Goal: Use online tool/utility: Utilize a website feature to perform a specific function

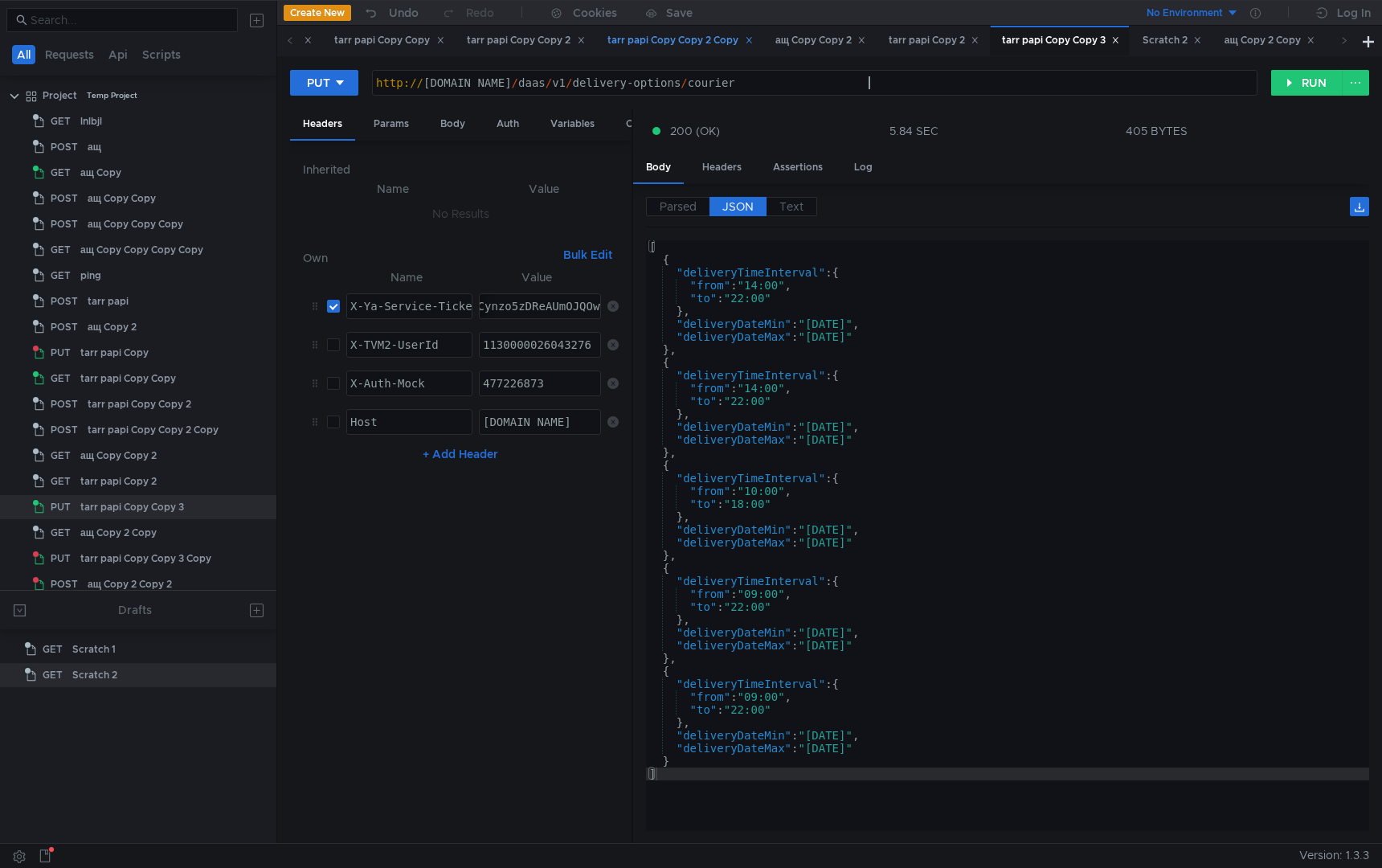
click at [753, 47] on div "tarr papi Copy Copy 2 Copy" at bounding box center [680, 41] width 146 height 17
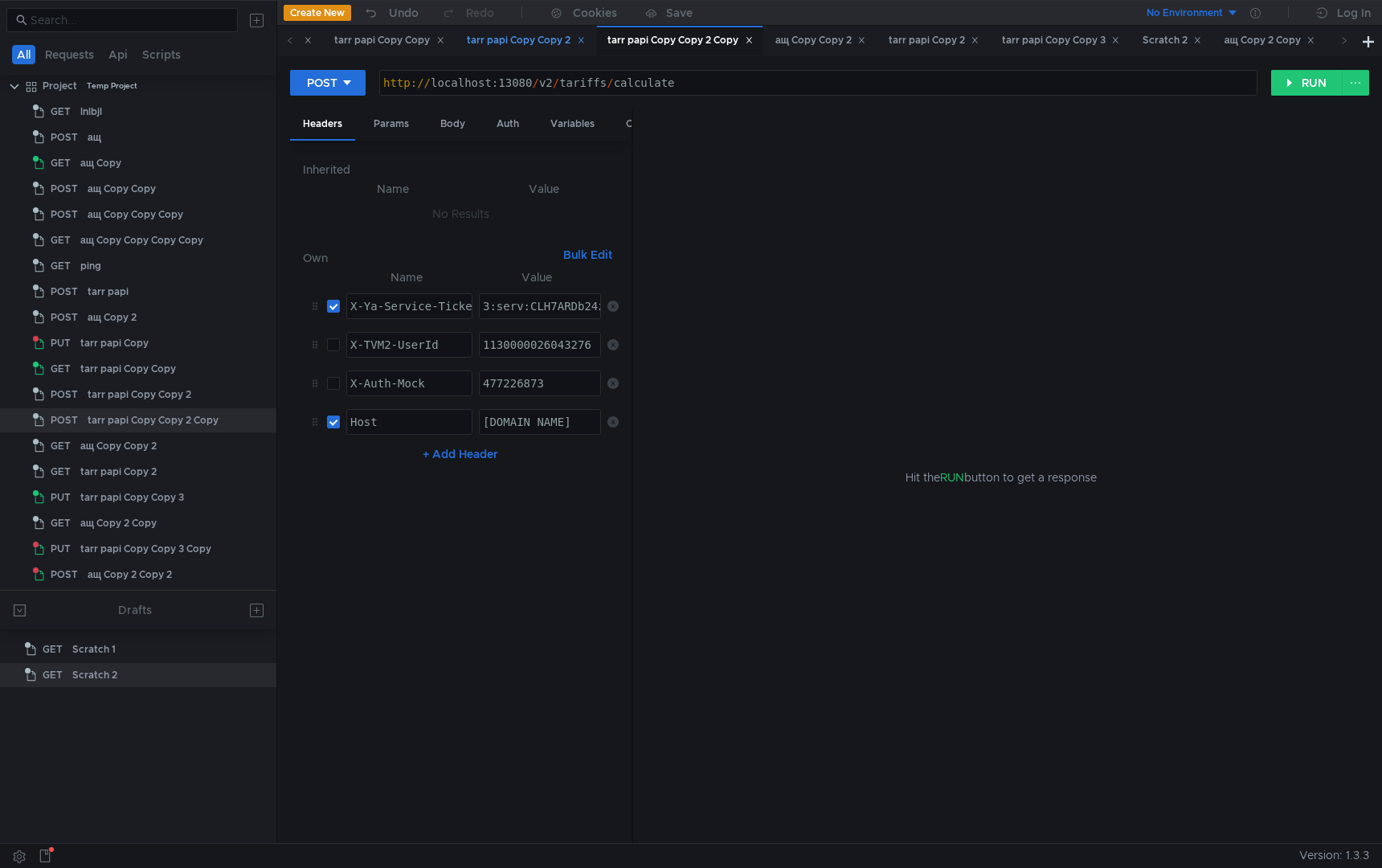
click at [585, 40] on div "tarr papi Copy Copy 2" at bounding box center [526, 41] width 118 height 17
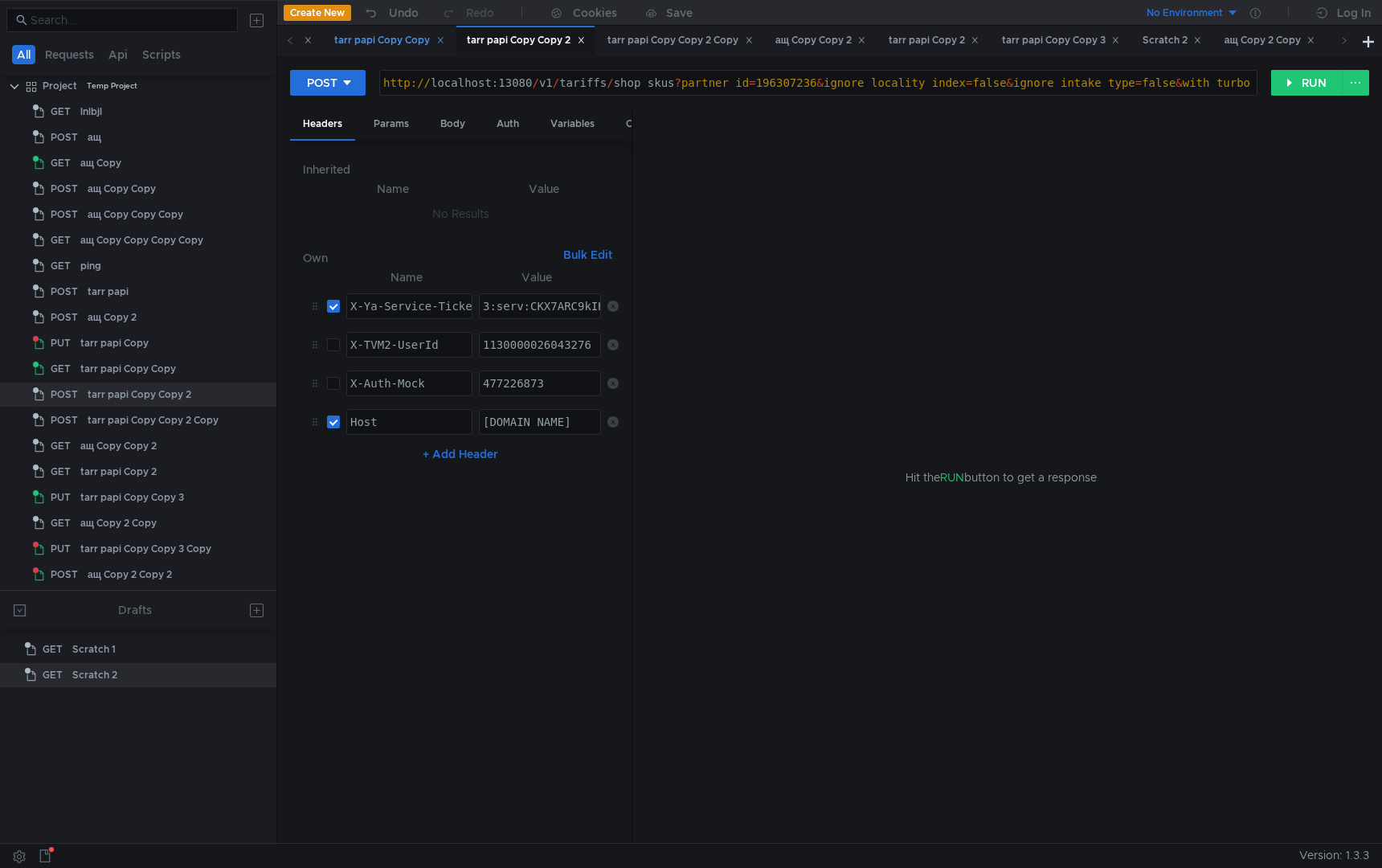
click at [430, 42] on div "tarr papi Copy Copy" at bounding box center [389, 41] width 110 height 17
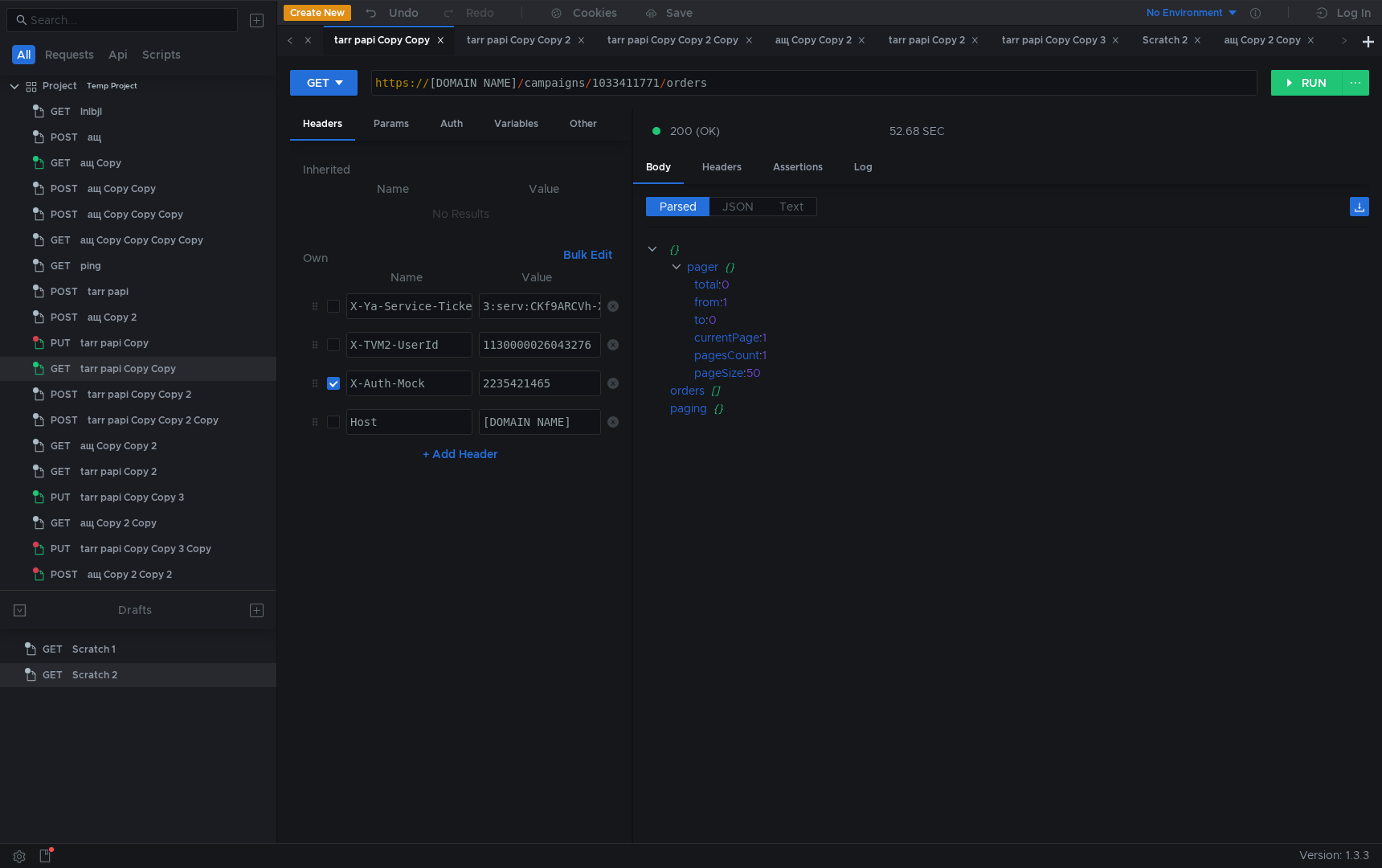
click at [287, 42] on icon at bounding box center [290, 40] width 8 height 8
click at [643, 36] on div "tarr papi Copy" at bounding box center [614, 41] width 82 height 17
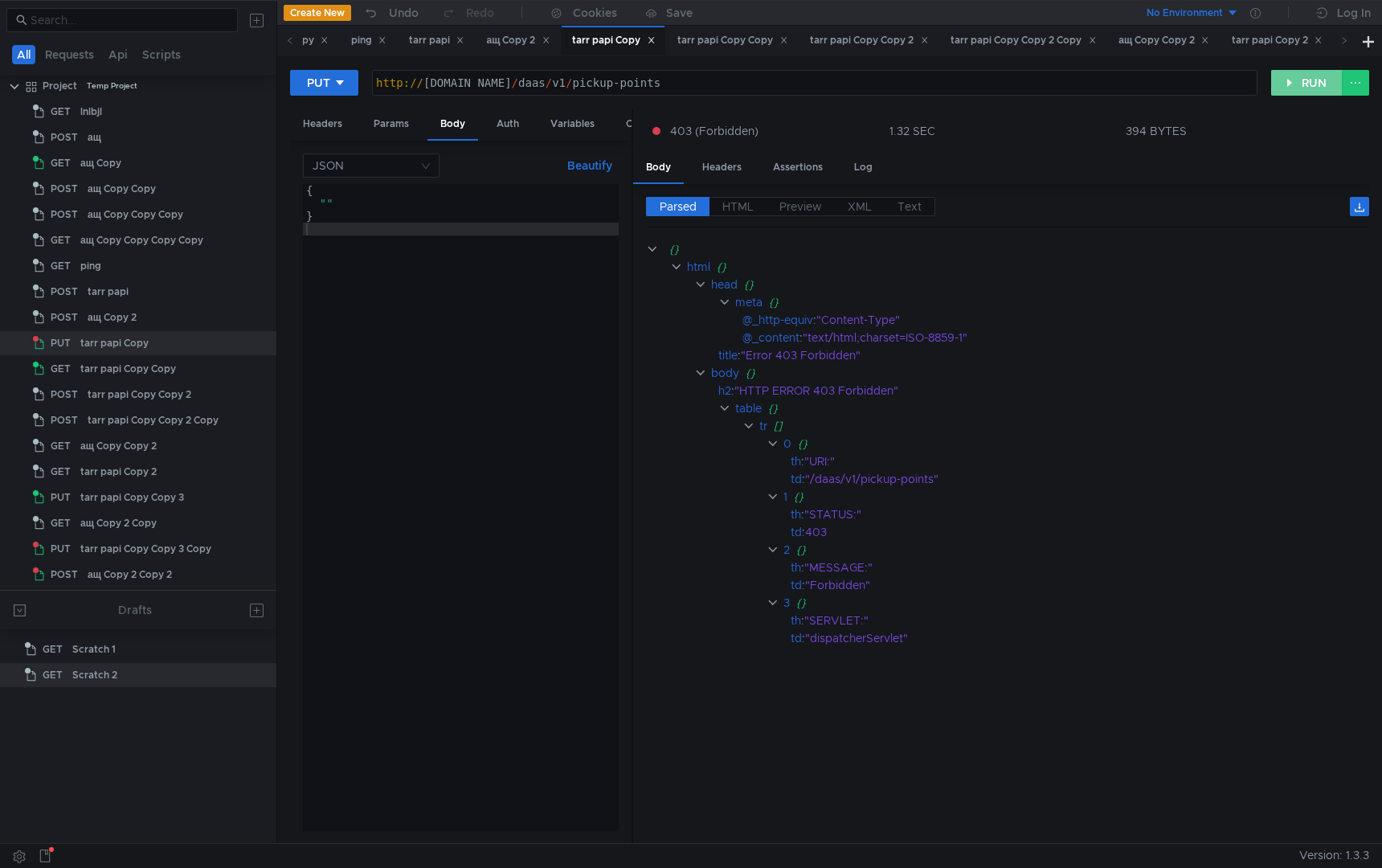
click at [1304, 82] on button "RUN" at bounding box center [1307, 82] width 72 height 26
click at [305, 125] on div "Headers" at bounding box center [322, 124] width 65 height 30
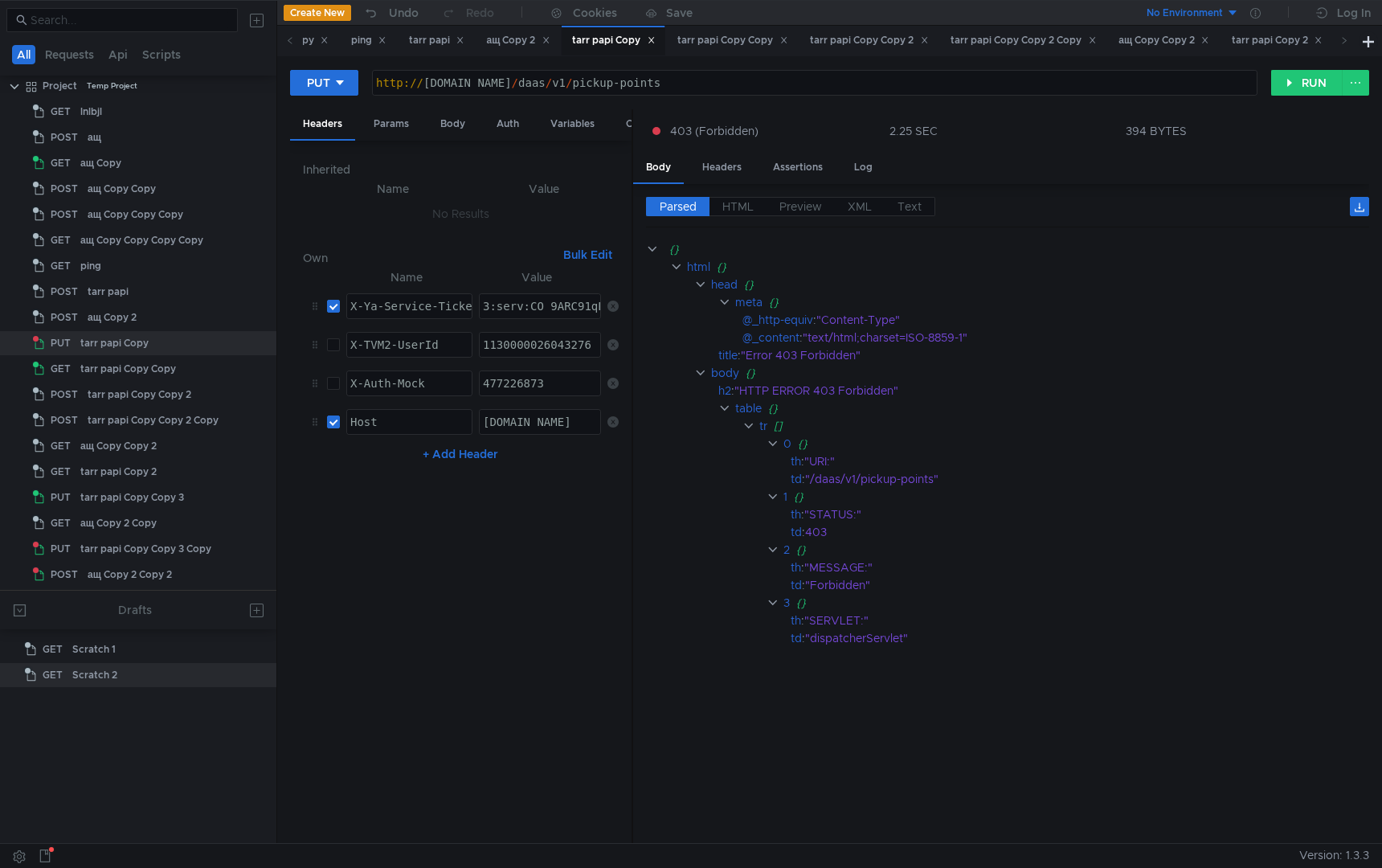
paste textarea "Mn-ARCOsPTEBiIRCPzfehCB5H0g_6nTkaXU_gE:ORrLbaGNyPXx7dkoKZ5orsnY50FCMx3sl-lQt6-e…"
type textarea "3:serv:CMn-ARCOsPTEBiIRCPzfehCB5H0g_6nTkaXU_gE:ORrLbaGNyPXx7dkoKZ5orsnY50FCMx3s…"
click at [1306, 89] on button "RUN" at bounding box center [1307, 82] width 72 height 26
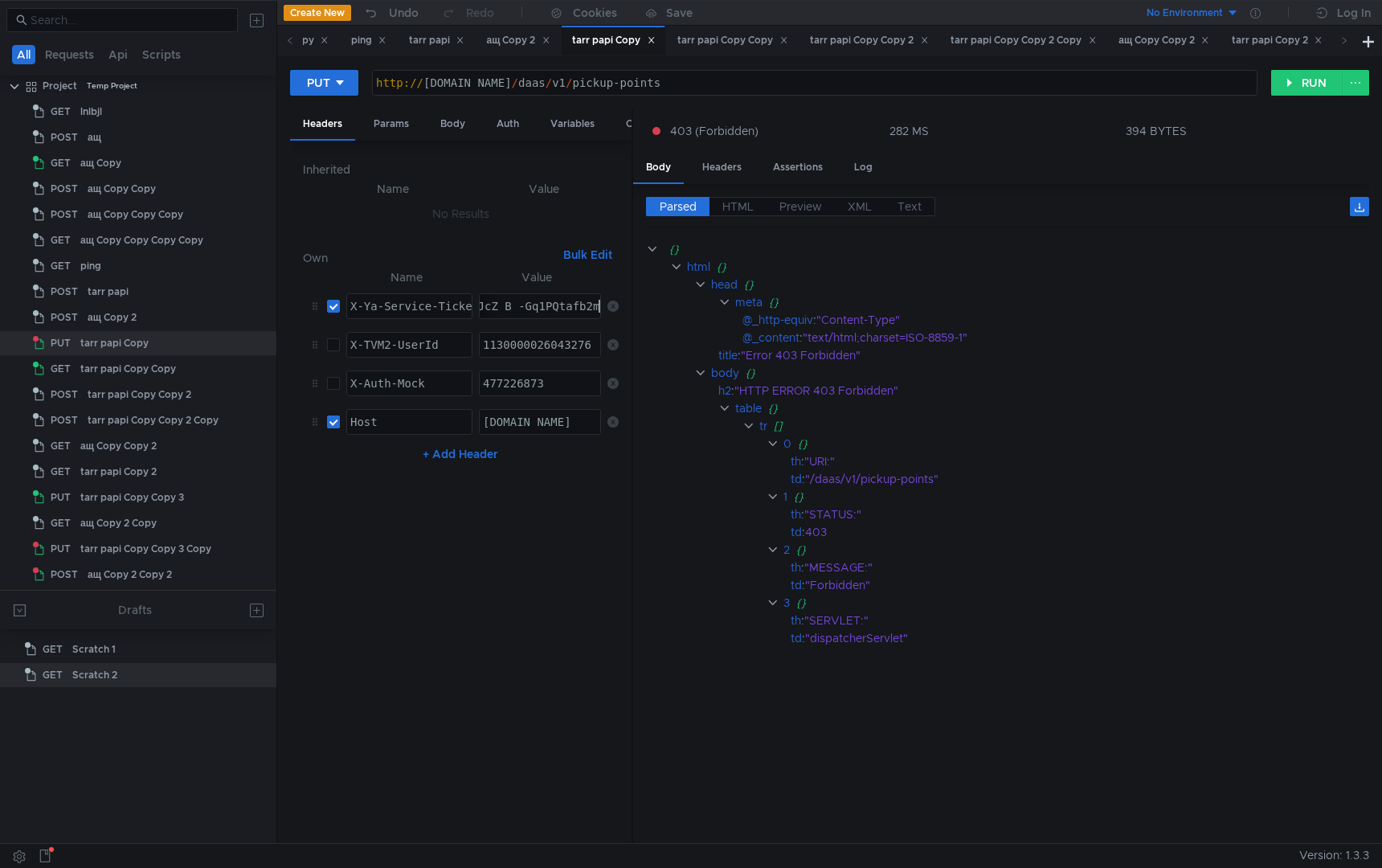
click at [334, 426] on input "checkbox" at bounding box center [333, 421] width 12 height 12
checkbox input "false"
click at [551, 85] on div "http:// [DOMAIN_NAME] / daas / v1 / pickup-points" at bounding box center [815, 96] width 885 height 38
click at [1306, 75] on button "RUN" at bounding box center [1307, 82] width 72 height 26
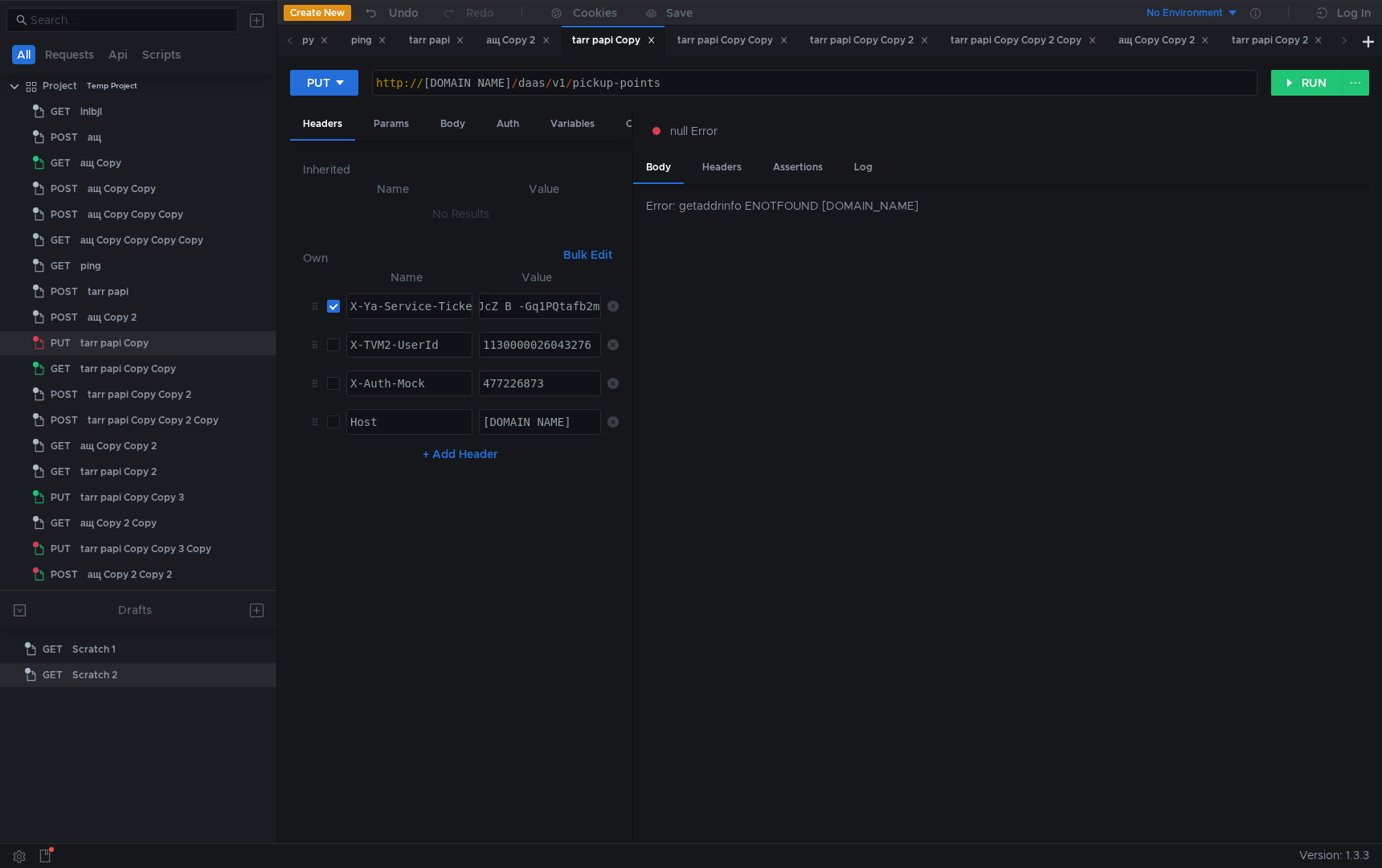
click at [573, 85] on div "http:// [DOMAIN_NAME] / daas / v1 / pickup-points" at bounding box center [815, 96] width 885 height 38
type textarea "[URL][DOMAIN_NAME]"
click at [1299, 86] on button "RUN" at bounding box center [1307, 82] width 72 height 26
click at [904, 50] on div "tarr papi Copy Copy 2" at bounding box center [868, 40] width 139 height 30
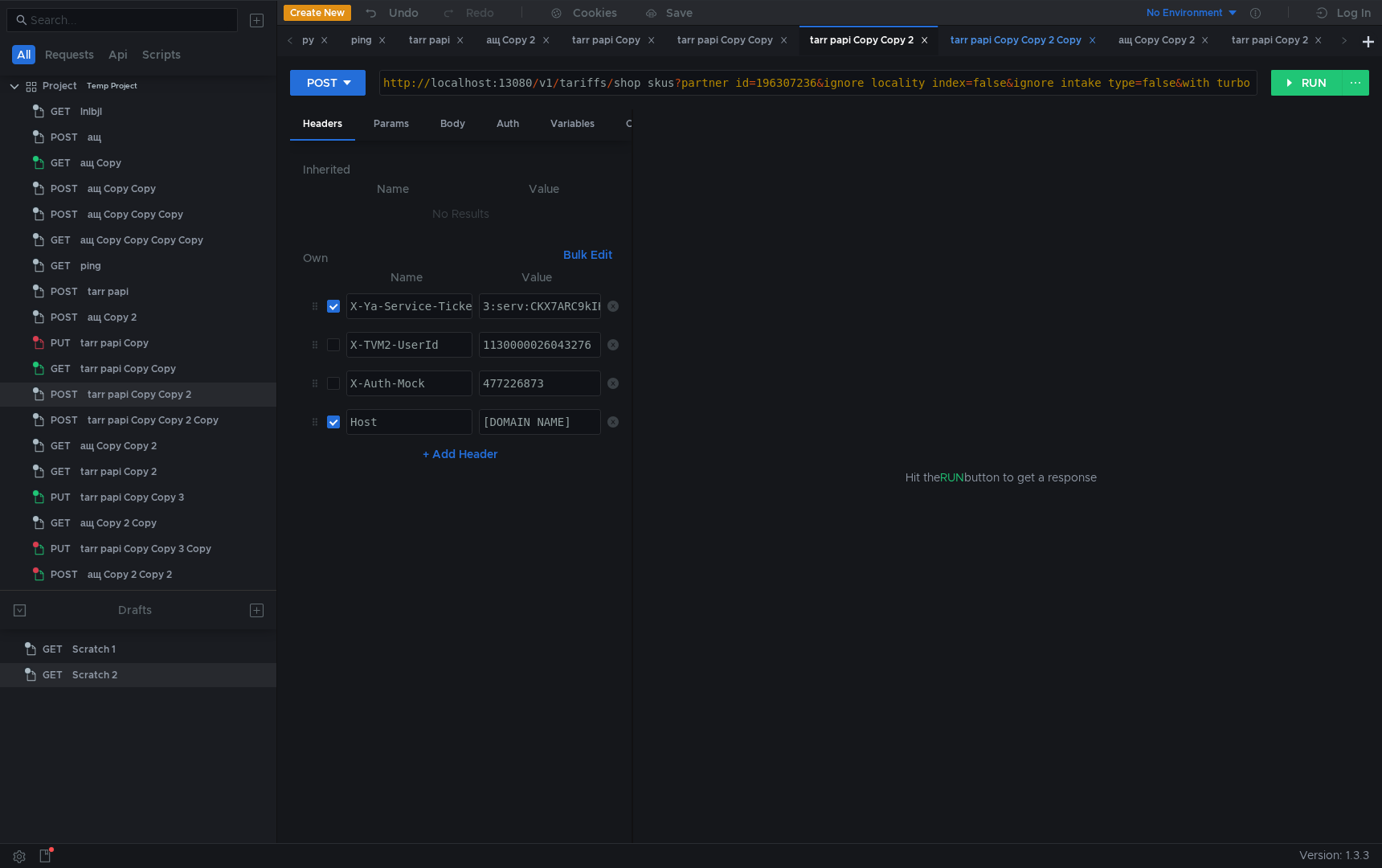
click at [1011, 54] on div "tarr papi Copy Copy 2 Copy" at bounding box center [1022, 40] width 166 height 30
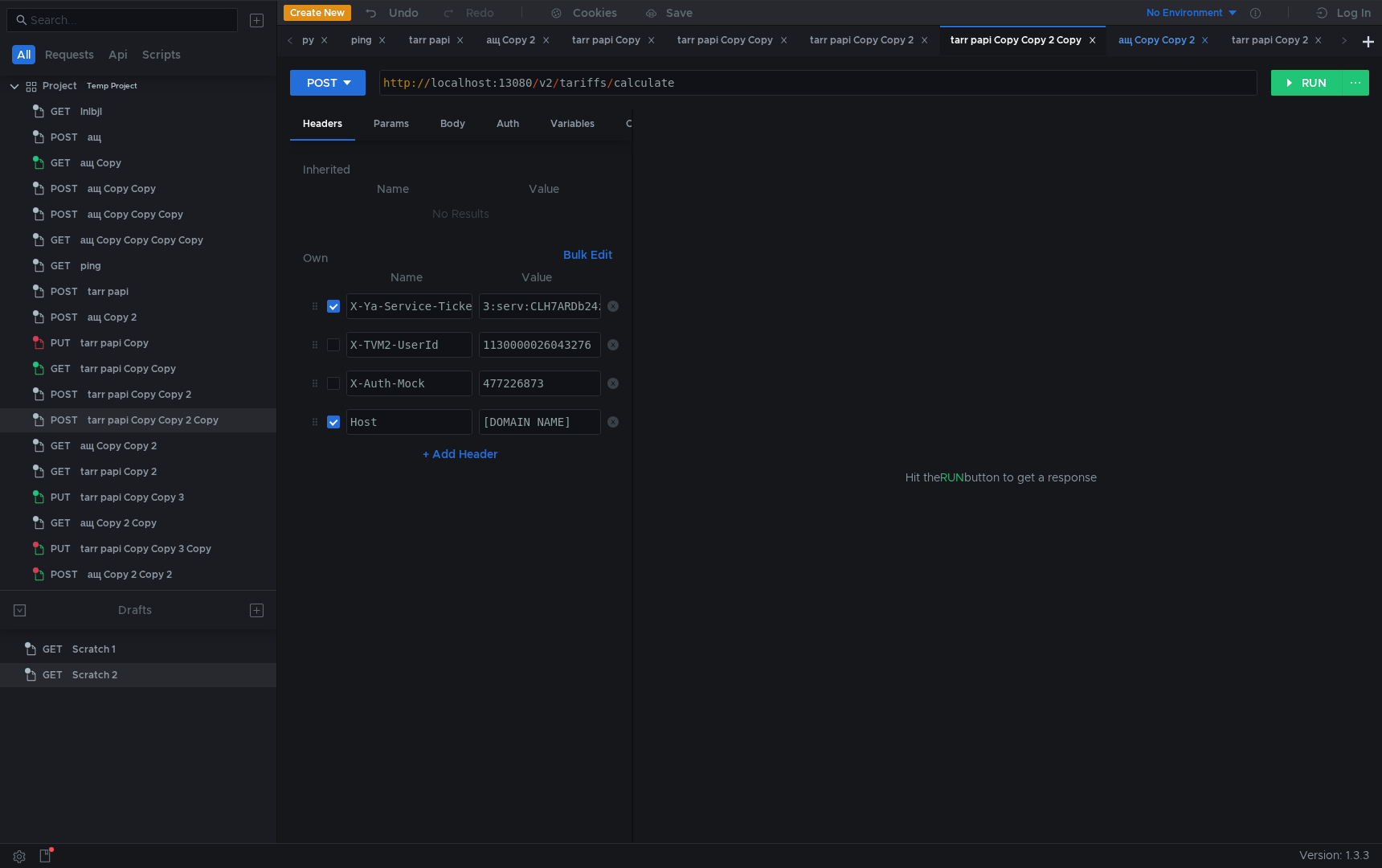
click at [1188, 37] on div "ащ Copy Copy 2" at bounding box center [1163, 41] width 91 height 17
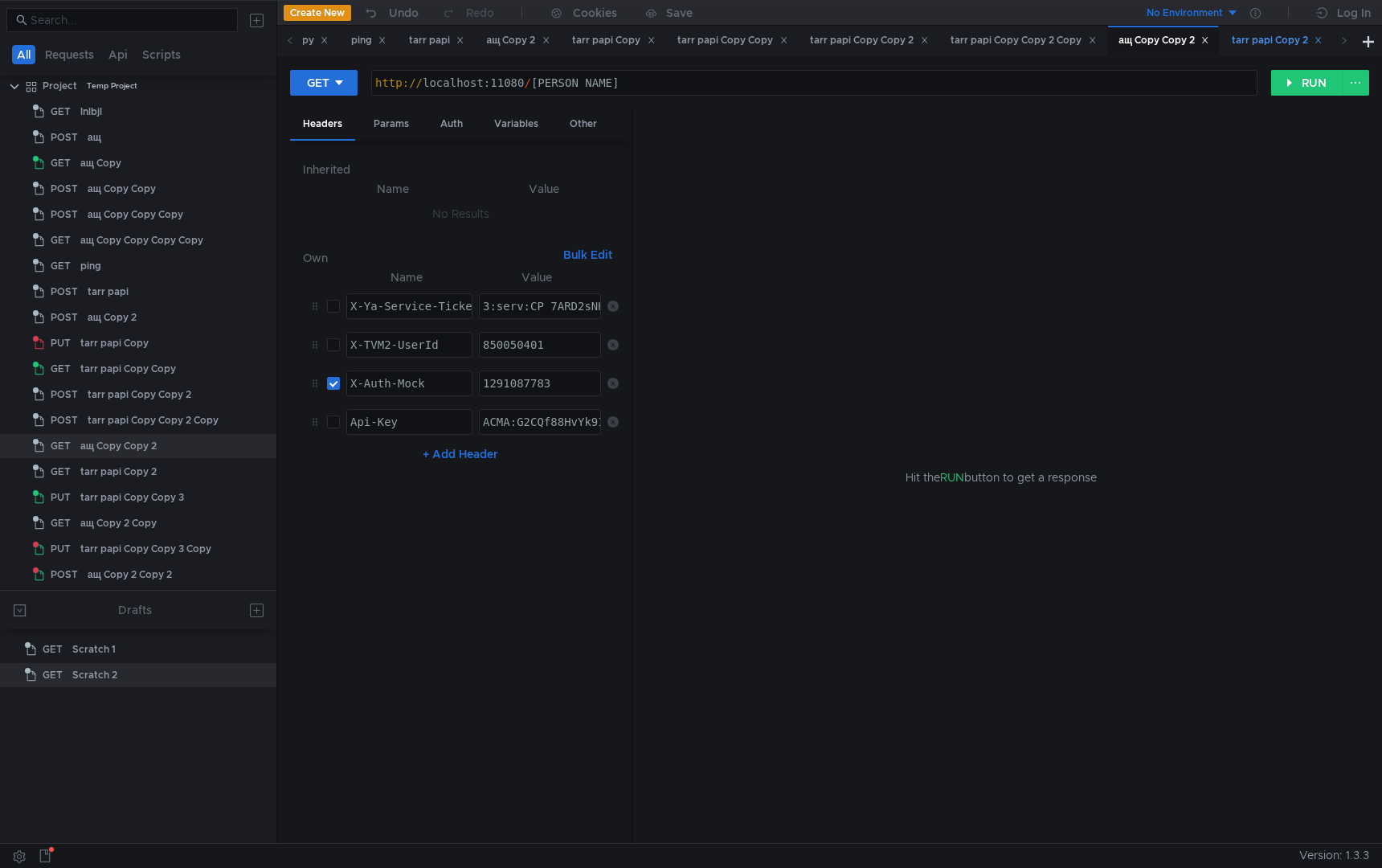
click at [1297, 48] on div "tarr papi Copy 2" at bounding box center [1277, 41] width 91 height 17
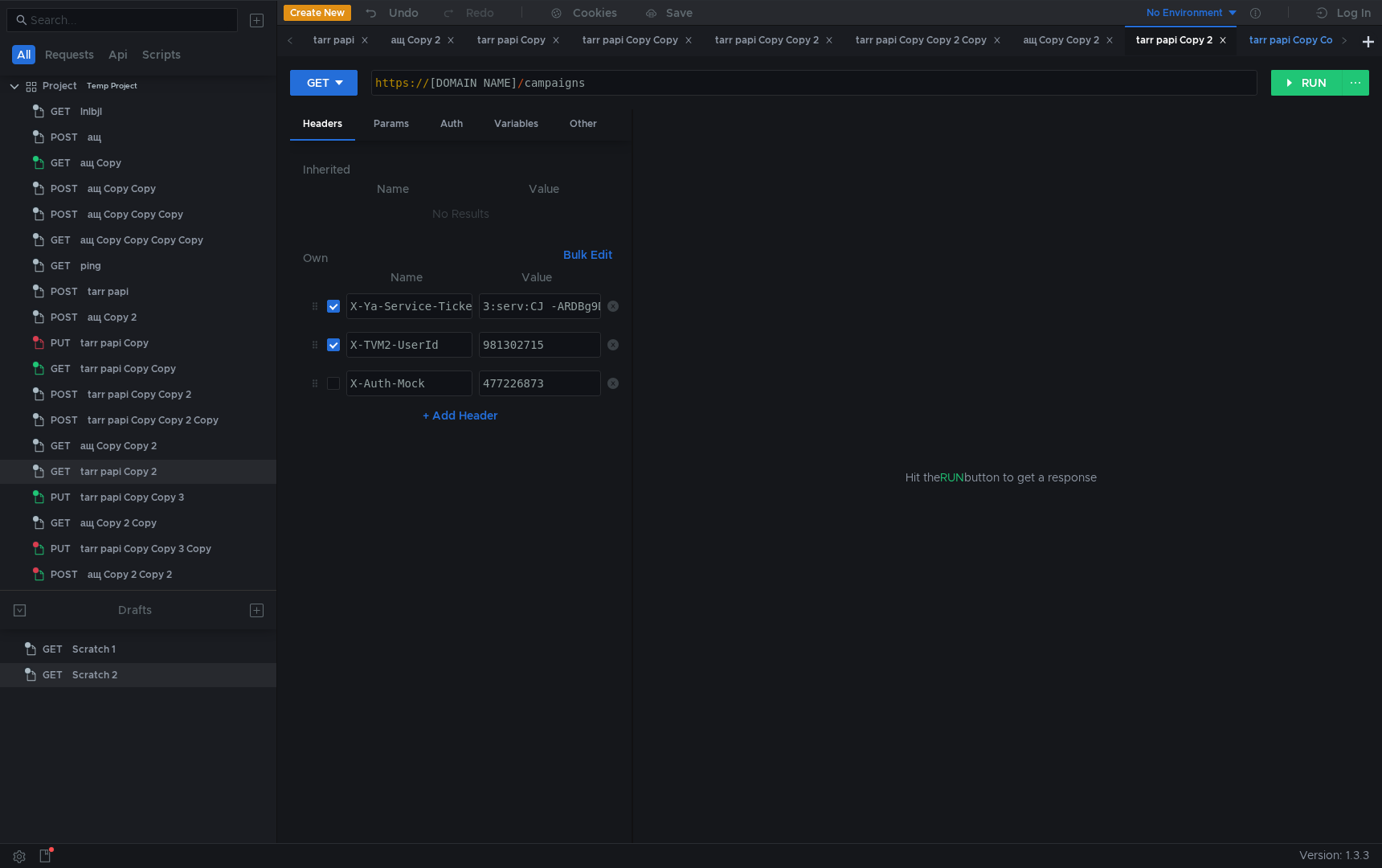
click at [1292, 46] on div "tarr papi Copy Copy 3" at bounding box center [1307, 40] width 139 height 30
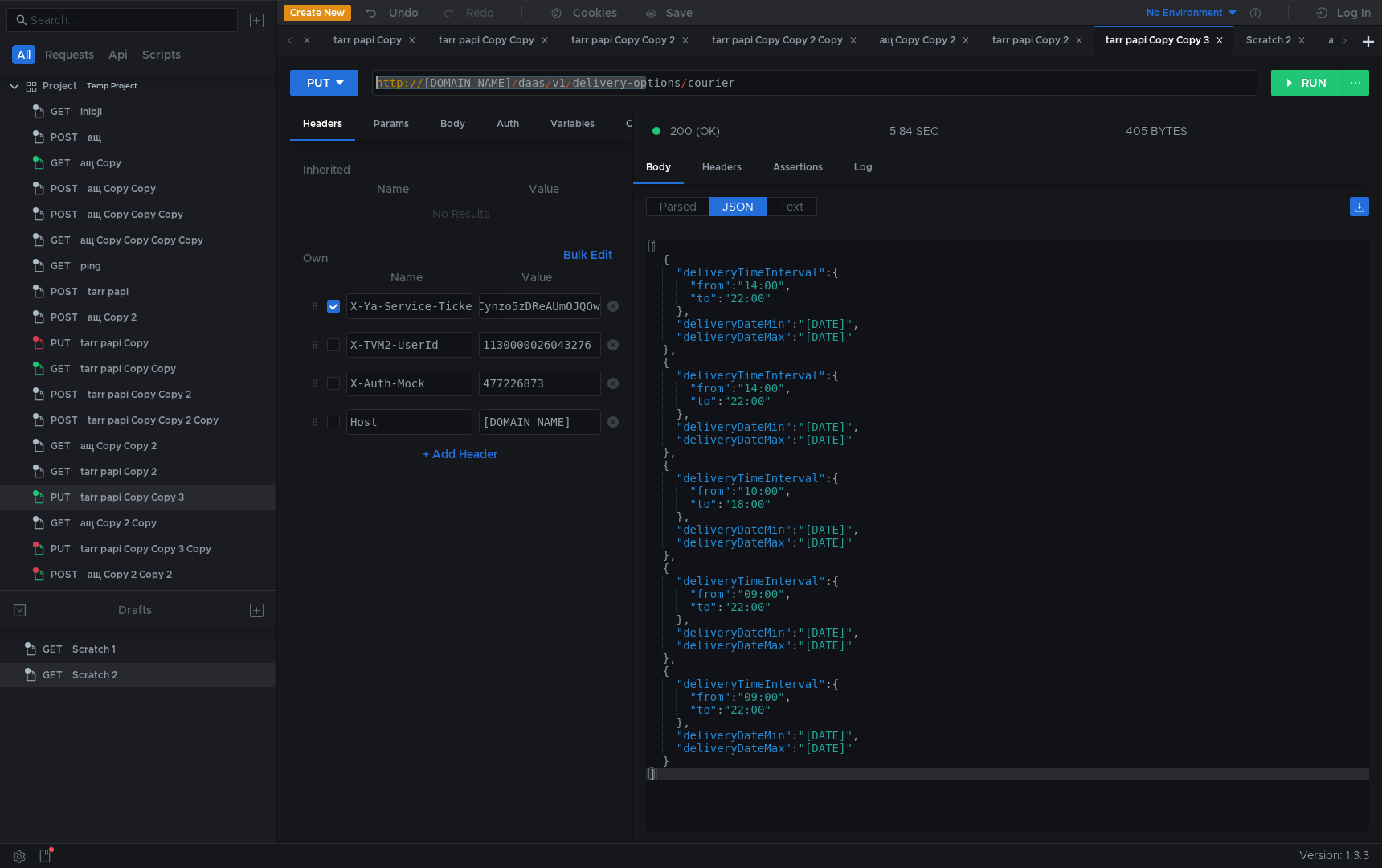
drag, startPoint x: 646, startPoint y: 84, endPoint x: 363, endPoint y: 82, distance: 283.0
click at [363, 82] on div "PUT [URL][DOMAIN_NAME] http:// [DOMAIN_NAME] / daas / v1 / delivery-options / c…" at bounding box center [780, 82] width 981 height 27
click at [628, 45] on div "tarr papi Copy Copy 2" at bounding box center [630, 41] width 118 height 17
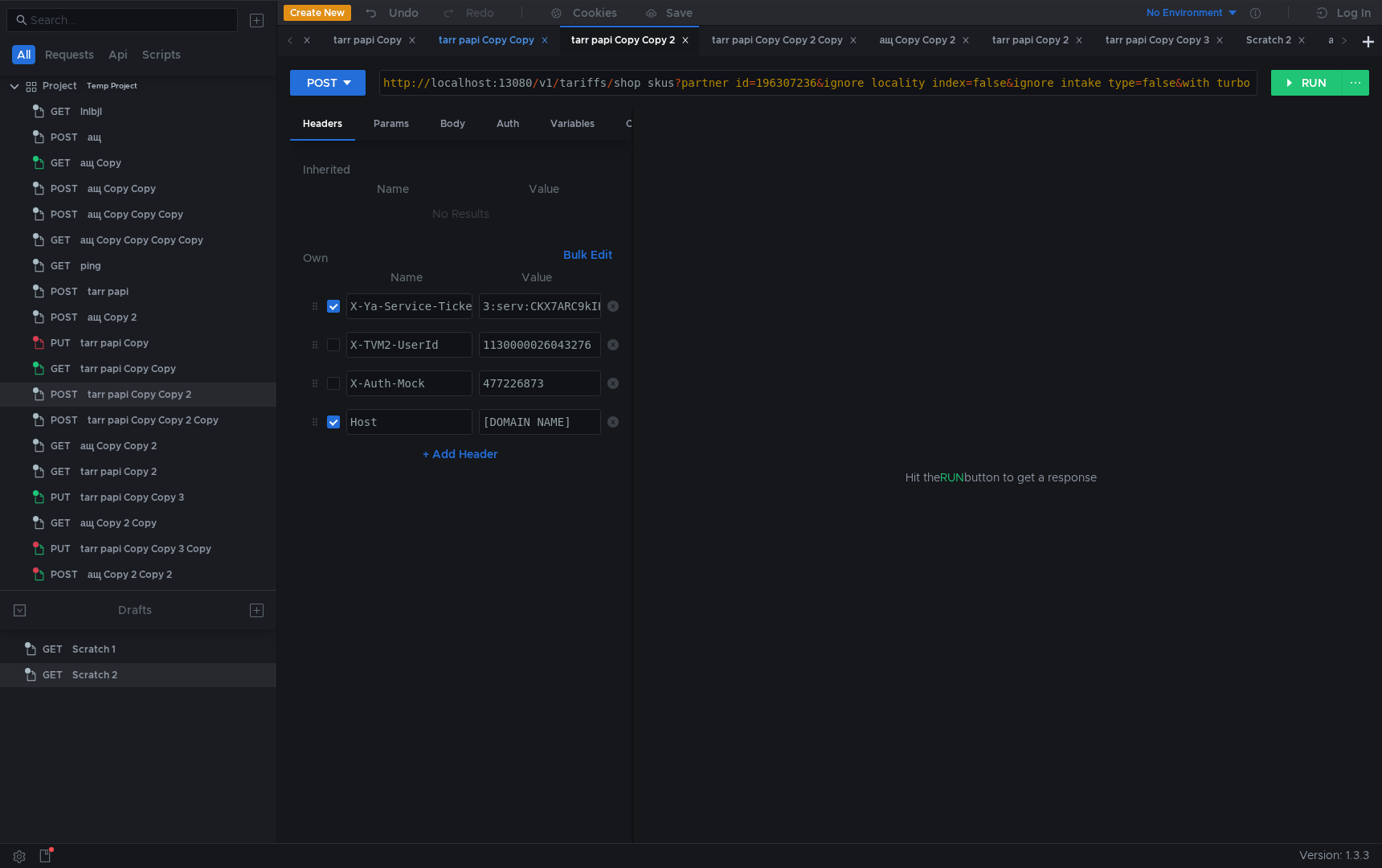
click at [549, 47] on div "tarr papi Copy Copy" at bounding box center [494, 41] width 110 height 17
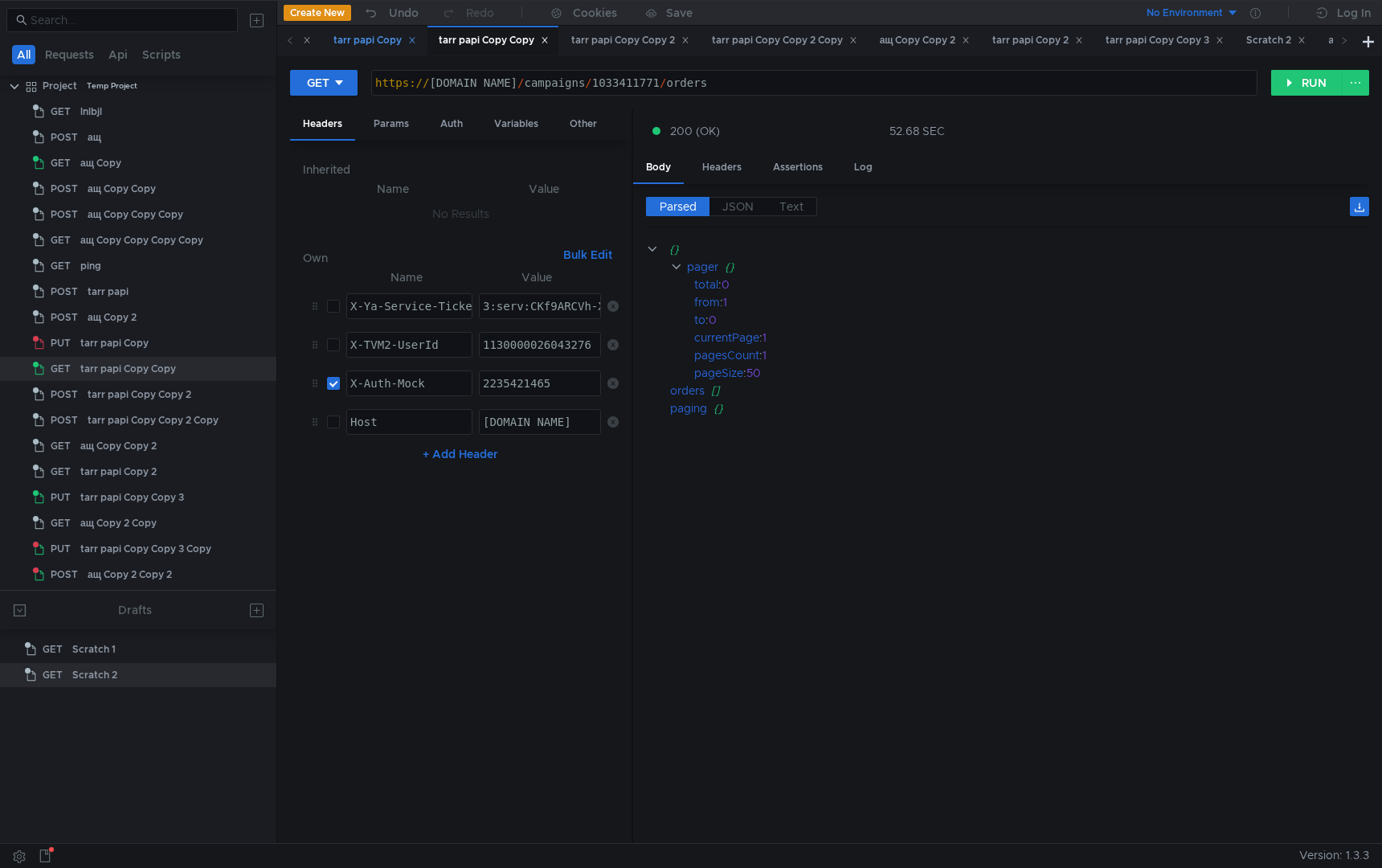
click at [394, 43] on div "tarr papi Copy" at bounding box center [375, 41] width 82 height 17
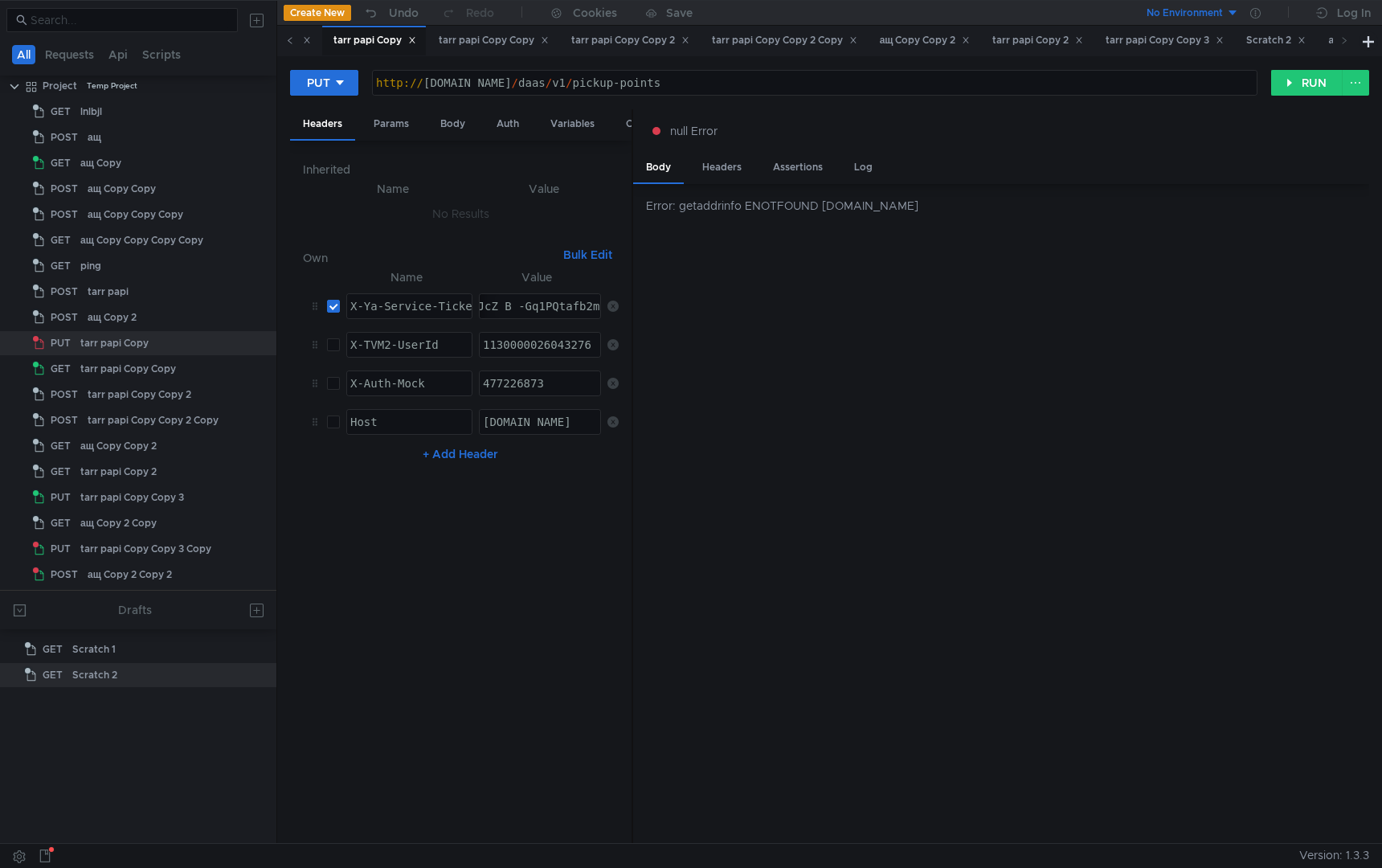
click at [293, 41] on span at bounding box center [290, 40] width 26 height 30
click at [622, 42] on div "ащ Copy 2" at bounding box center [622, 41] width 63 height 17
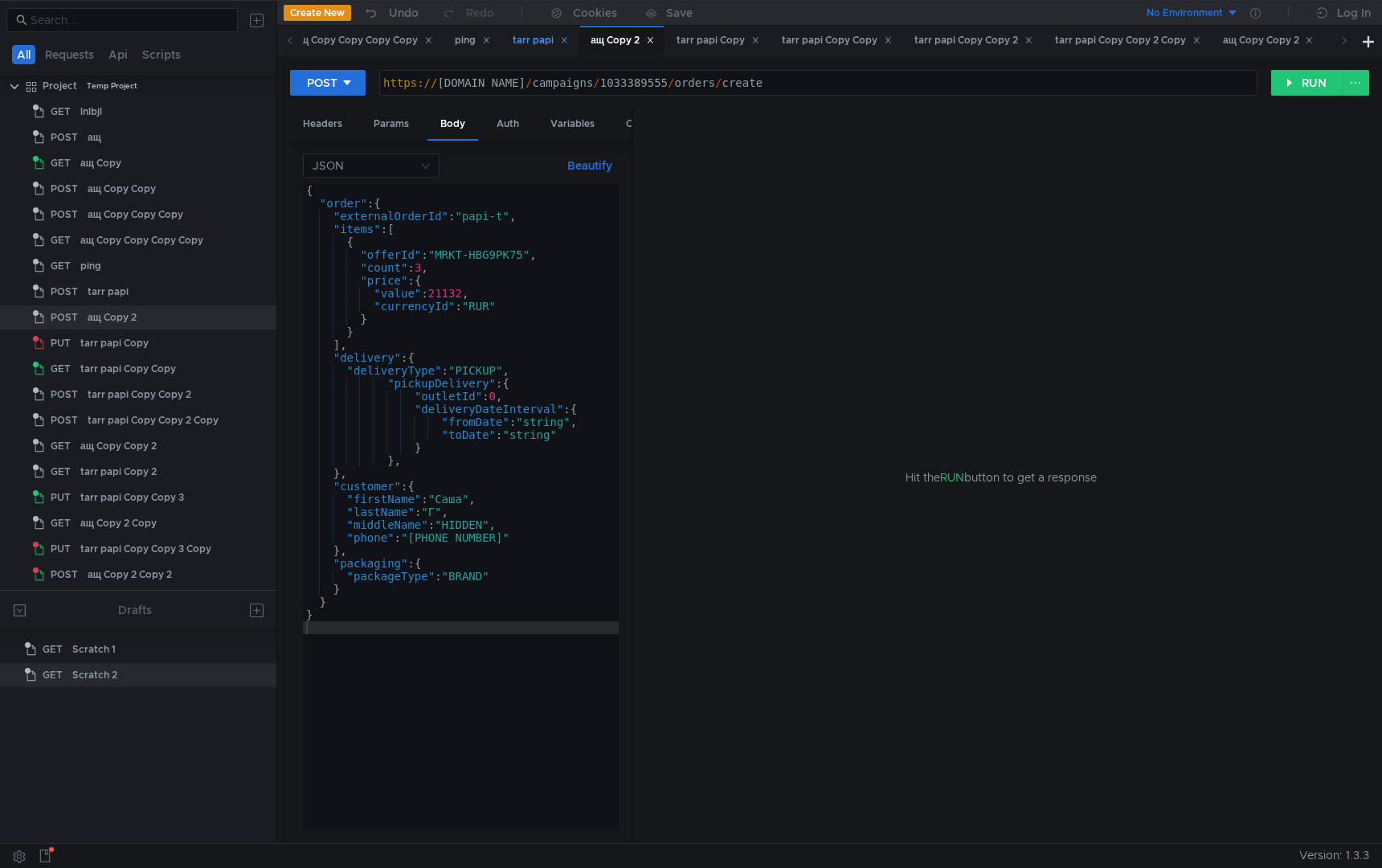
click at [556, 44] on div "tarr papi" at bounding box center [541, 41] width 56 height 17
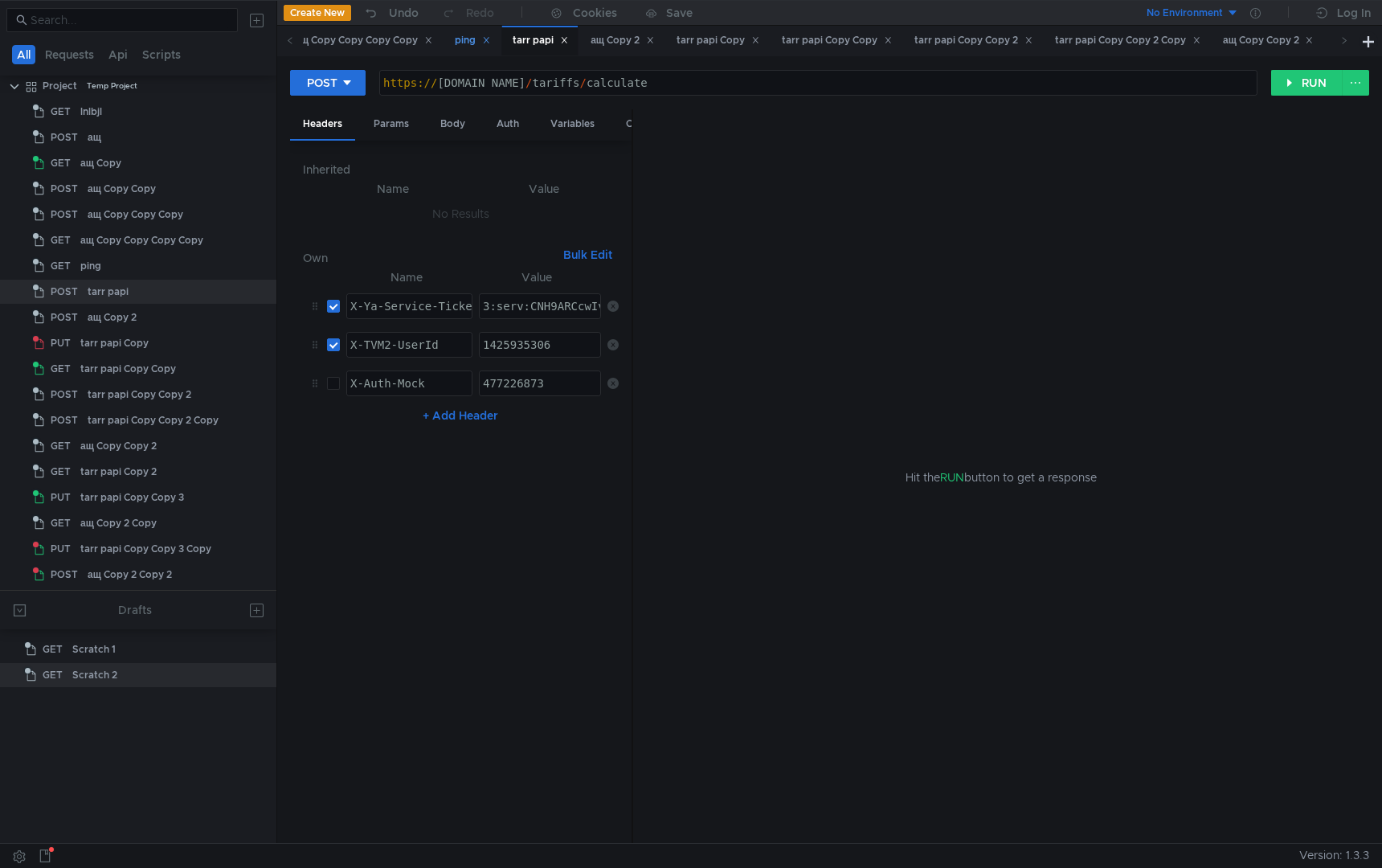
click at [470, 42] on div "ping" at bounding box center [472, 40] width 57 height 30
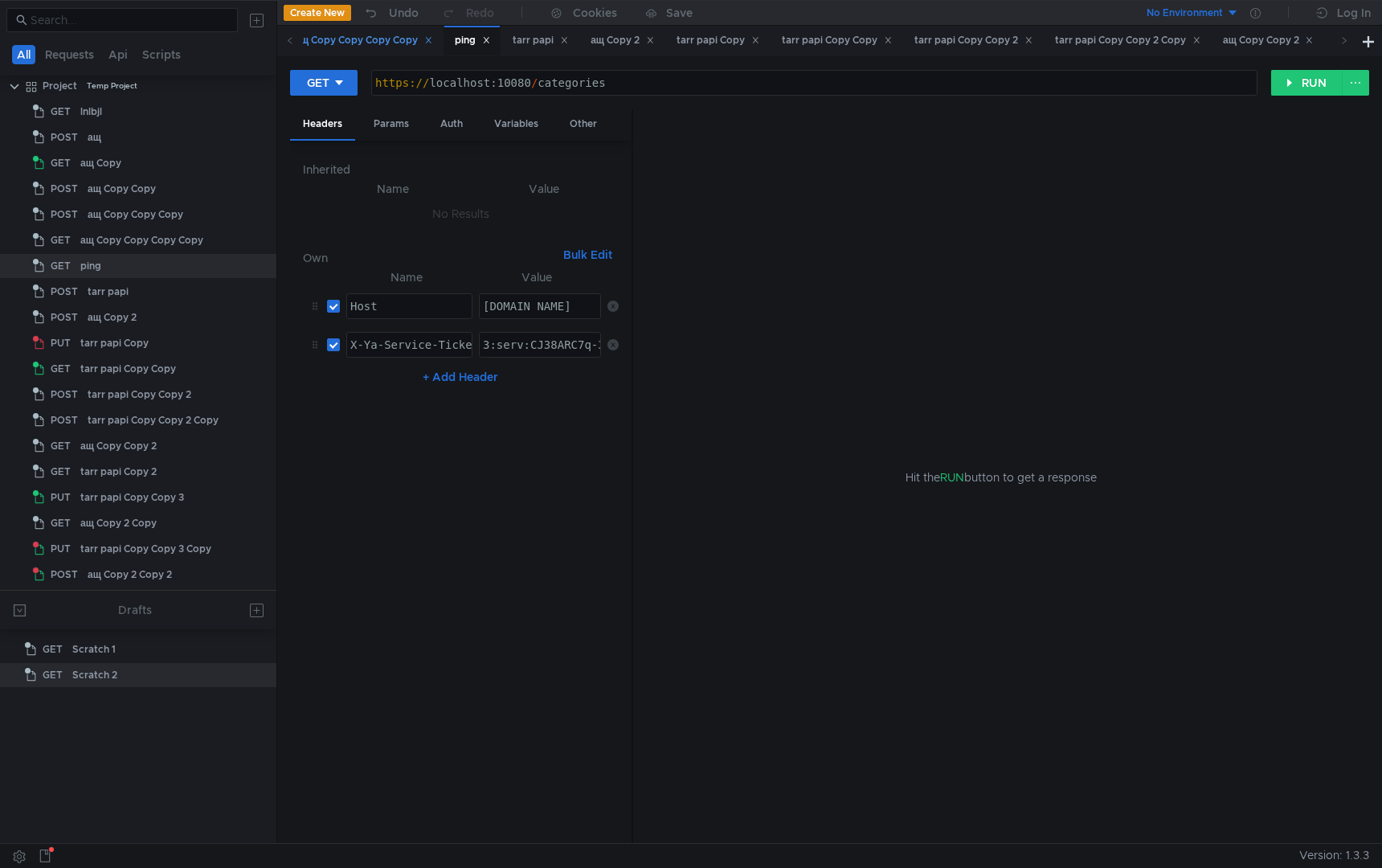
click at [401, 46] on div "ащ Copy Copy Copy Copy" at bounding box center [363, 41] width 137 height 17
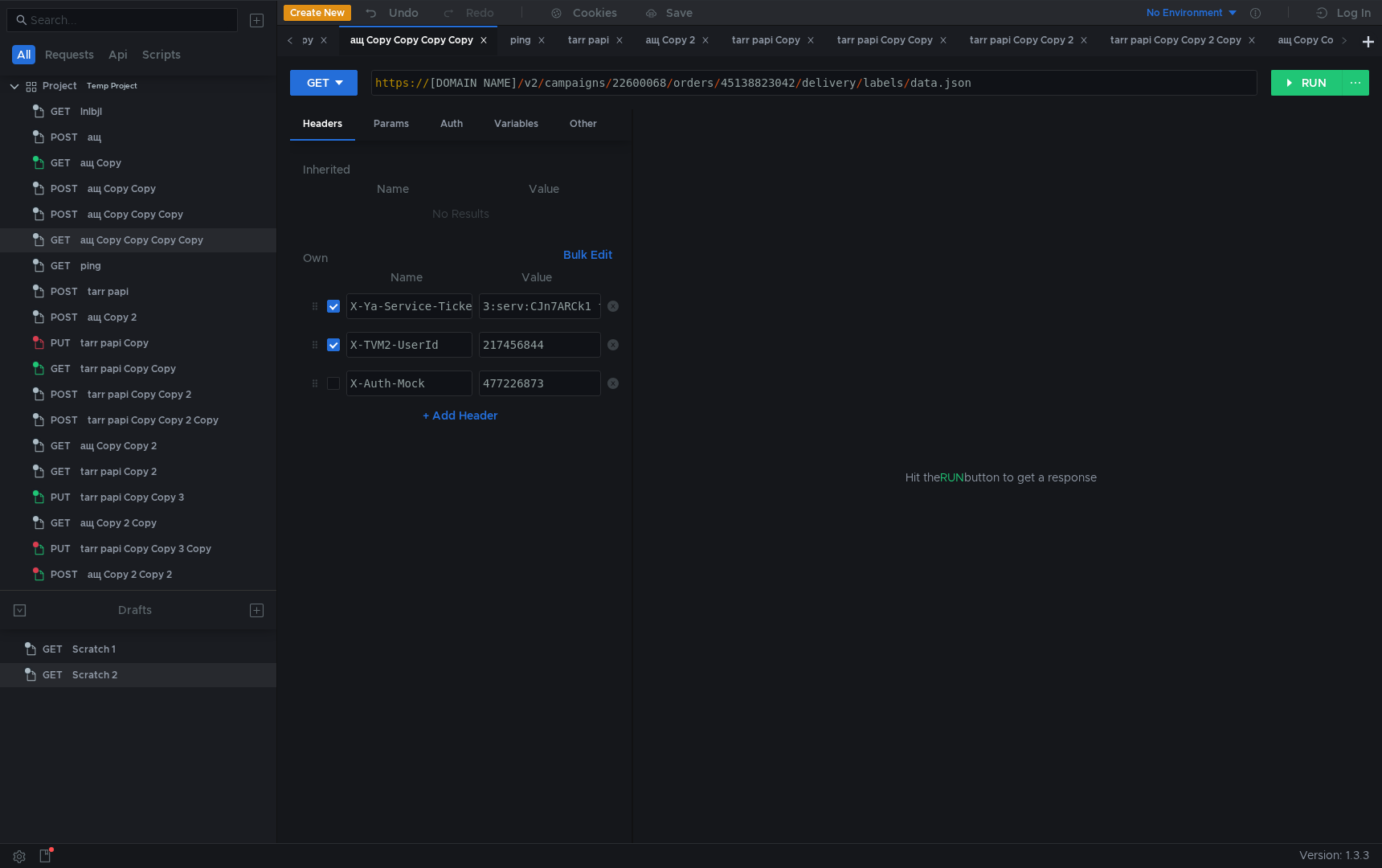
click at [289, 40] on icon at bounding box center [290, 40] width 8 height 8
click at [624, 52] on div "ащ Copy Copy Copy" at bounding box center [616, 40] width 131 height 30
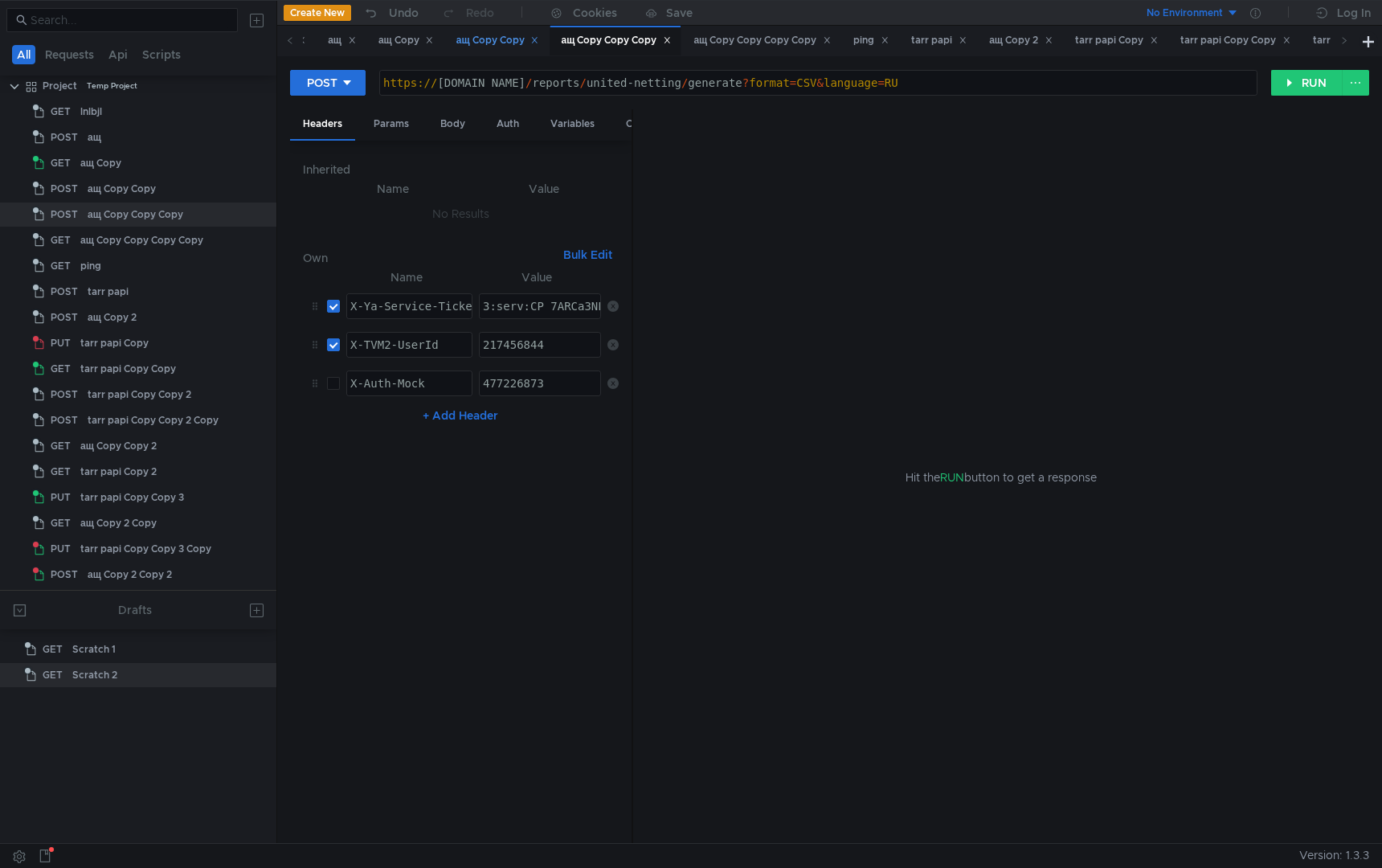
click at [478, 44] on div "ащ Copy Copy" at bounding box center [498, 41] width 82 height 17
click at [405, 47] on div "ащ Copy" at bounding box center [407, 41] width 56 height 17
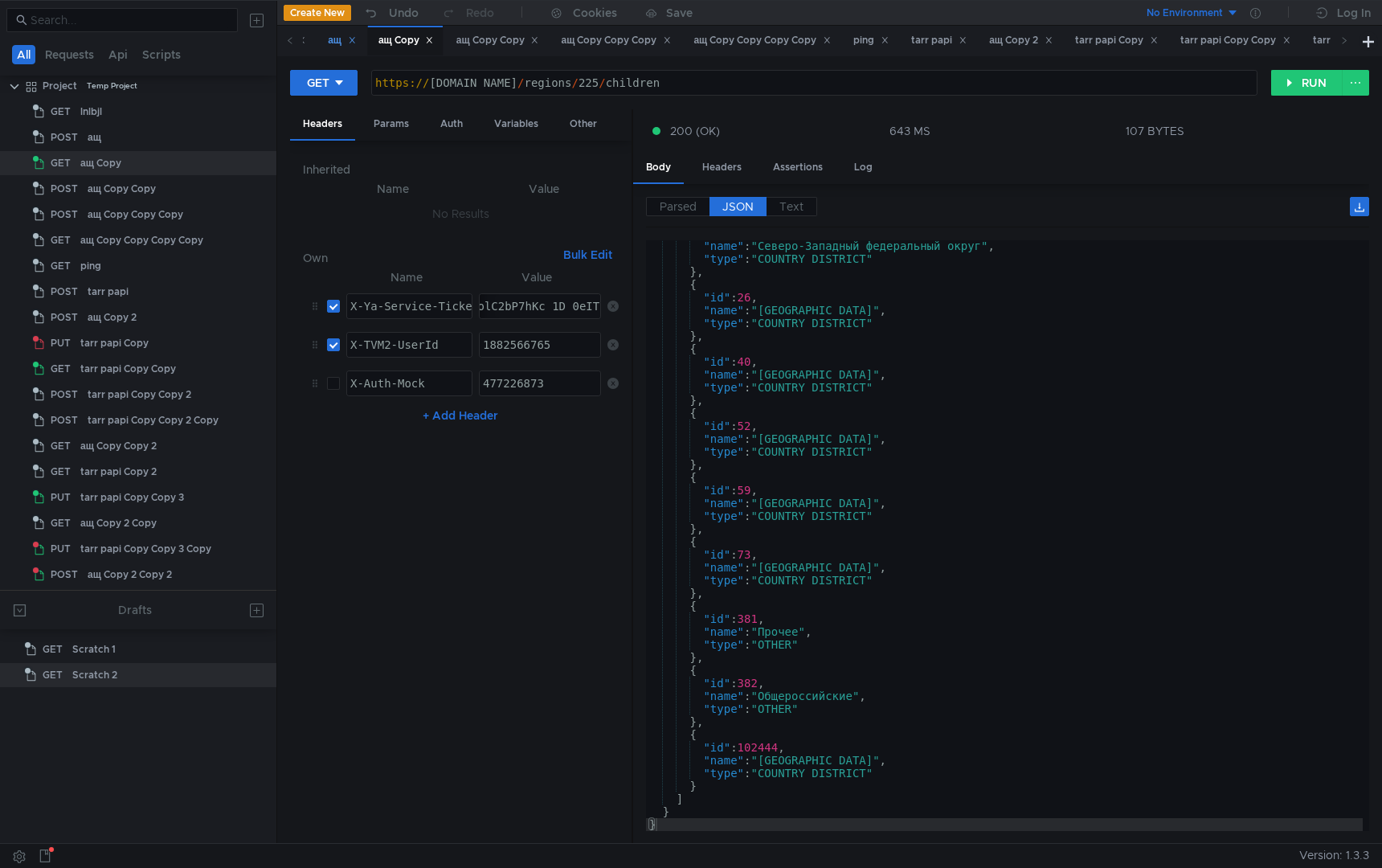
click at [330, 45] on div "ащ" at bounding box center [341, 41] width 28 height 17
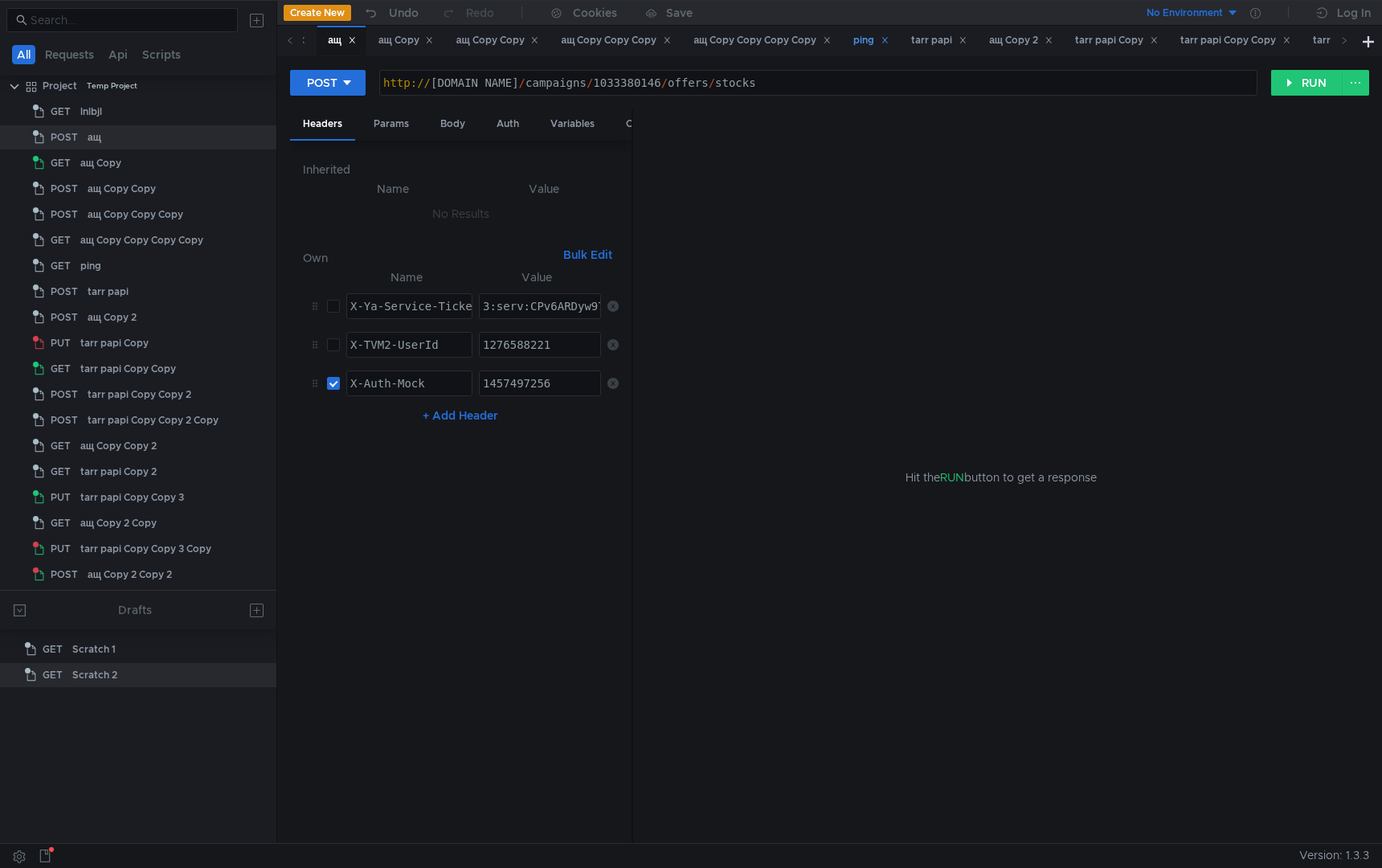
click at [883, 50] on div "ping" at bounding box center [870, 40] width 57 height 30
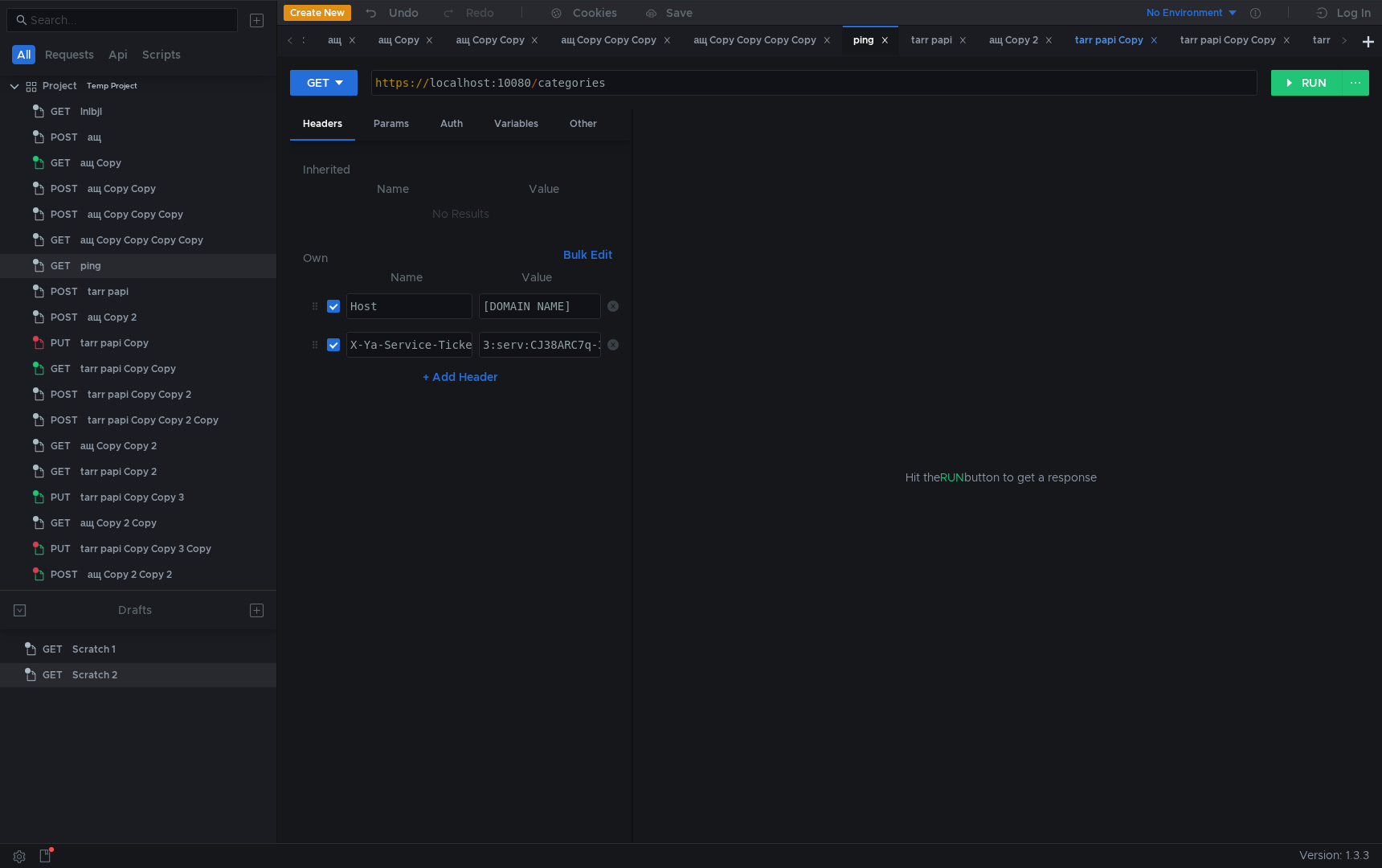
click at [1128, 42] on div "tarr papi Copy" at bounding box center [1116, 41] width 82 height 17
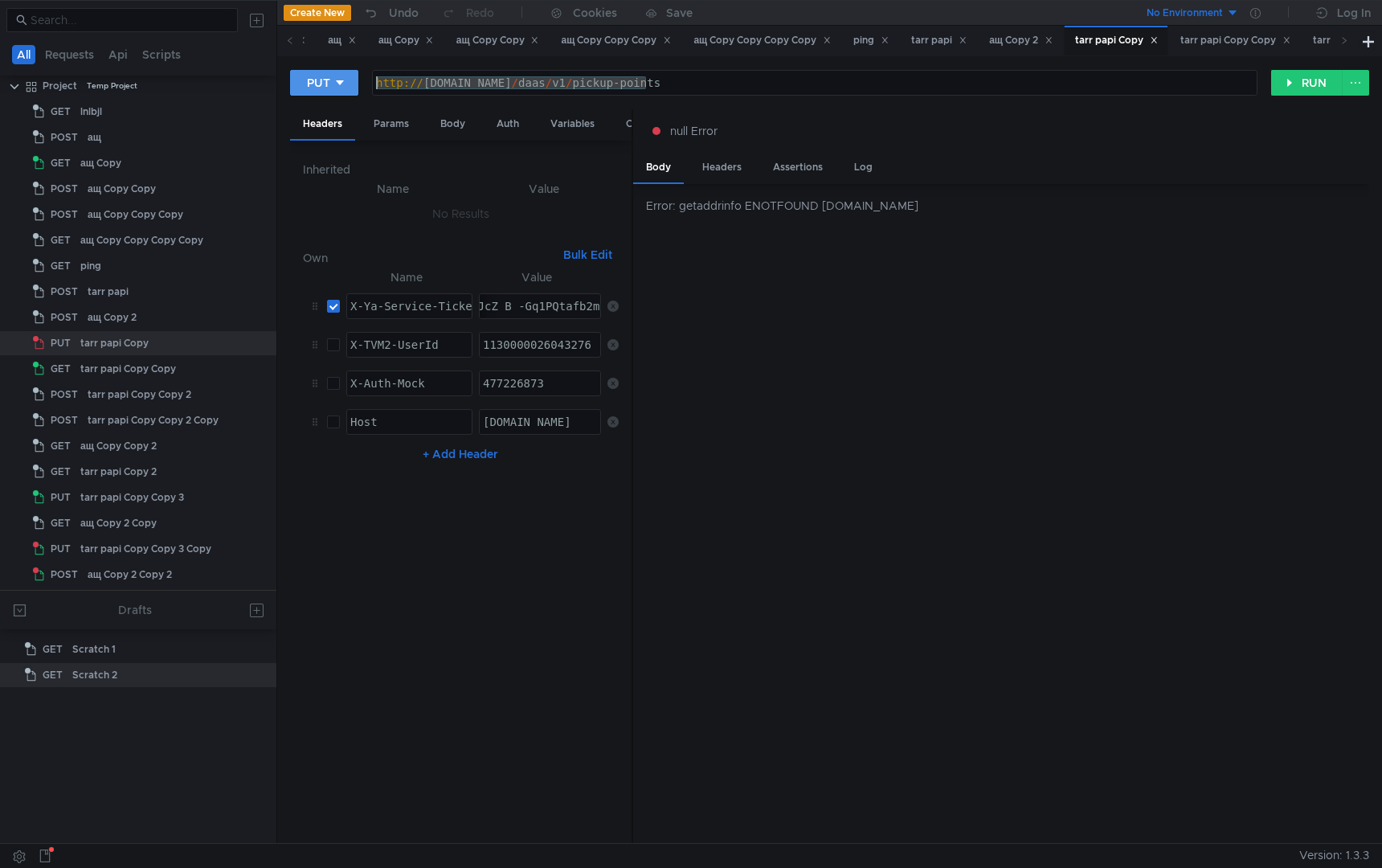
drag, startPoint x: 645, startPoint y: 83, endPoint x: 306, endPoint y: 84, distance: 339.0
click at [306, 84] on div "PUT [URL][DOMAIN_NAME] http:// [DOMAIN_NAME] / daas / v1 / pickup-points הההההה…" at bounding box center [780, 82] width 981 height 27
paste textarea "tst.vs.marke"
type textarea "[URL][DOMAIN_NAME]"
click at [1302, 93] on button "RUN" at bounding box center [1307, 82] width 72 height 26
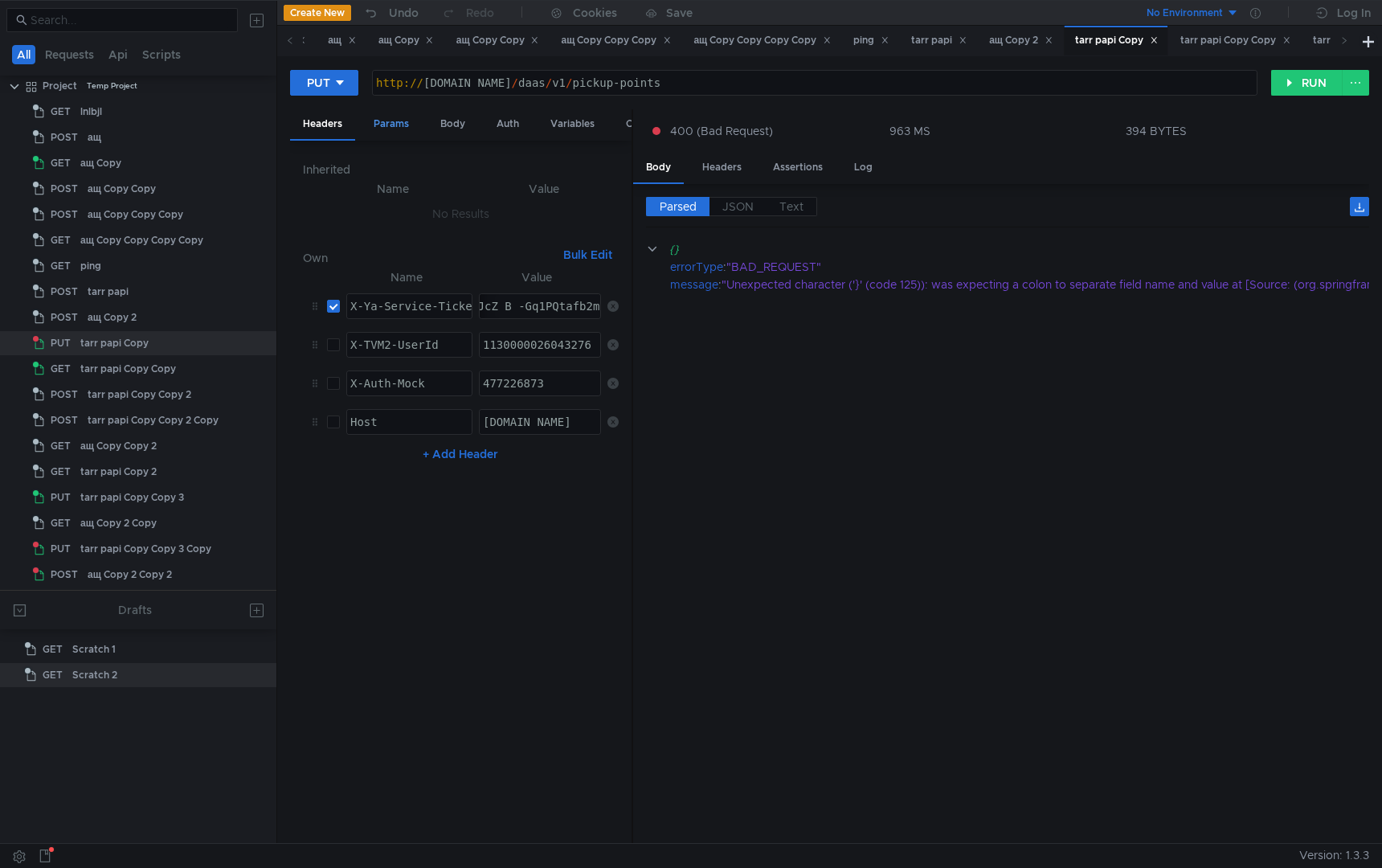
click at [389, 130] on div "Params" at bounding box center [391, 124] width 61 height 30
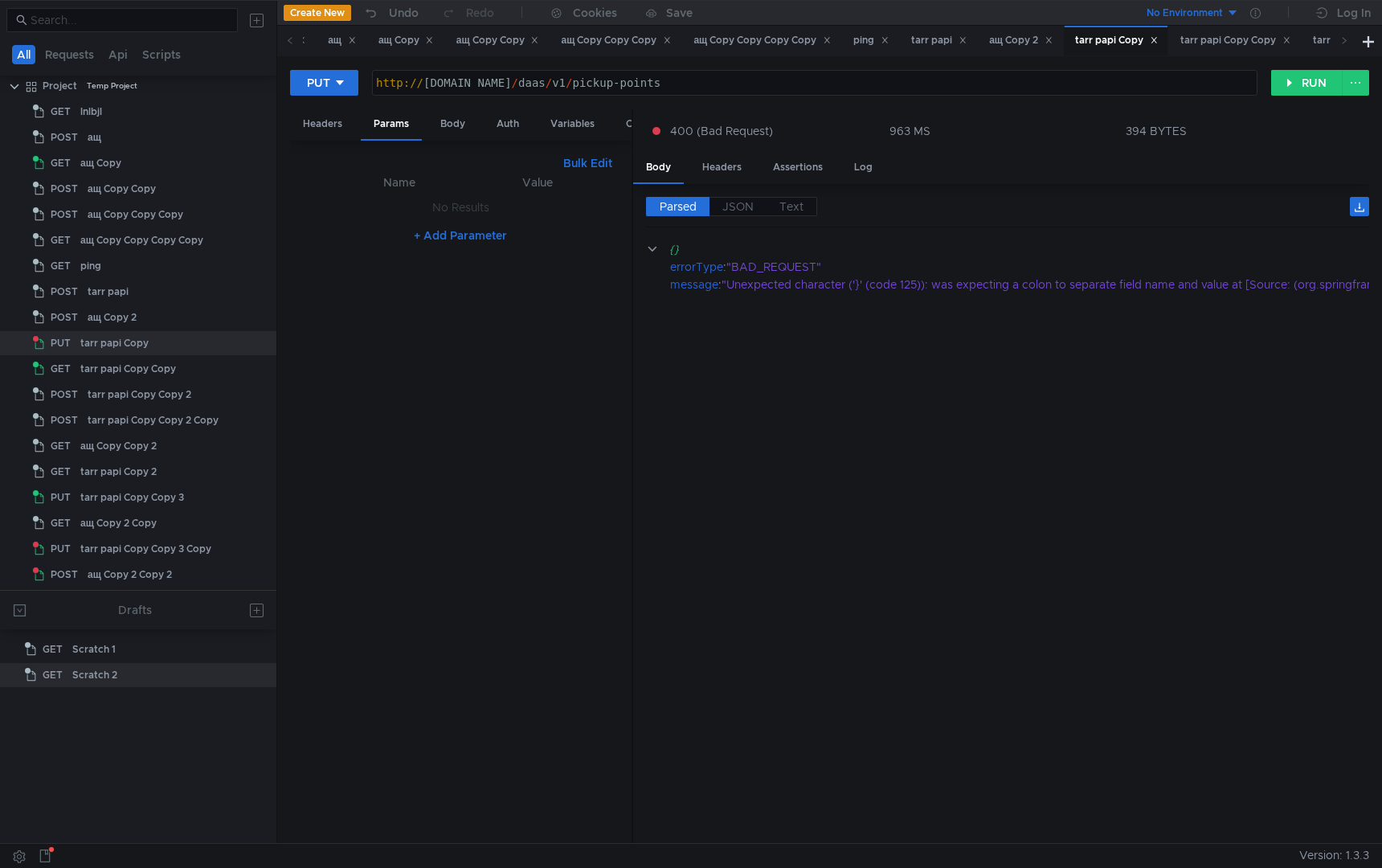
click at [478, 129] on div "Headers Params Body Auth Variables Other" at bounding box center [460, 125] width 341 height 32
click at [451, 128] on div "Body" at bounding box center [453, 124] width 51 height 30
click at [456, 275] on div "{ "" }" at bounding box center [460, 520] width 316 height 672
click at [377, 202] on div "{ "" }" at bounding box center [460, 520] width 316 height 672
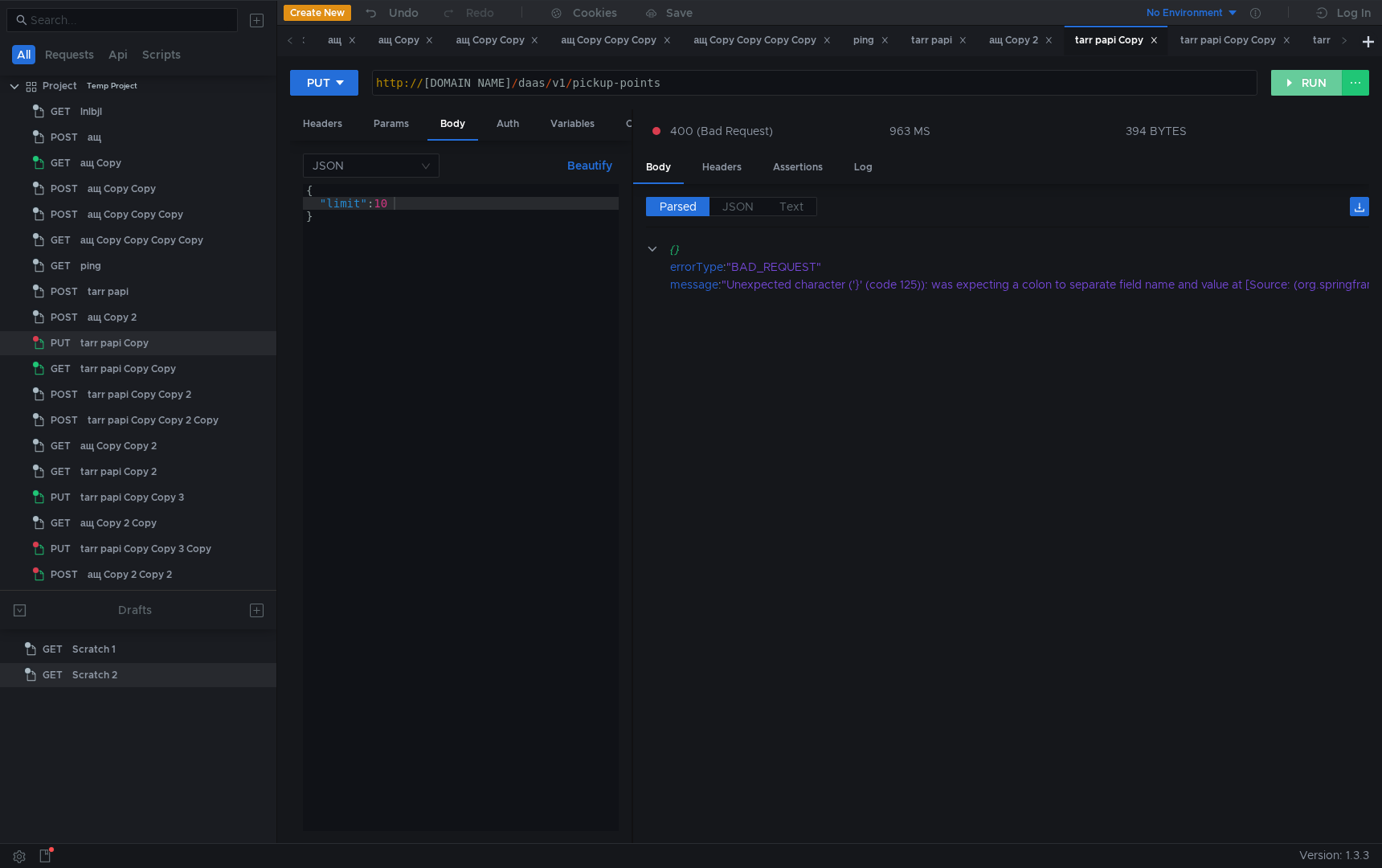
click at [1299, 80] on button "RUN" at bounding box center [1307, 82] width 72 height 26
drag, startPoint x: 433, startPoint y: 208, endPoint x: 218, endPoint y: 207, distance: 215.0
click at [218, 207] on as-split "All Requests Api Scripts Project Temp Project GET lnlbjl POST ащ GET ащ Copy PO…" at bounding box center [691, 421] width 1382 height 843
click at [445, 209] on div "{ "limit" : 10 }" at bounding box center [460, 520] width 316 height 672
type textarea ""limit": 10,"
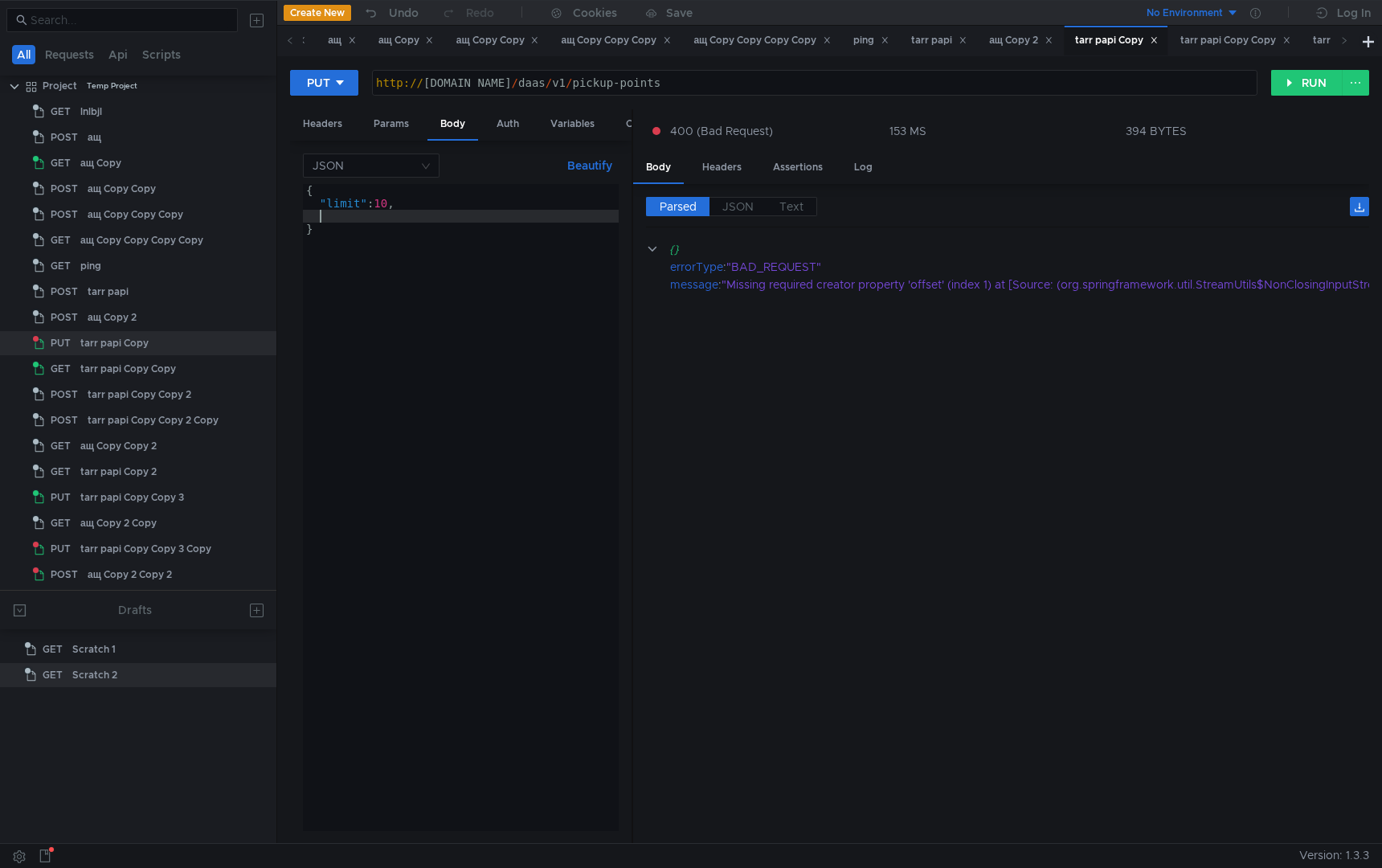
paste textarea ""limit": 10"
click at [337, 221] on div "{ "limit" : 10 , "limit" : 10 }" at bounding box center [460, 520] width 316 height 672
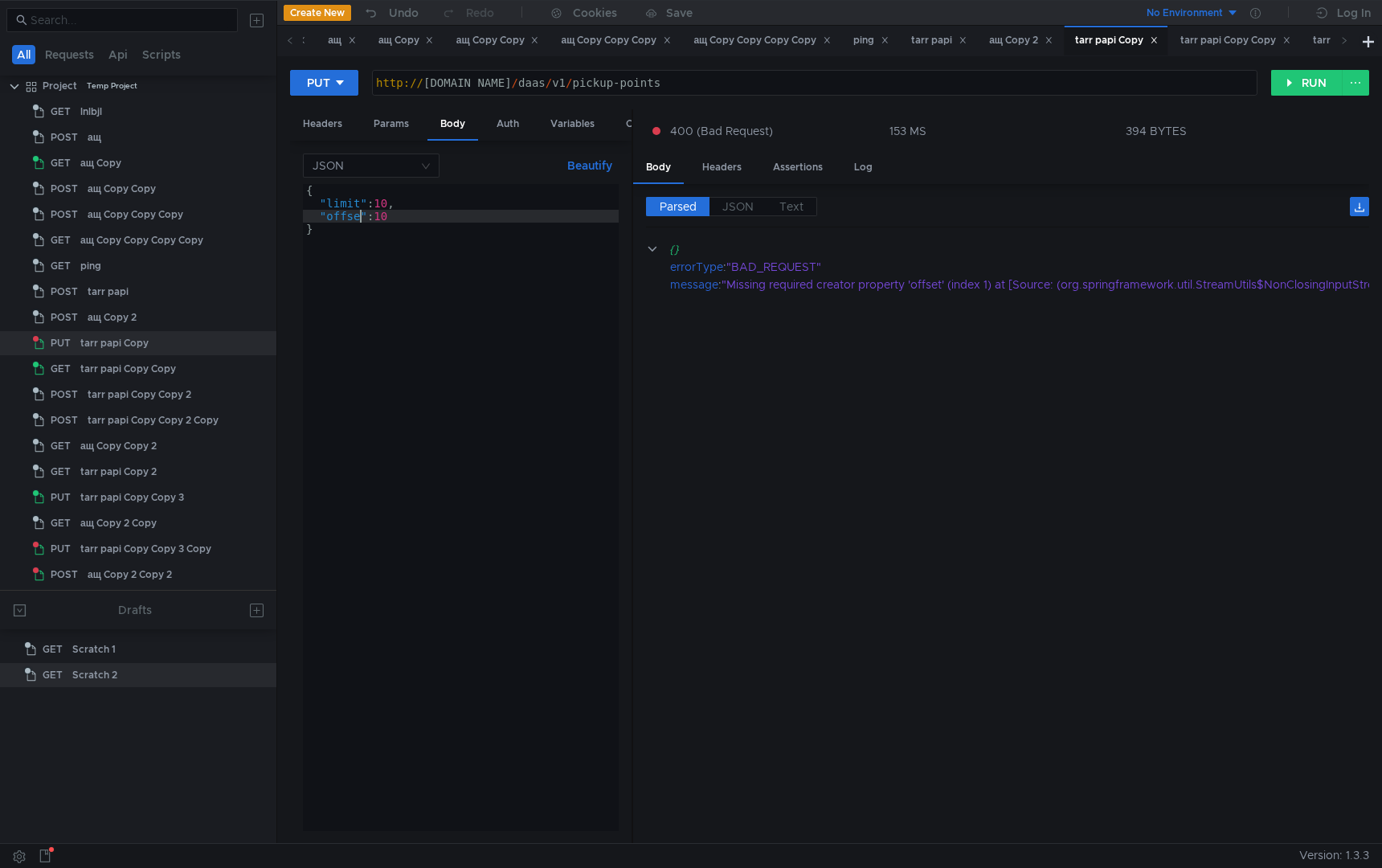
type textarea ""offset": 10"
click at [437, 434] on div "{ "limit" : 10 , "offset" : 10 }" at bounding box center [460, 520] width 316 height 672
click at [1310, 75] on button "RUN" at bounding box center [1307, 82] width 72 height 26
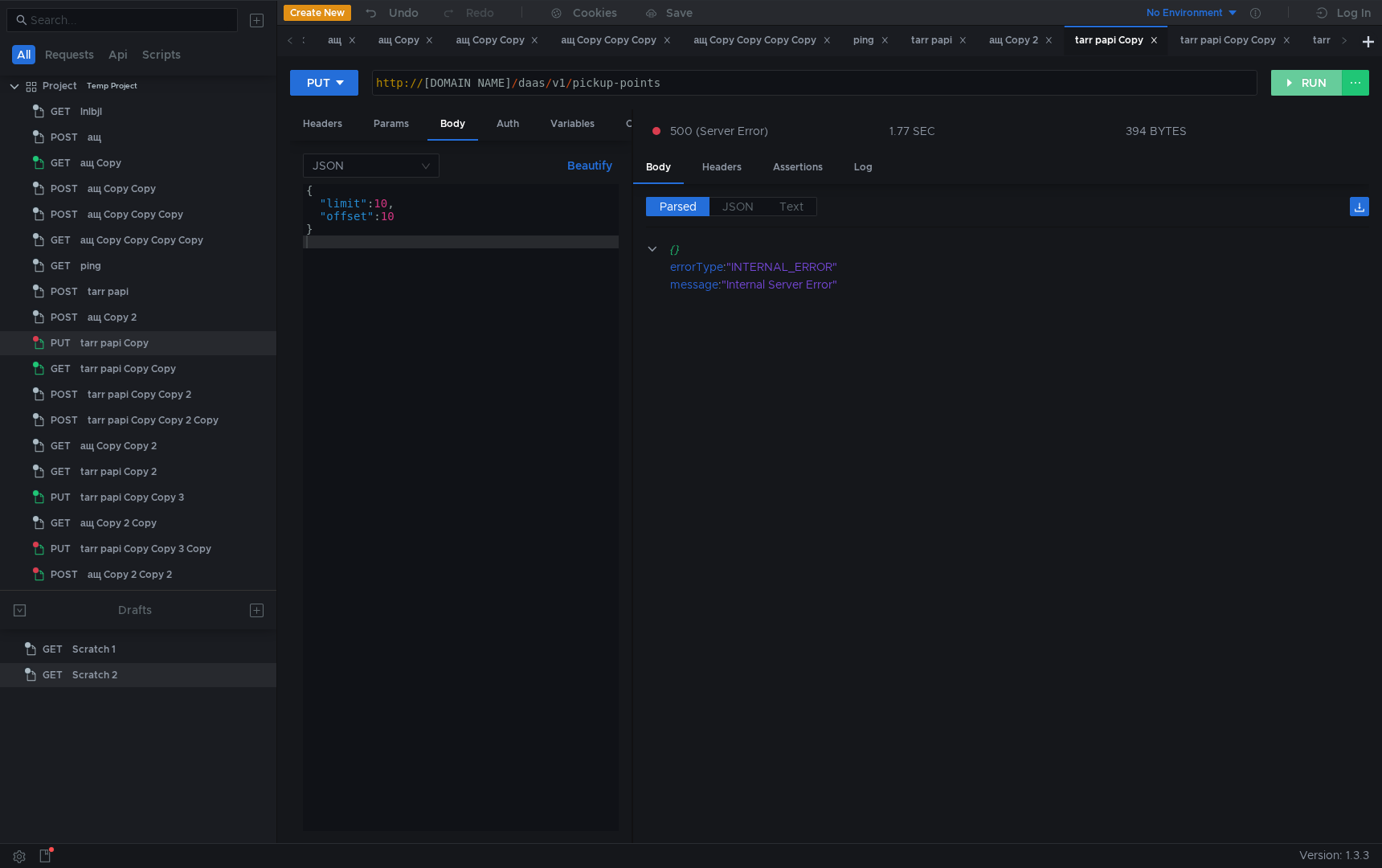
click at [1310, 83] on button "RUN" at bounding box center [1307, 82] width 72 height 26
click at [729, 162] on div "Headers" at bounding box center [722, 167] width 65 height 30
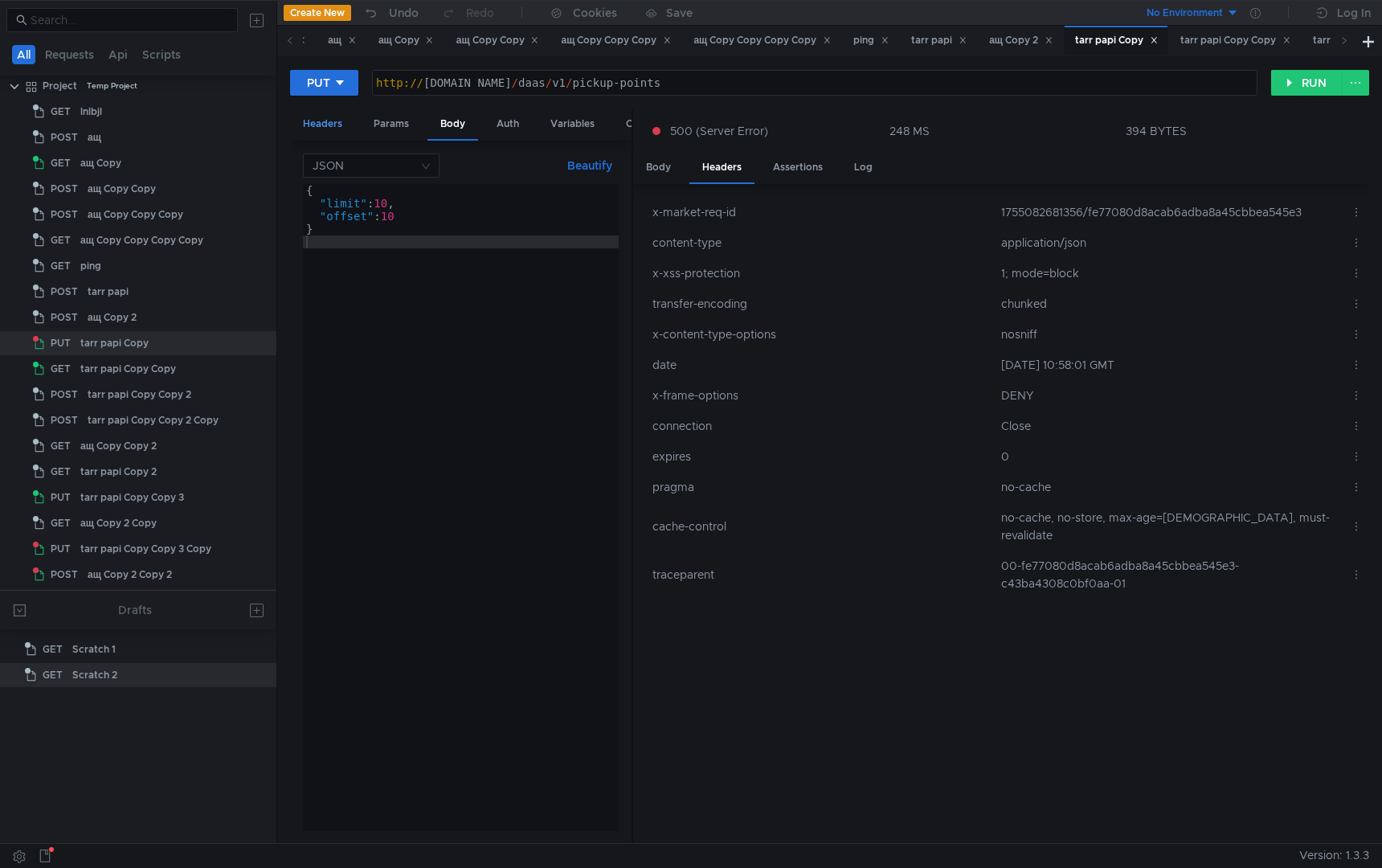
click at [324, 118] on div "Headers" at bounding box center [322, 124] width 65 height 30
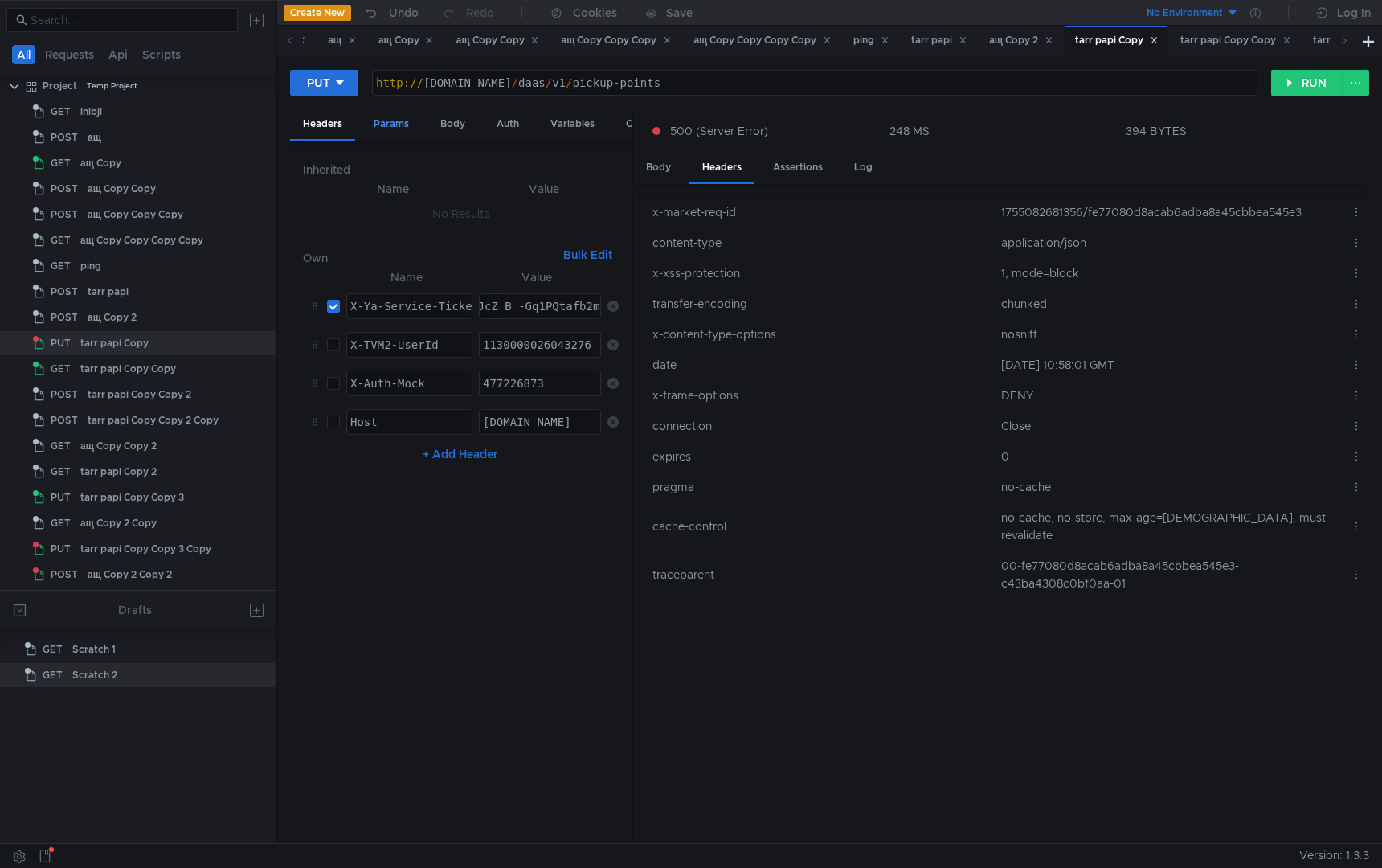
click at [392, 127] on div "Params" at bounding box center [391, 124] width 61 height 30
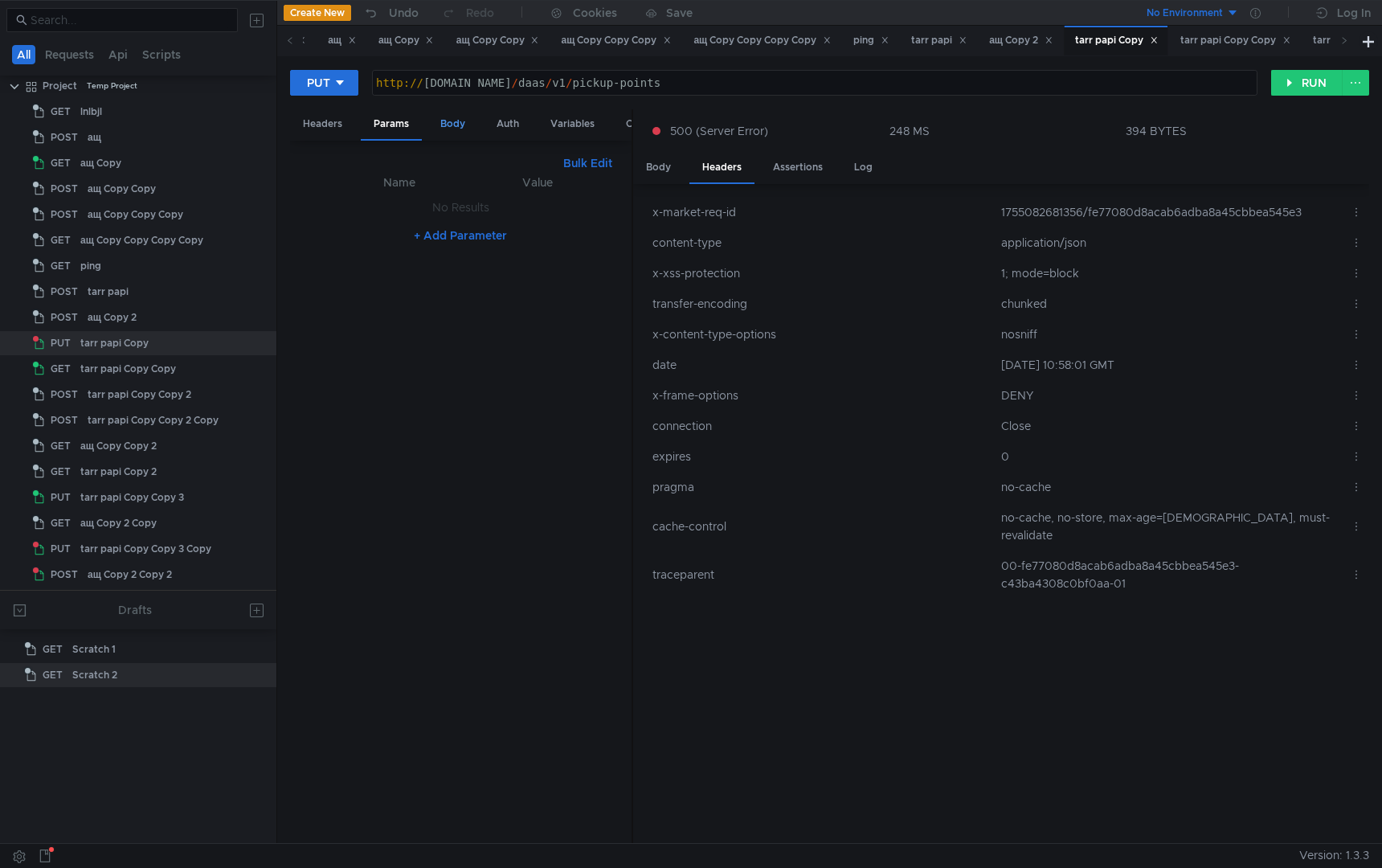
click at [449, 132] on div "Body" at bounding box center [453, 124] width 51 height 30
click at [433, 219] on div "{ "limit" : 10 , "offset" : 10 }" at bounding box center [460, 520] width 316 height 672
type textarea ""offset": 0"
click at [1308, 76] on button "RUN" at bounding box center [1307, 82] width 72 height 26
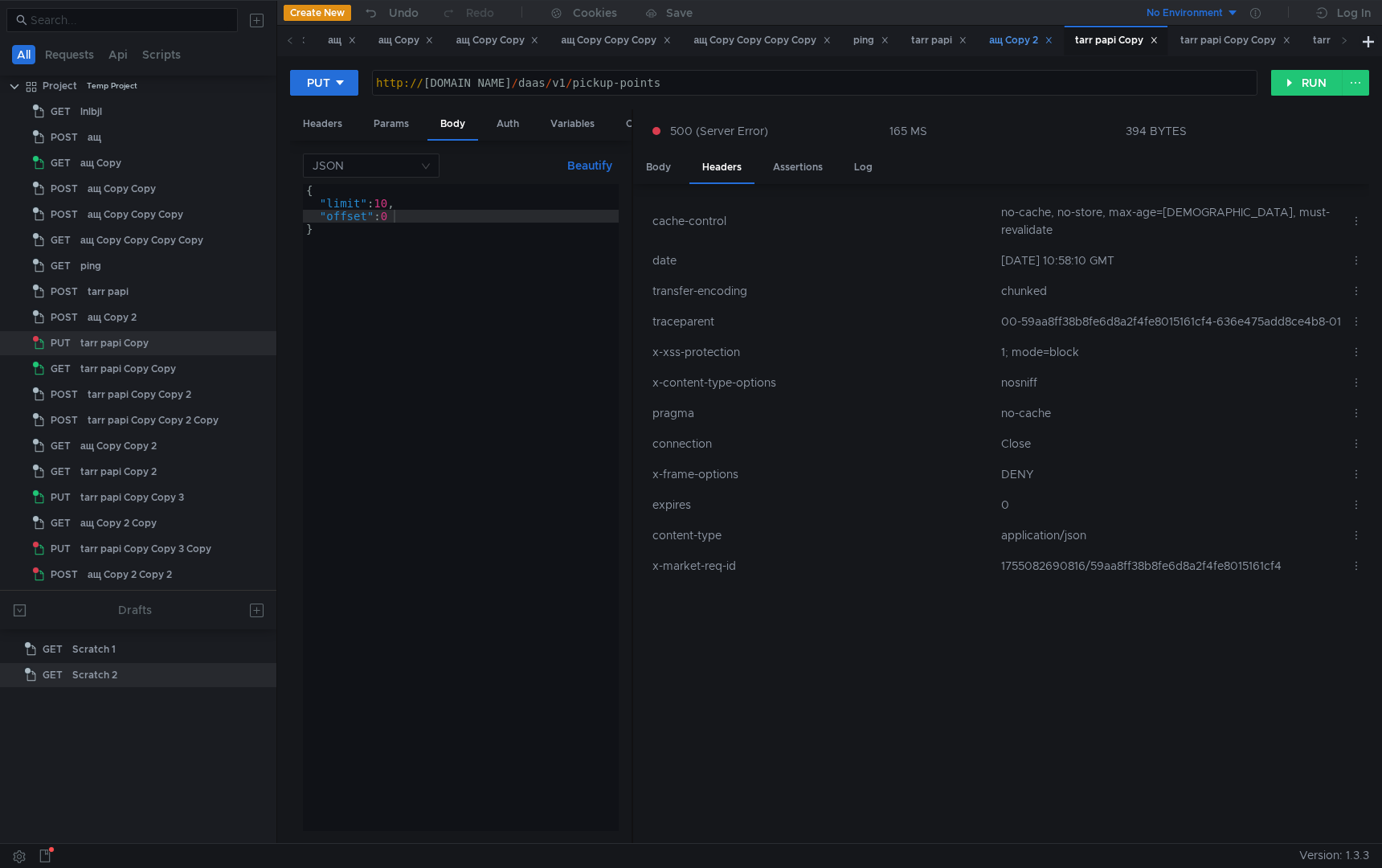
click at [1024, 37] on div "ащ Copy 2" at bounding box center [1020, 41] width 63 height 17
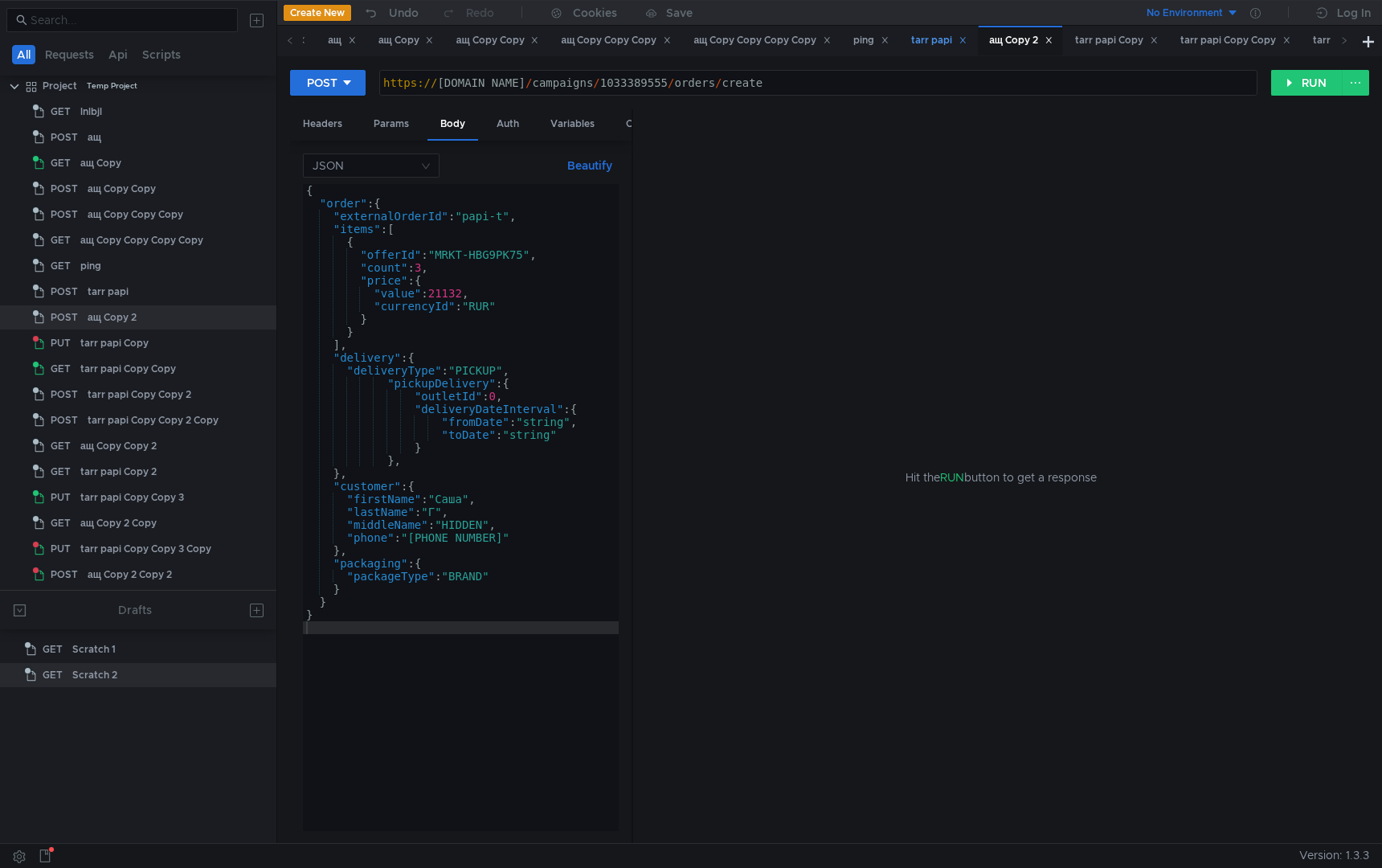
click at [946, 48] on div "tarr papi" at bounding box center [939, 41] width 56 height 17
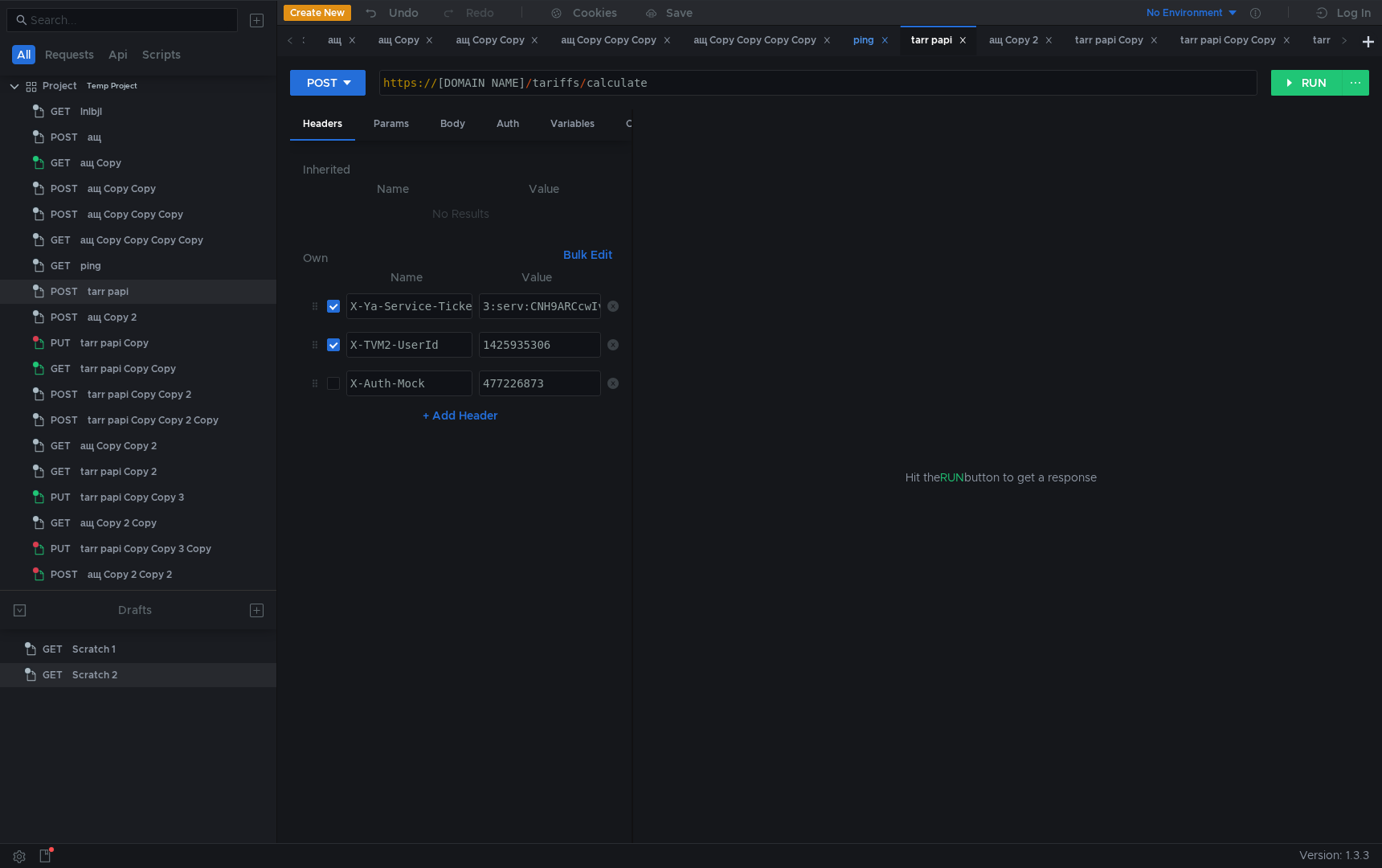
click at [885, 47] on div "ping" at bounding box center [871, 41] width 35 height 17
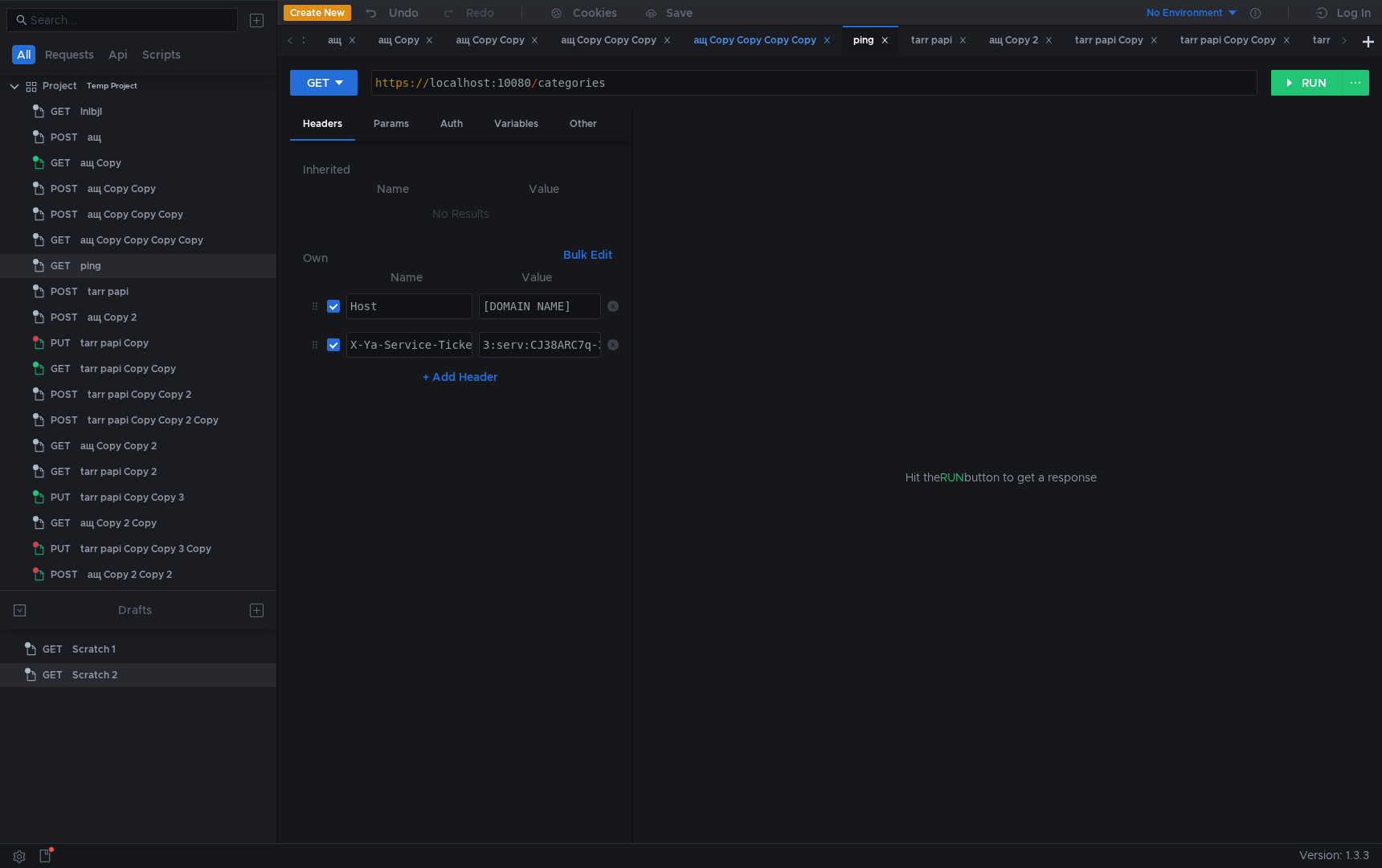
click at [821, 42] on div "ащ Copy Copy Copy Copy" at bounding box center [761, 41] width 137 height 17
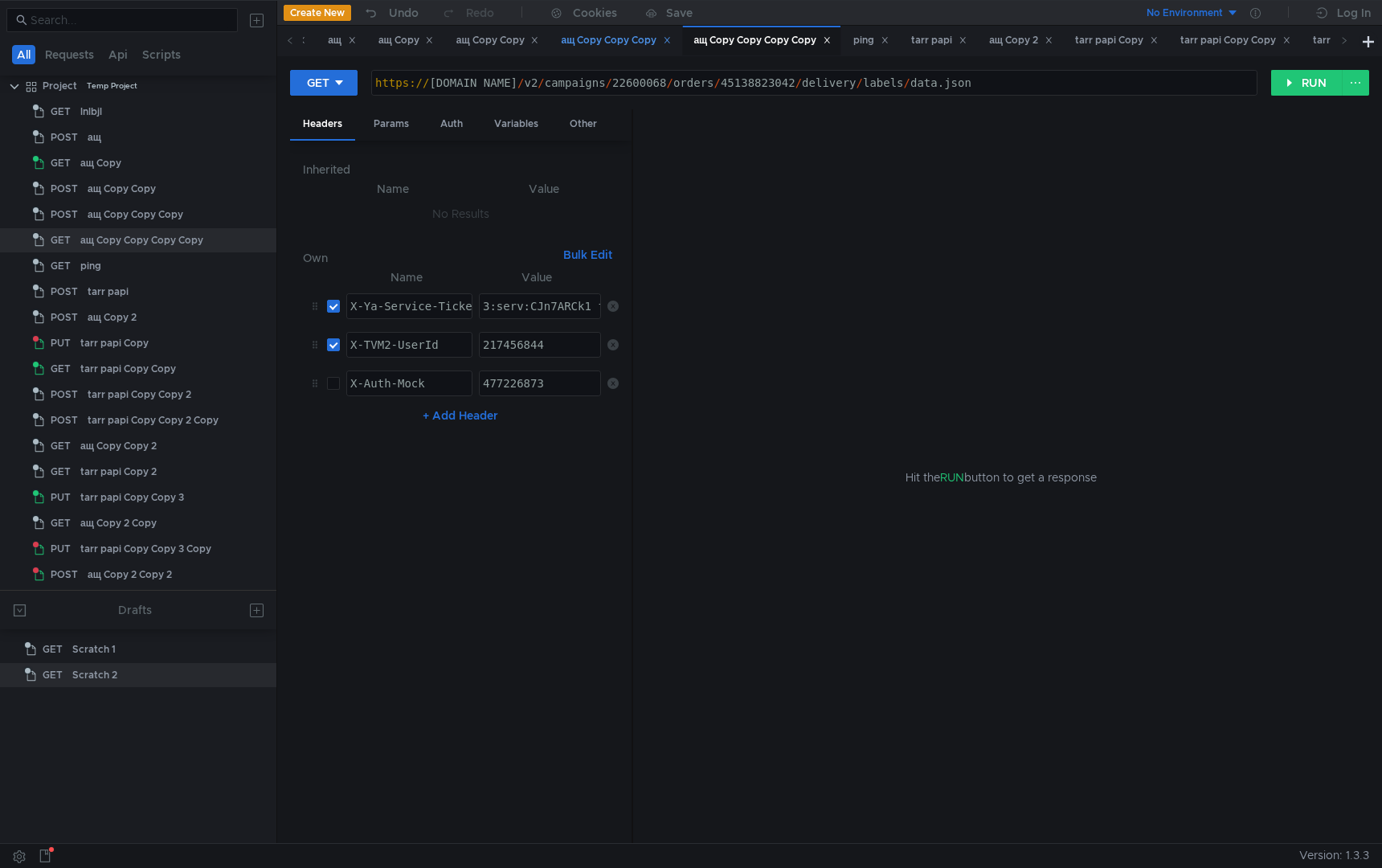
click at [650, 44] on div "ащ Copy Copy Copy" at bounding box center [617, 41] width 110 height 17
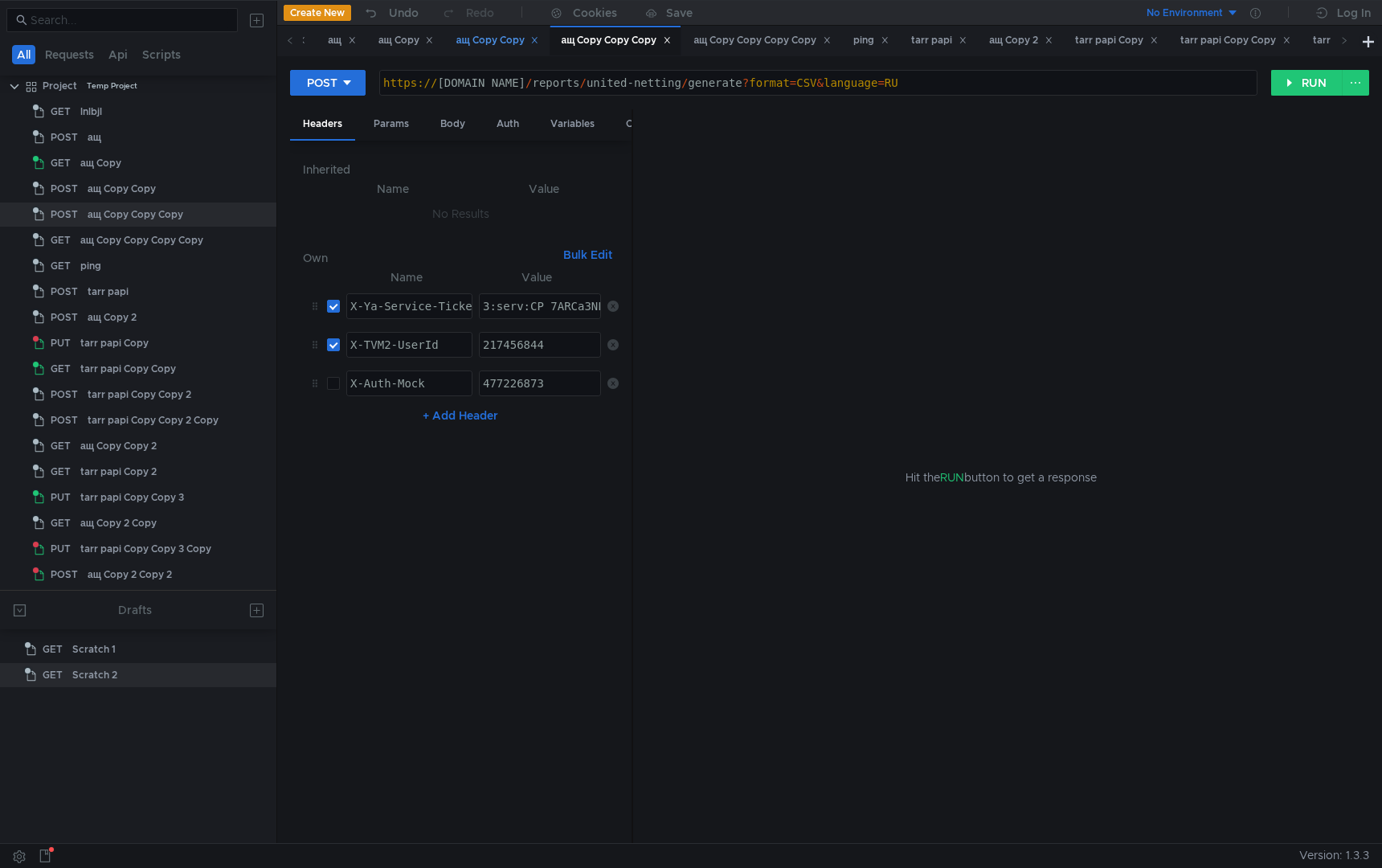
click at [522, 41] on div "ащ Copy Copy" at bounding box center [498, 41] width 82 height 17
click at [422, 42] on div "ащ Copy" at bounding box center [407, 41] width 56 height 17
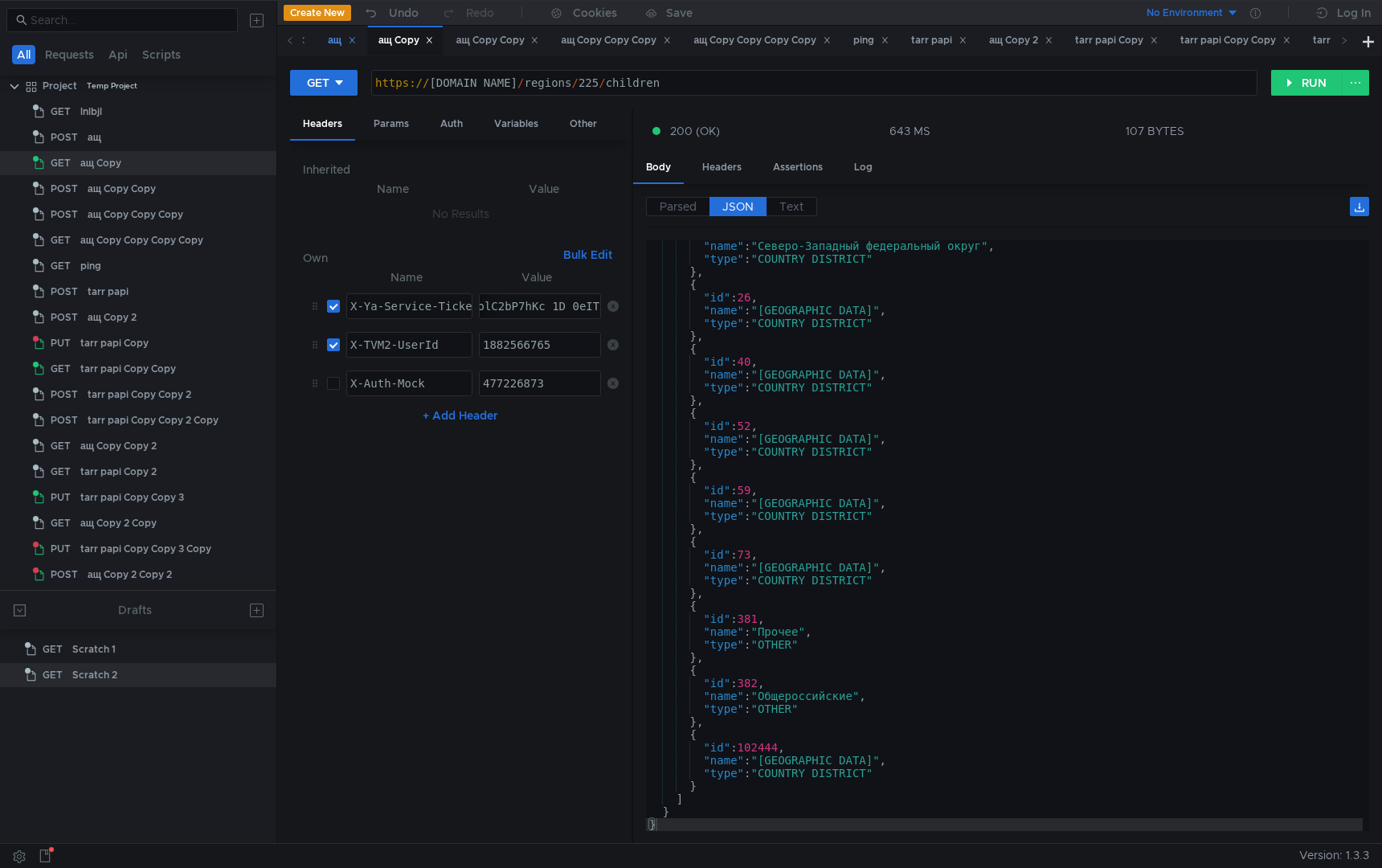
click at [341, 43] on div "ащ" at bounding box center [341, 41] width 28 height 17
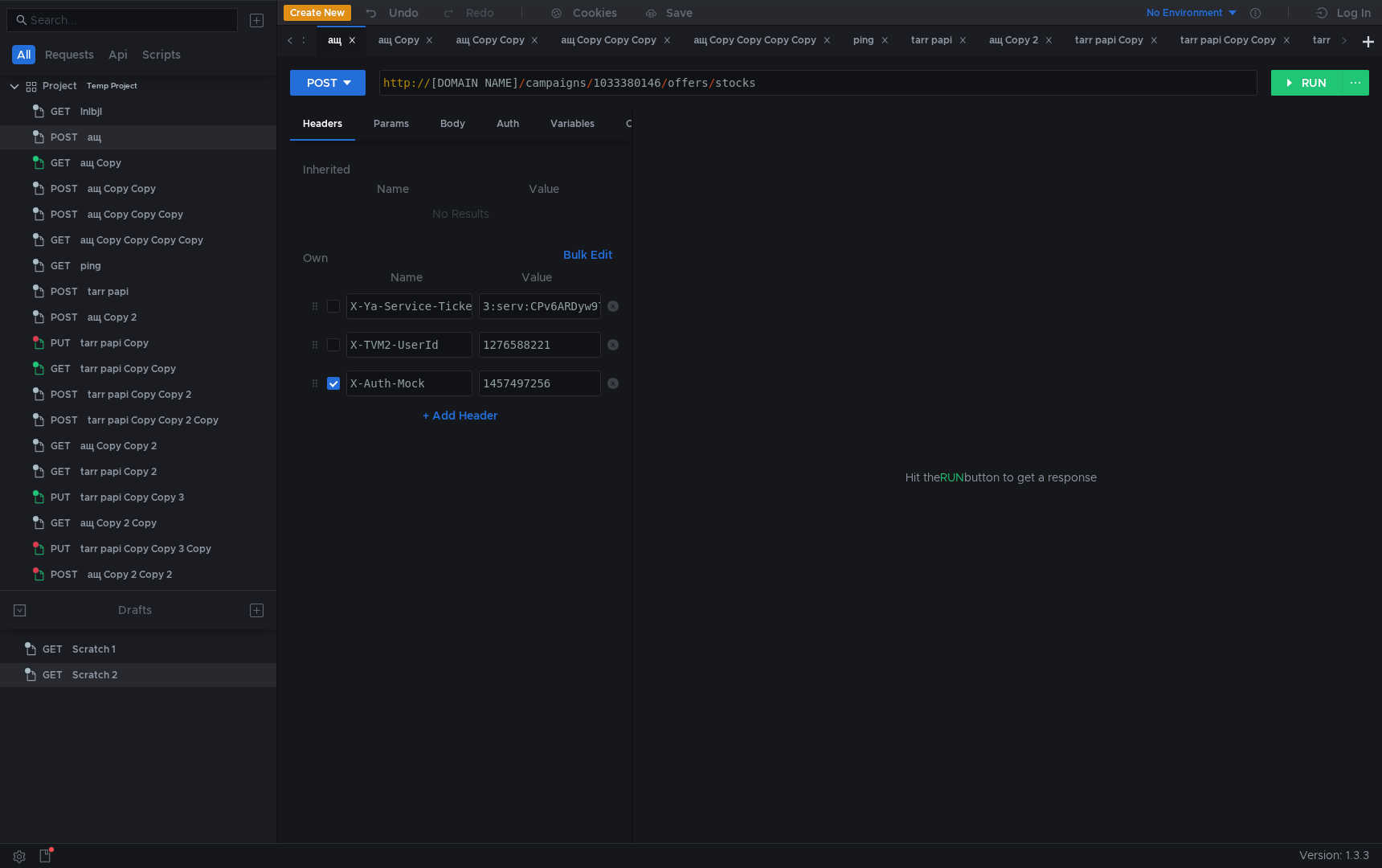
click at [288, 42] on icon at bounding box center [290, 40] width 8 height 8
click at [324, 45] on div "lnlbjl" at bounding box center [333, 41] width 36 height 17
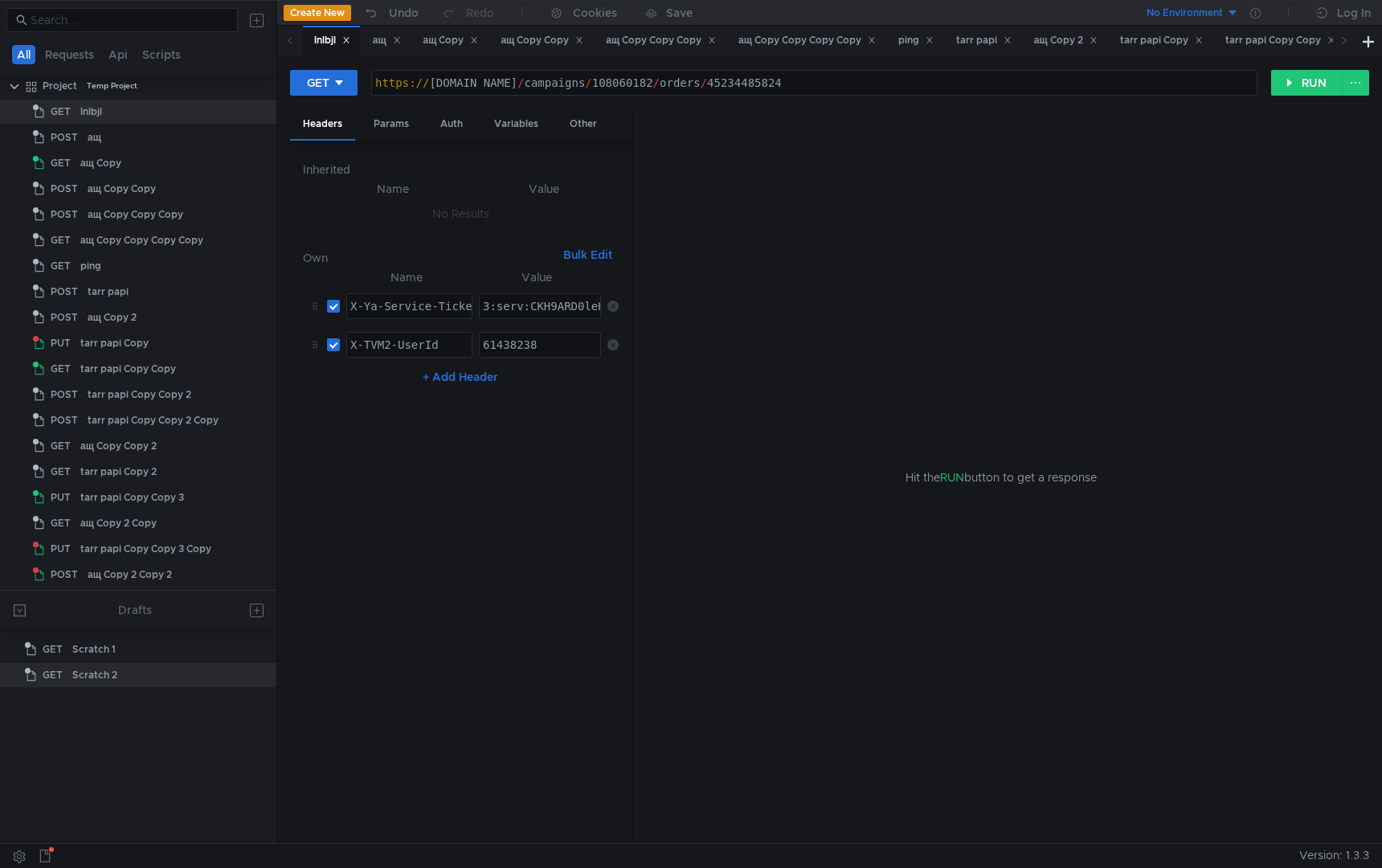
click at [289, 42] on icon at bounding box center [290, 40] width 8 height 8
click at [994, 50] on div "tarr papi" at bounding box center [983, 40] width 77 height 30
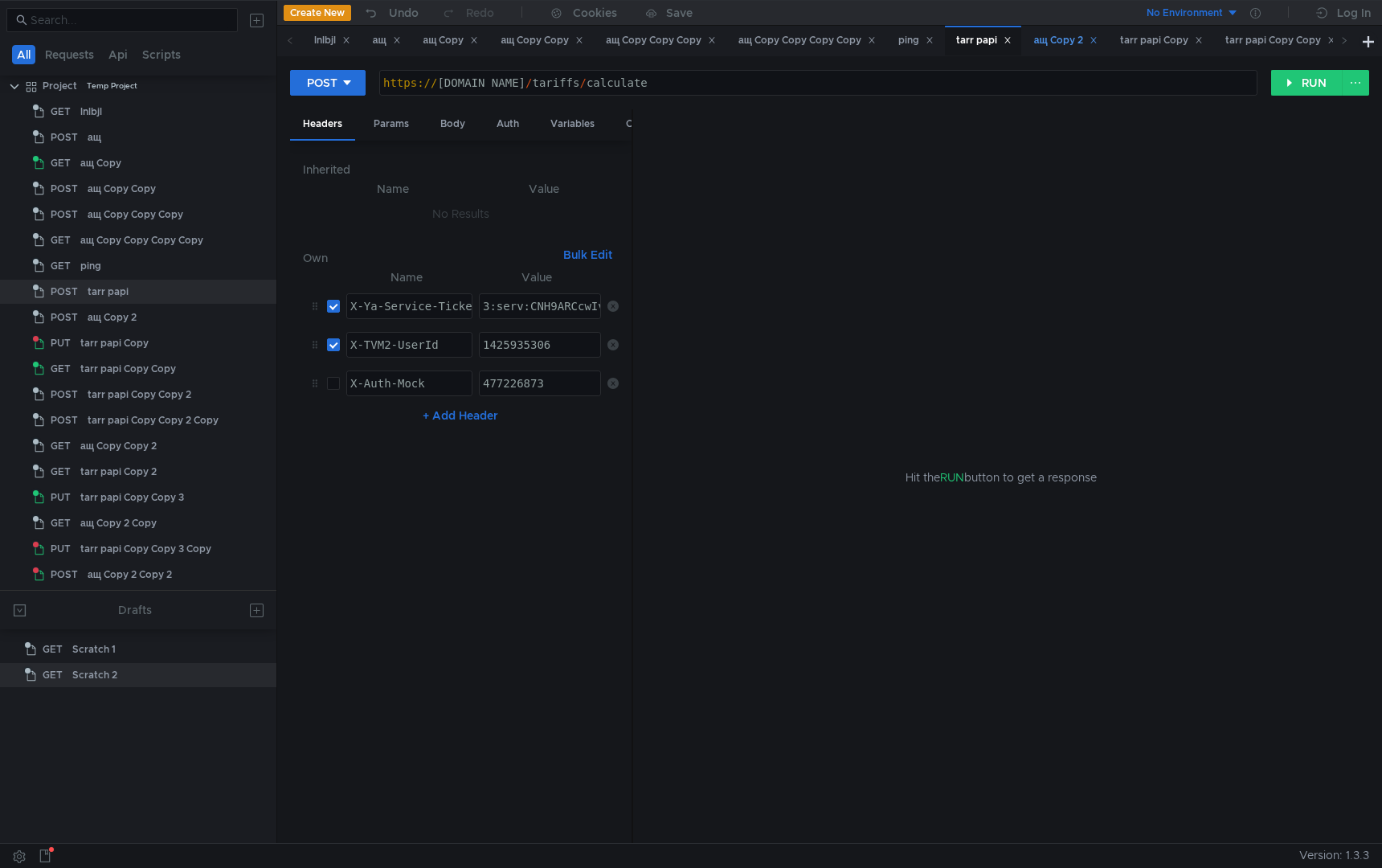
click at [1070, 40] on div "ащ Copy 2" at bounding box center [1066, 41] width 63 height 17
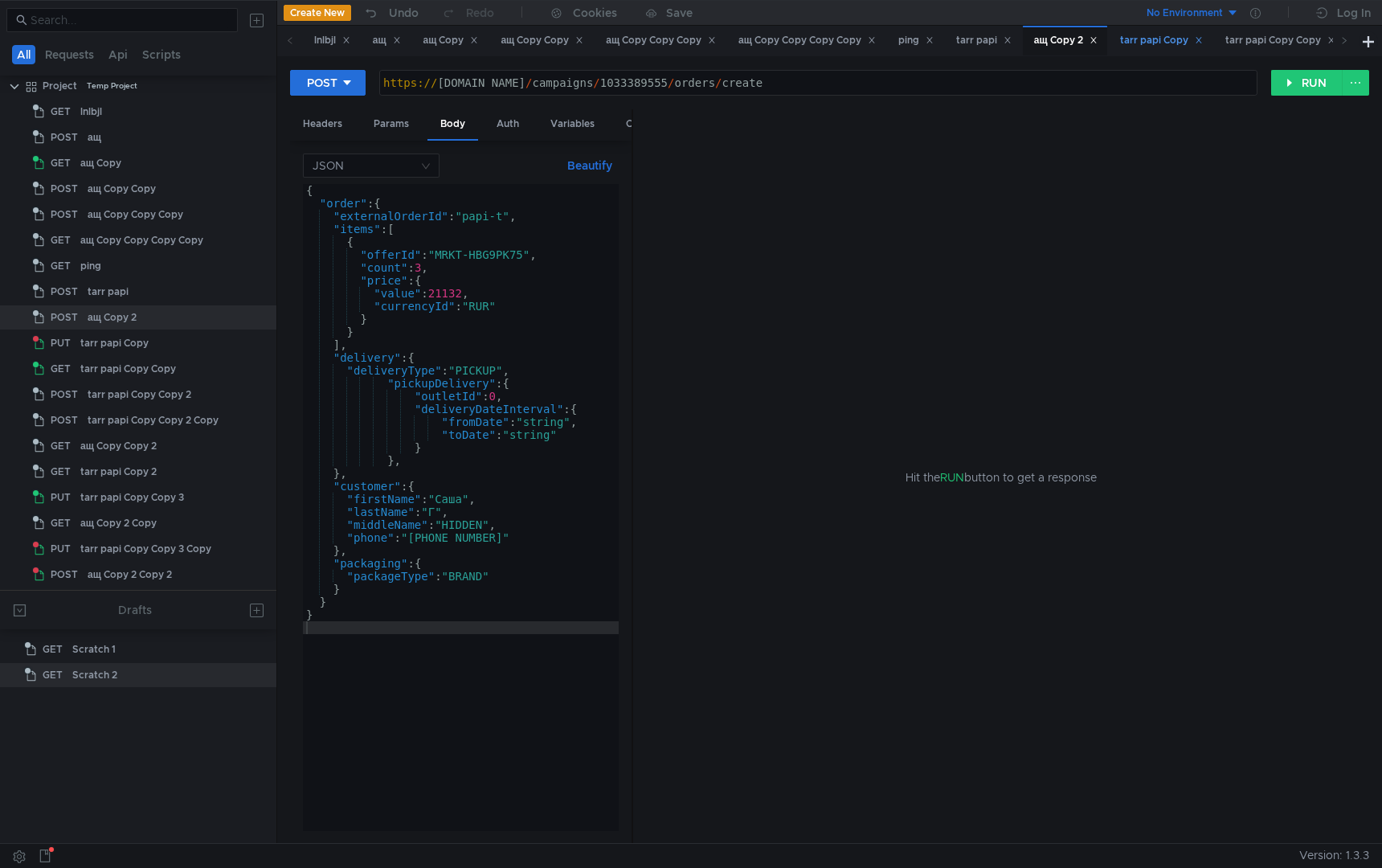
click at [1171, 37] on div "tarr papi Copy" at bounding box center [1161, 41] width 82 height 17
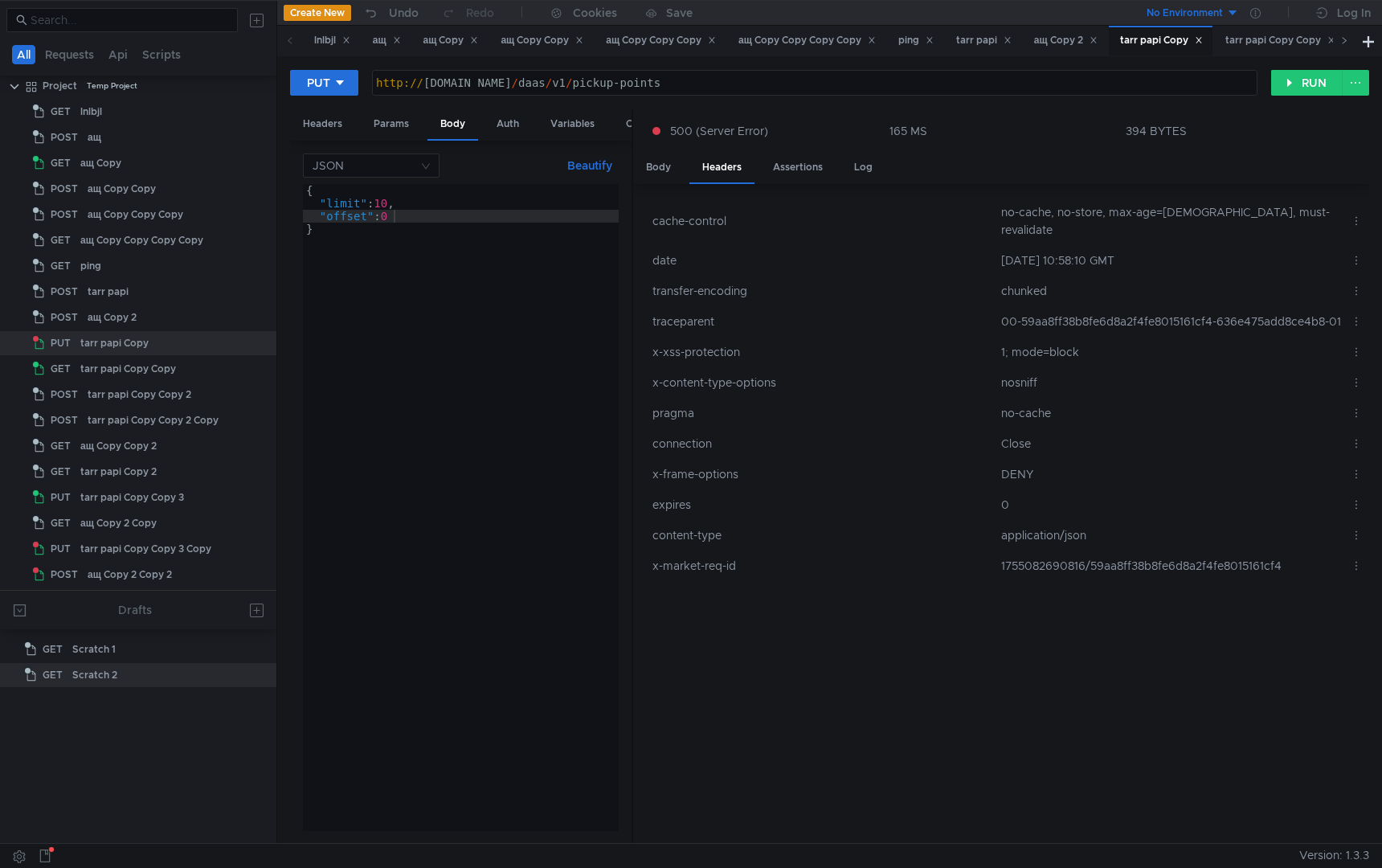
click at [1347, 42] on icon at bounding box center [1345, 40] width 8 height 8
click at [929, 34] on div "tarr papi Copy Copy" at bounding box center [936, 41] width 110 height 17
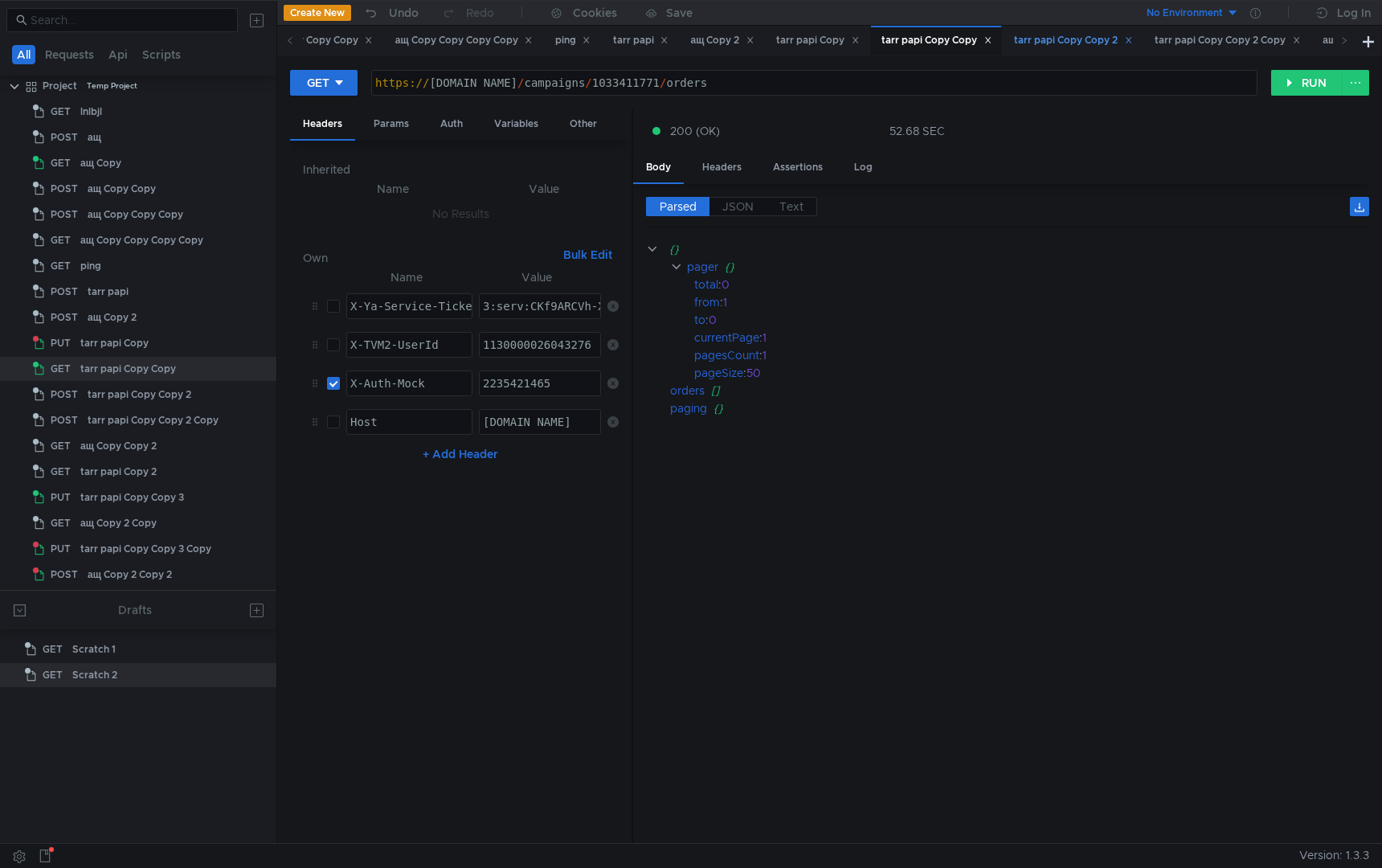
click at [1106, 36] on div "tarr papi Copy Copy 2" at bounding box center [1072, 41] width 118 height 17
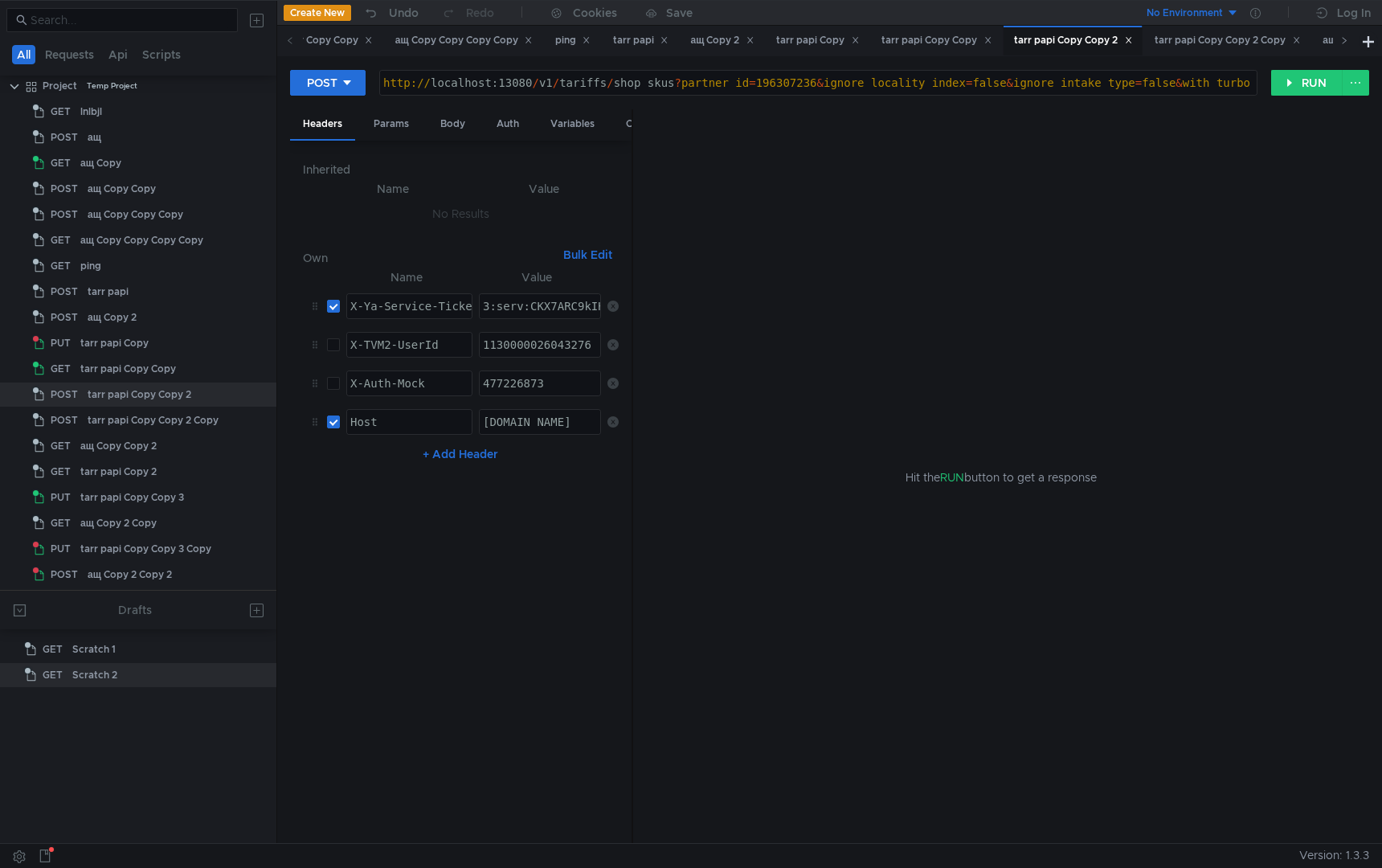
click at [1341, 37] on icon at bounding box center [1345, 40] width 8 height 8
click at [910, 41] on div "tarr papi Copy Copy 2 Copy" at bounding box center [884, 41] width 146 height 17
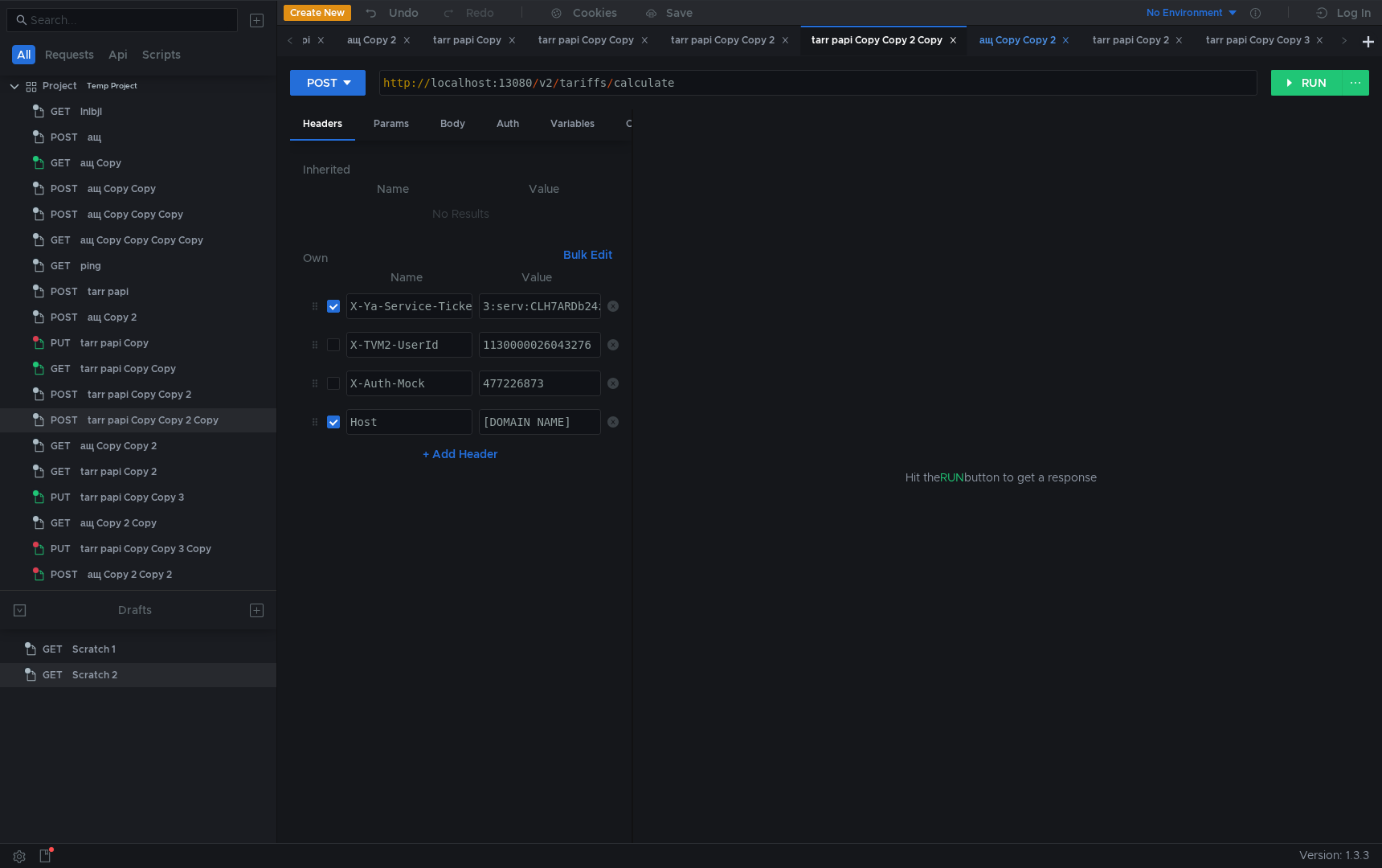
click at [1050, 31] on div "ащ Copy Copy 2" at bounding box center [1024, 40] width 111 height 30
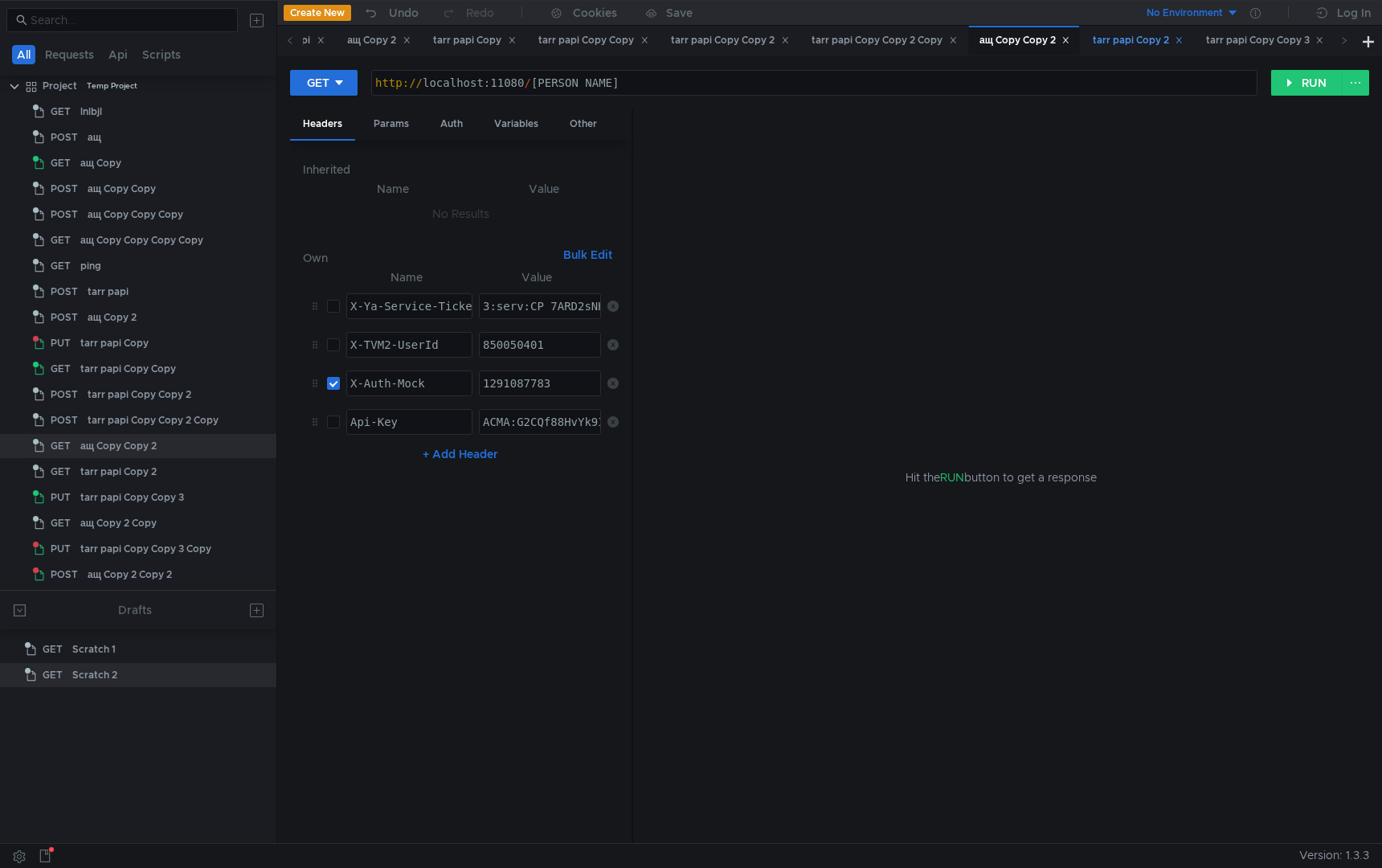
click at [1160, 45] on div "tarr papi Copy 2" at bounding box center [1138, 41] width 91 height 17
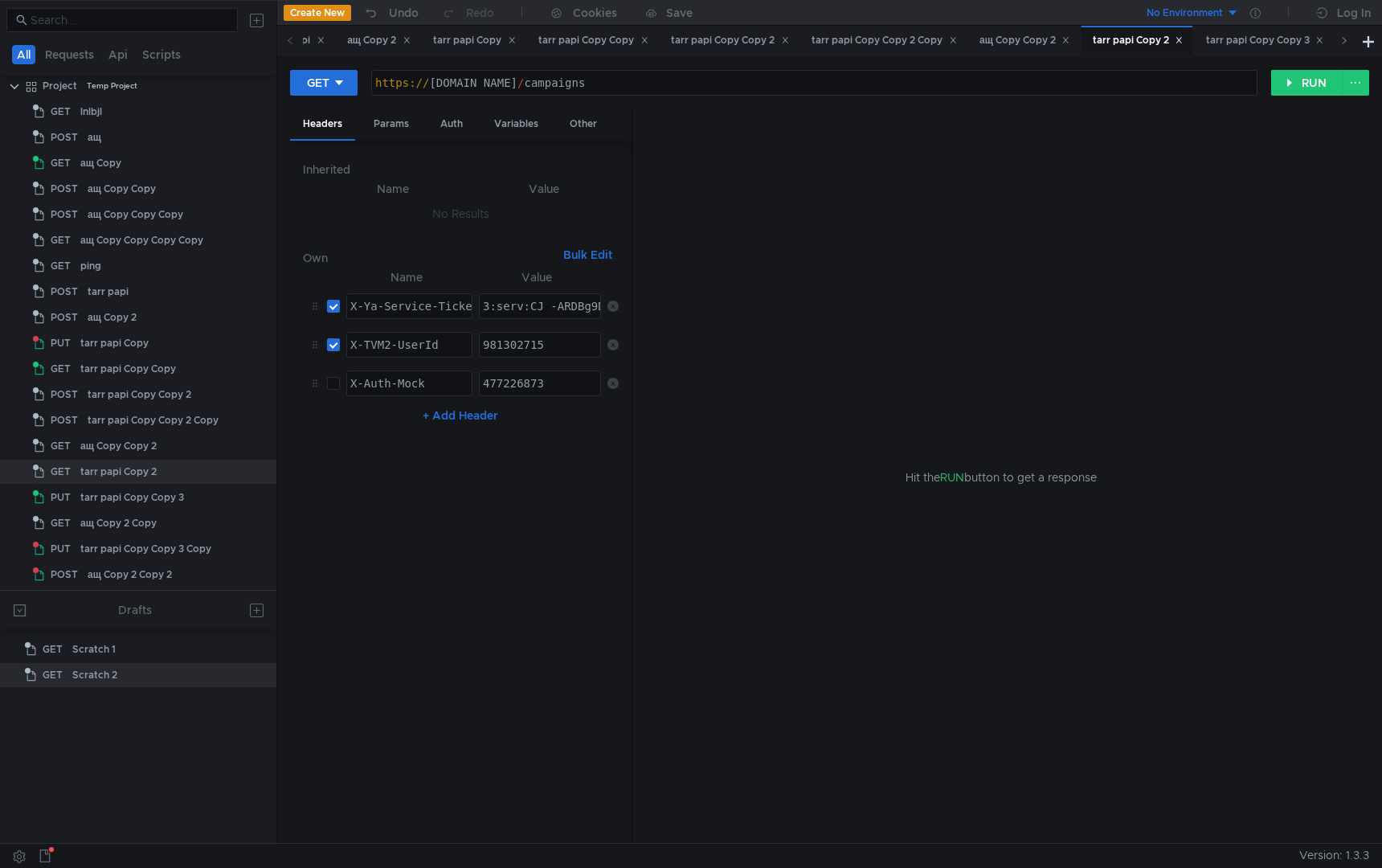
click at [1337, 40] on span at bounding box center [1344, 40] width 26 height 30
click at [941, 43] on div "tarr papi Copy Copy 3" at bounding box center [921, 41] width 118 height 17
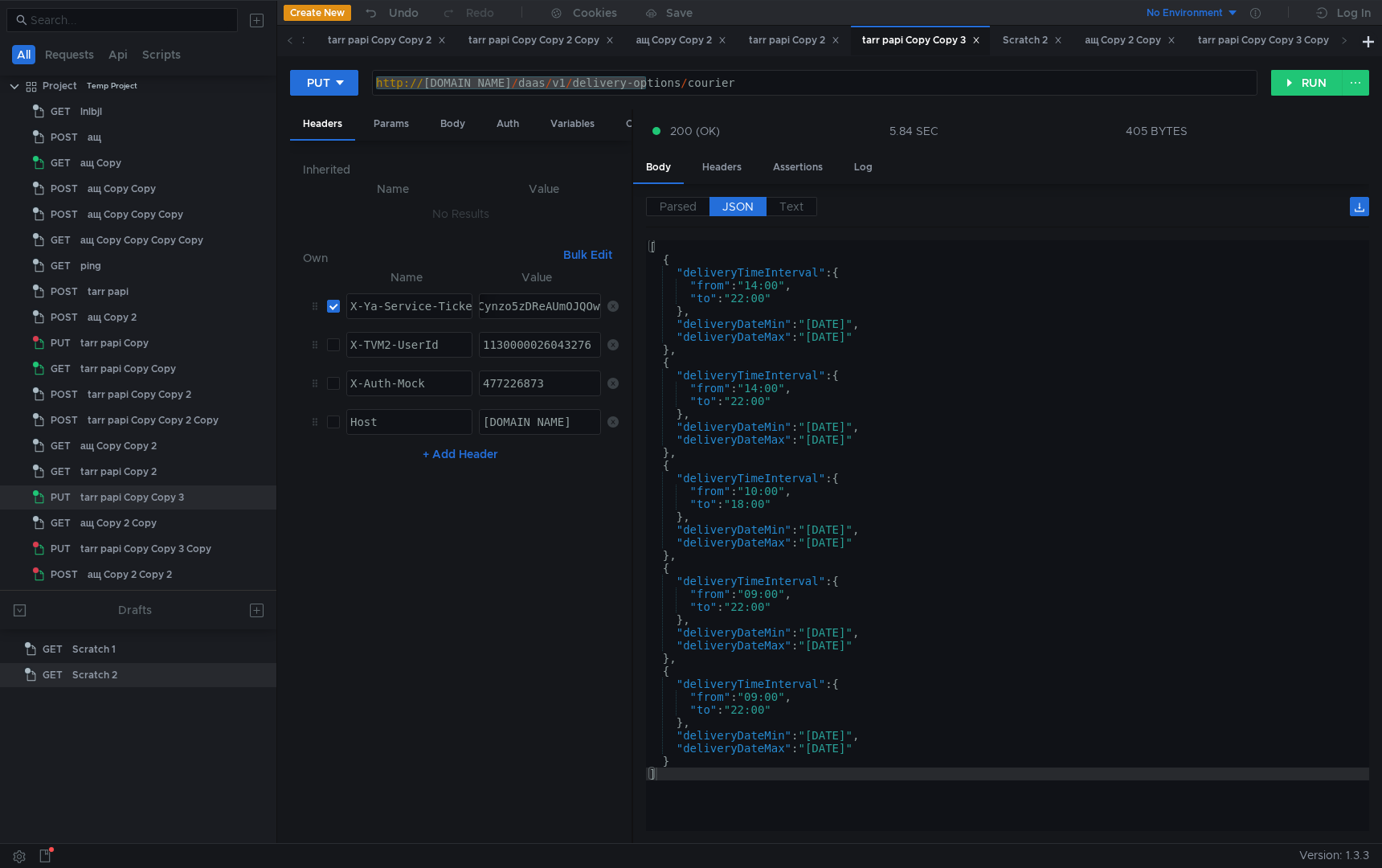
click at [1062, 453] on div "[ { "deliveryTimeInterval" : { "from" : "14:00" , "to" : "22:00" } , "deliveryD…" at bounding box center [1008, 549] width 723 height 617
type textarea "},"
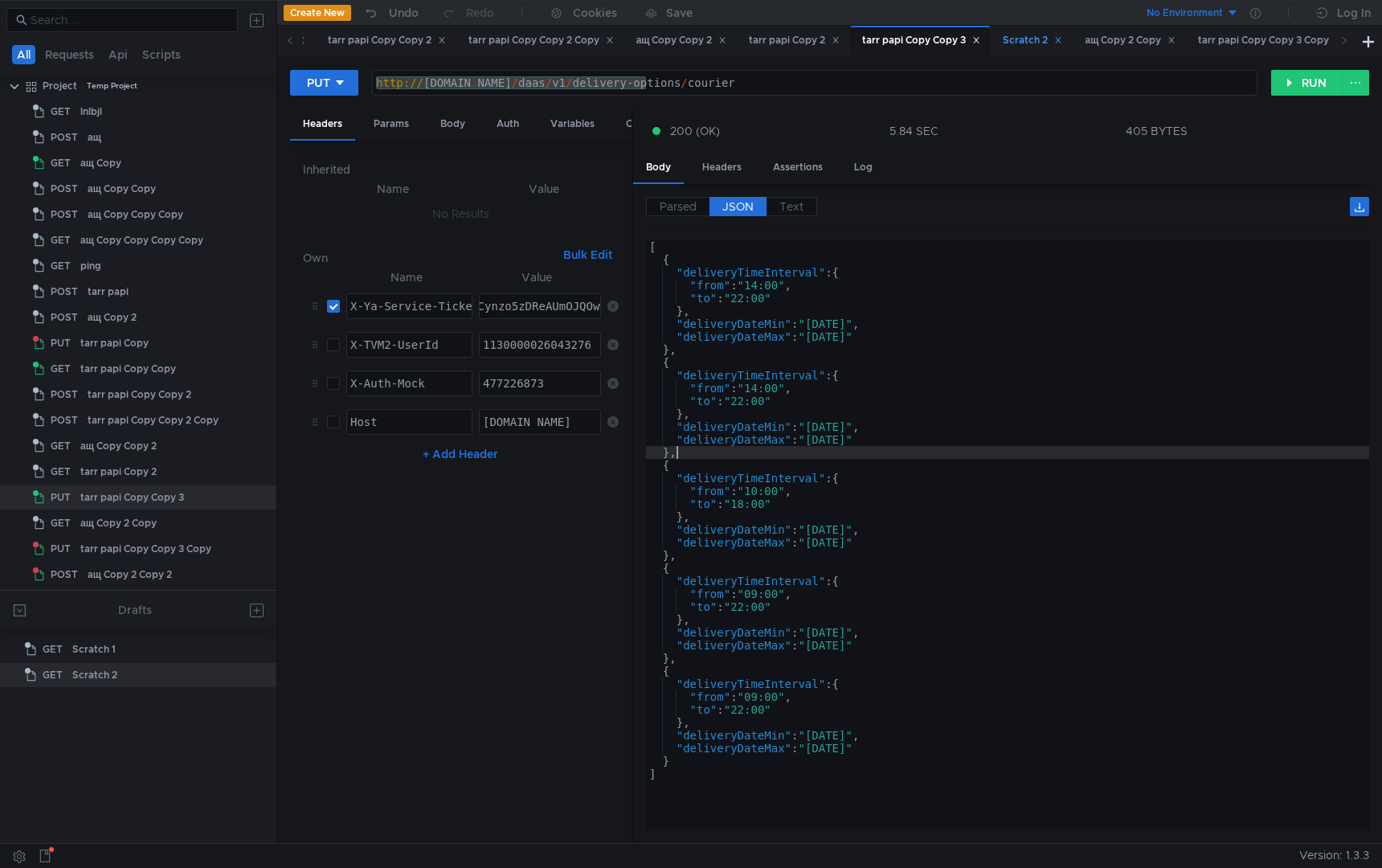
click at [1063, 45] on div "Scratch 2" at bounding box center [1033, 41] width 59 height 17
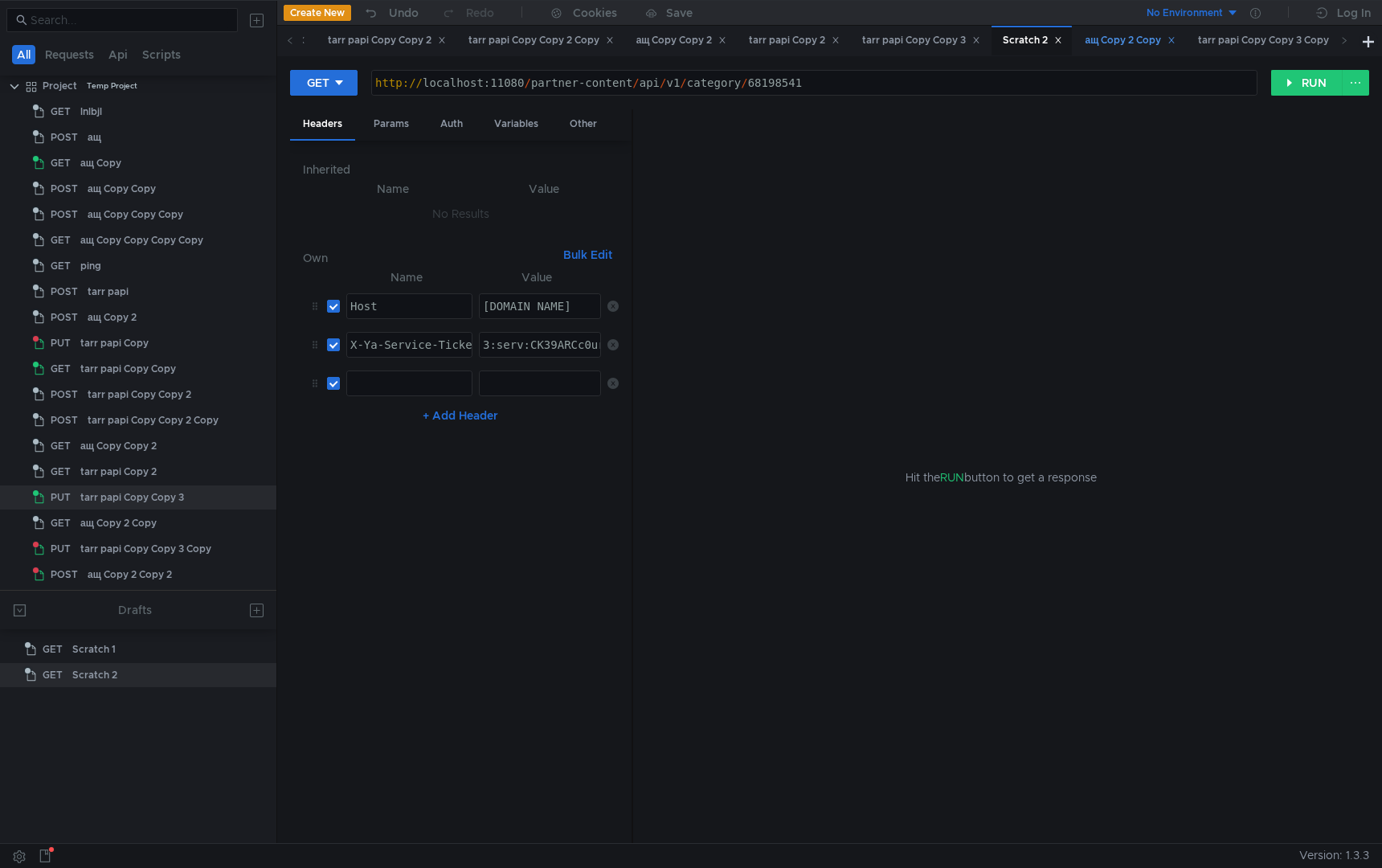
click at [1141, 44] on div "ащ Copy 2 Copy" at bounding box center [1130, 41] width 91 height 17
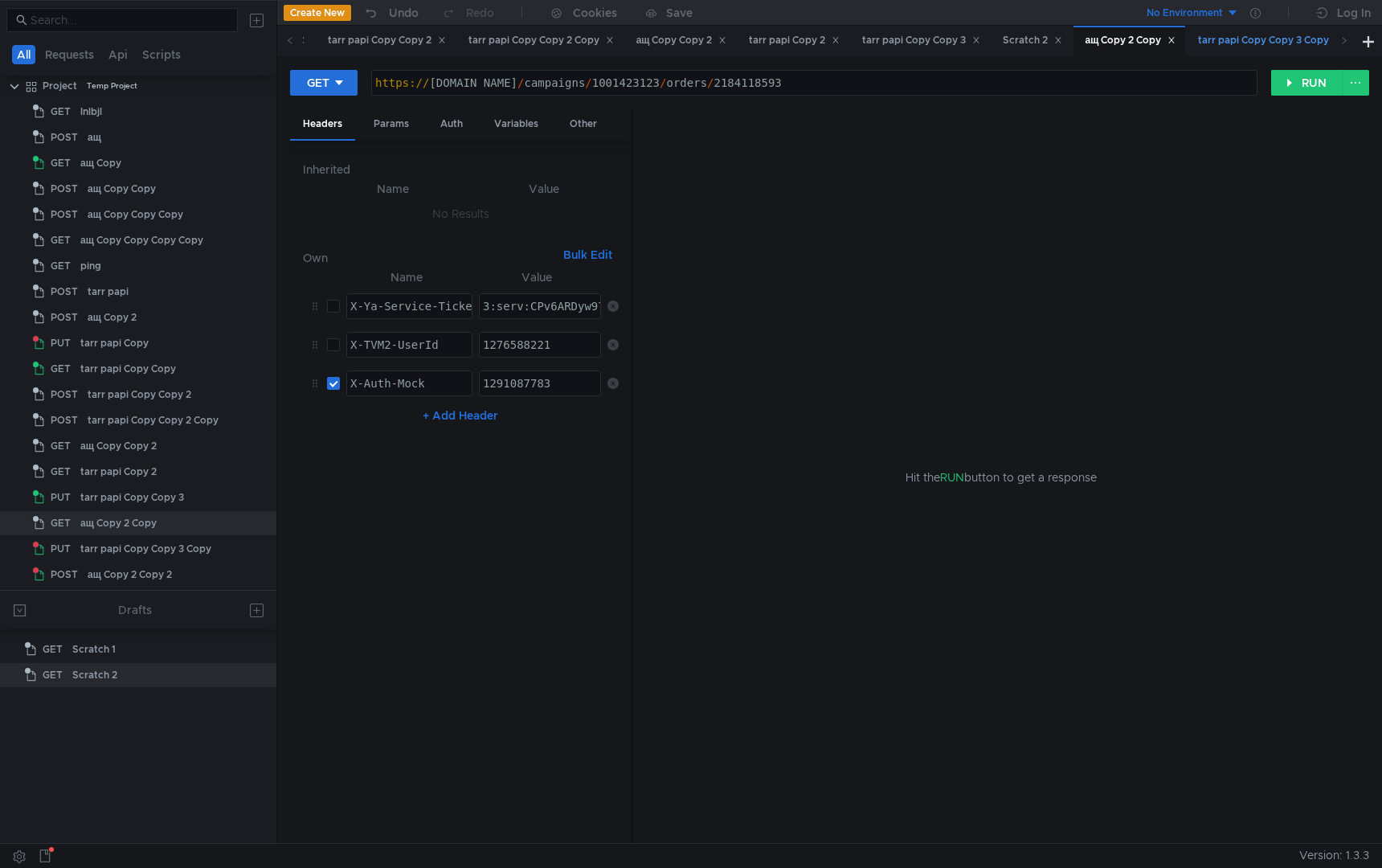
click at [1269, 44] on div "tarr papi Copy Copy 3 Copy" at bounding box center [1271, 41] width 146 height 17
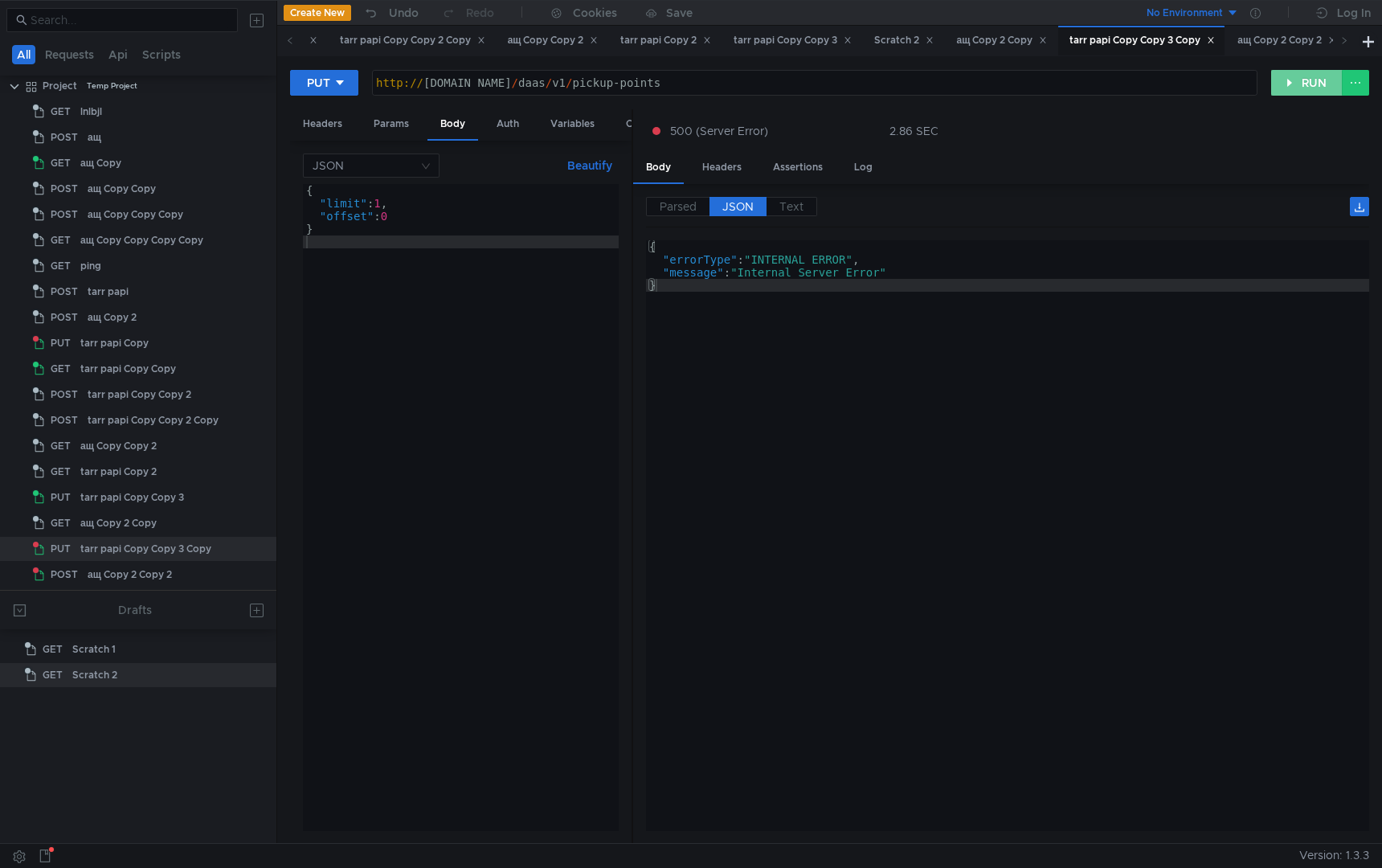
click at [1292, 82] on button "RUN" at bounding box center [1307, 82] width 72 height 26
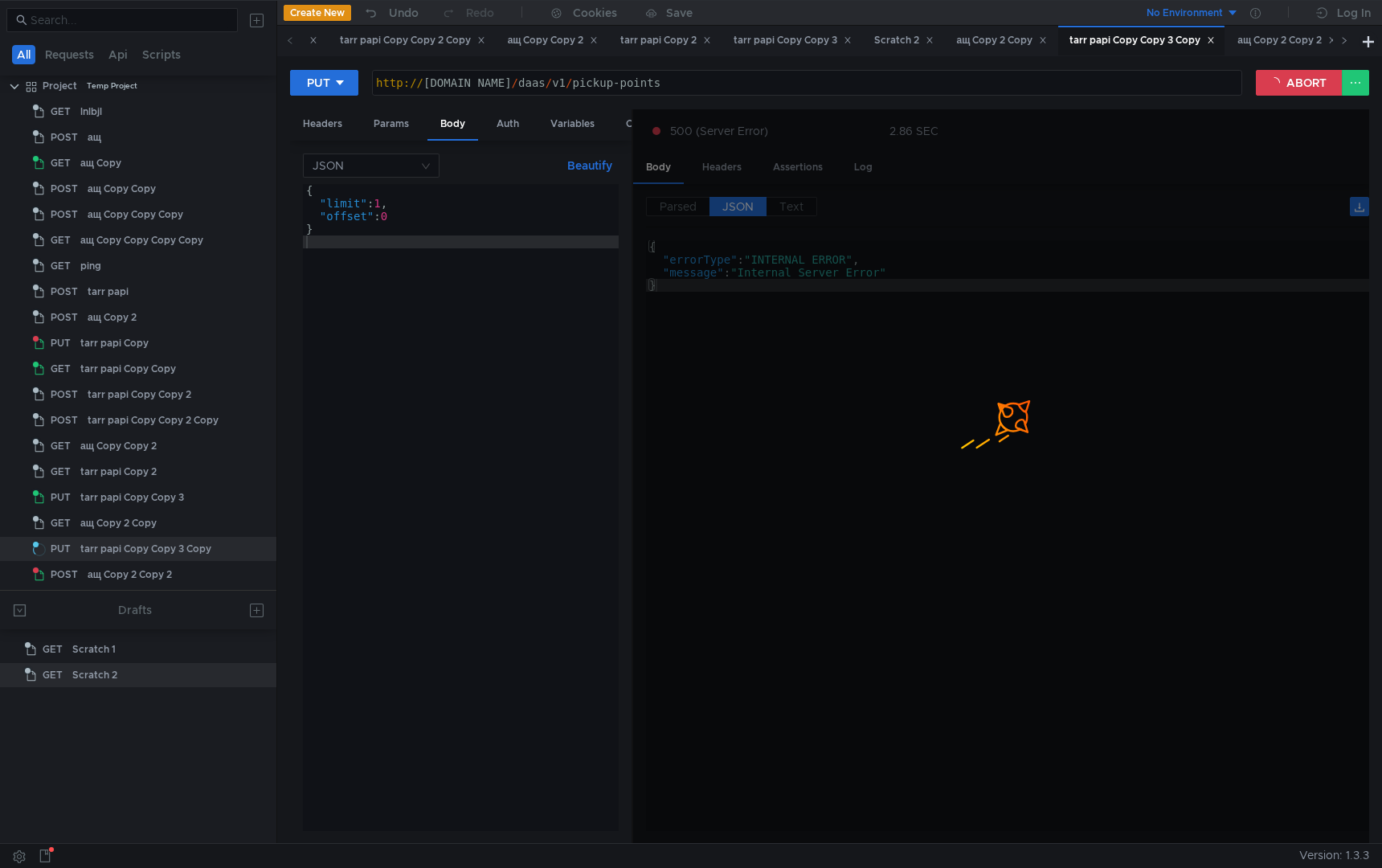
click at [1346, 39] on icon at bounding box center [1345, 40] width 4 height 7
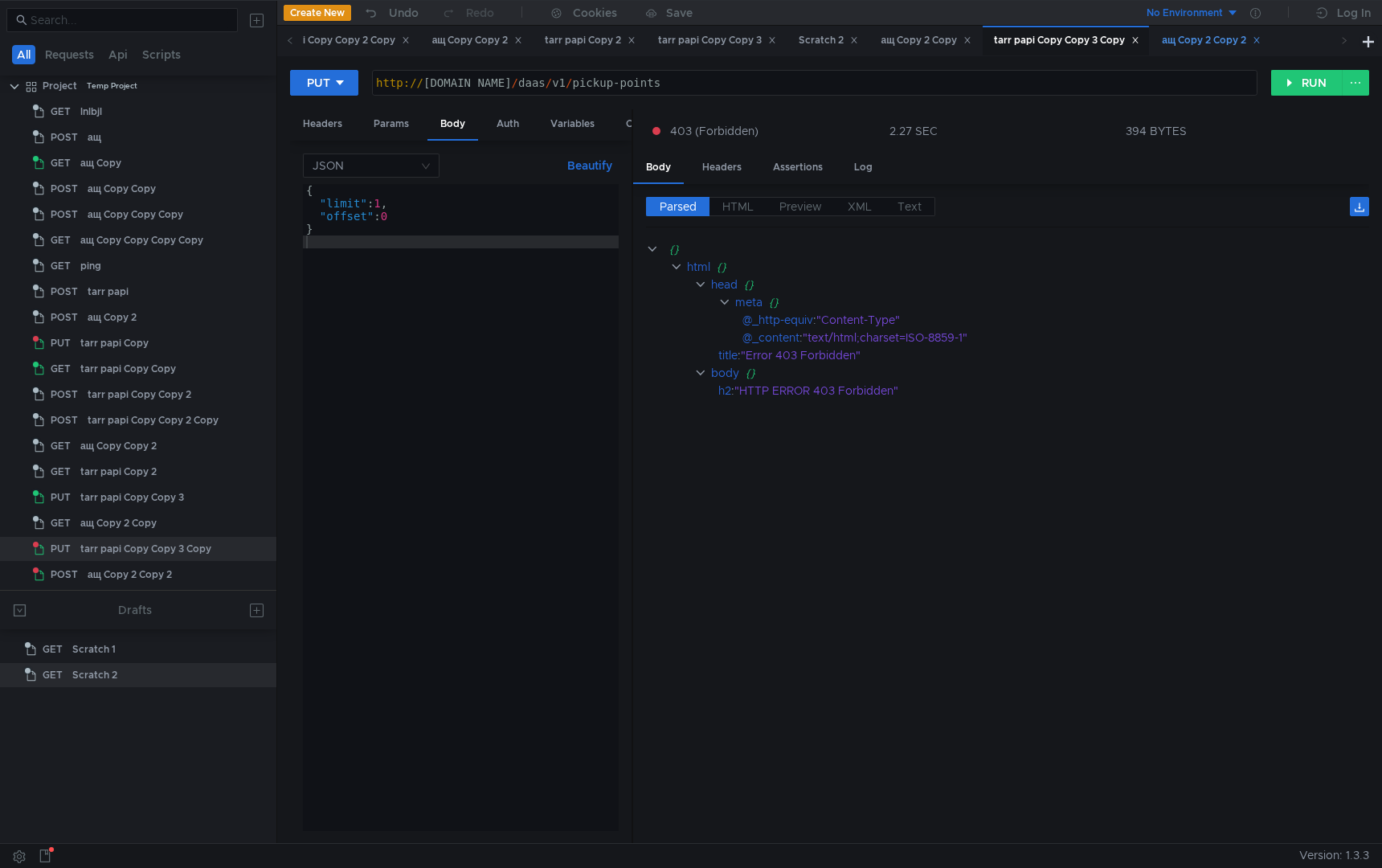
click at [1250, 40] on div "ащ Copy 2 Copy 2" at bounding box center [1211, 41] width 99 height 17
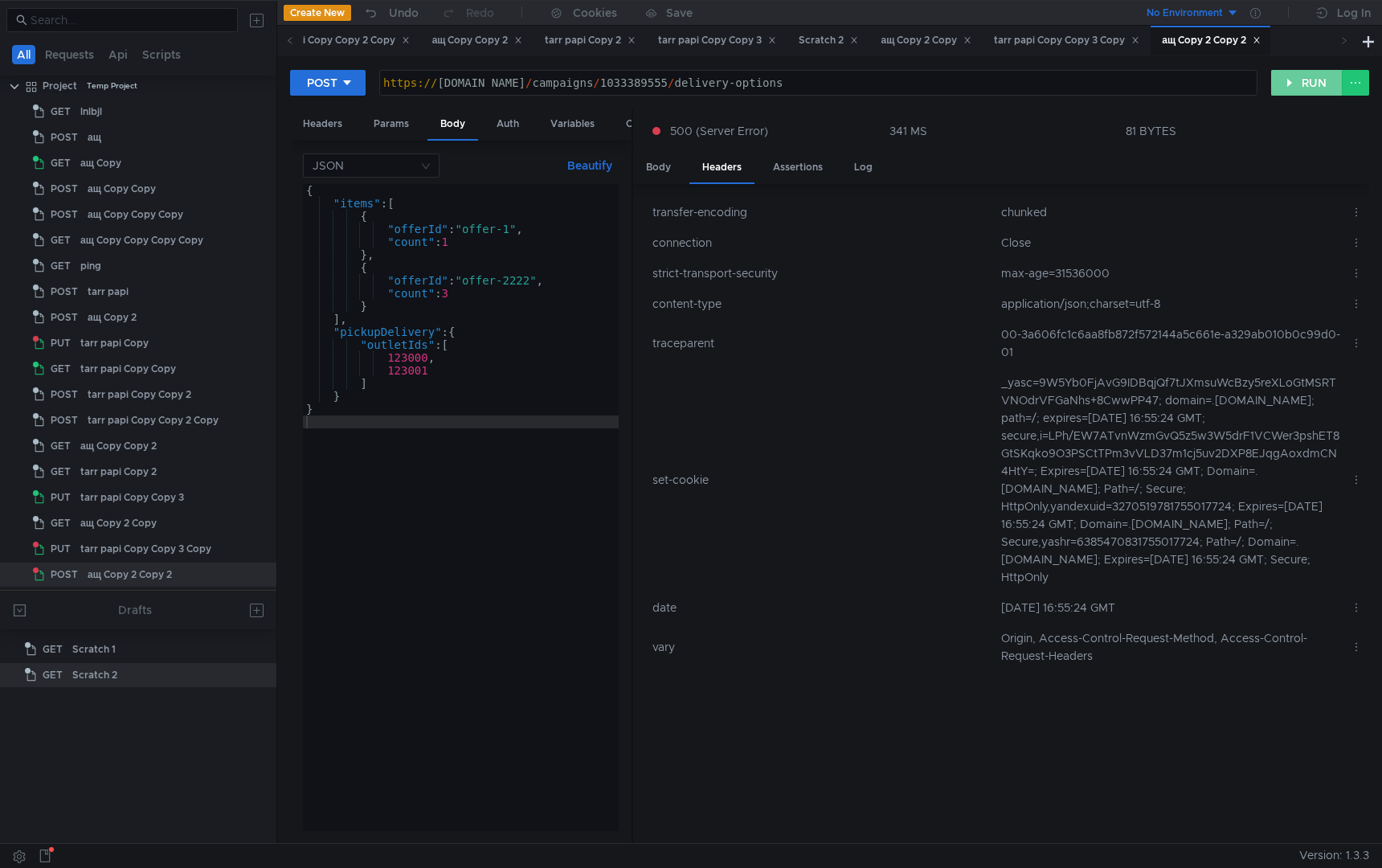
click at [1298, 85] on button "RUN" at bounding box center [1307, 82] width 72 height 26
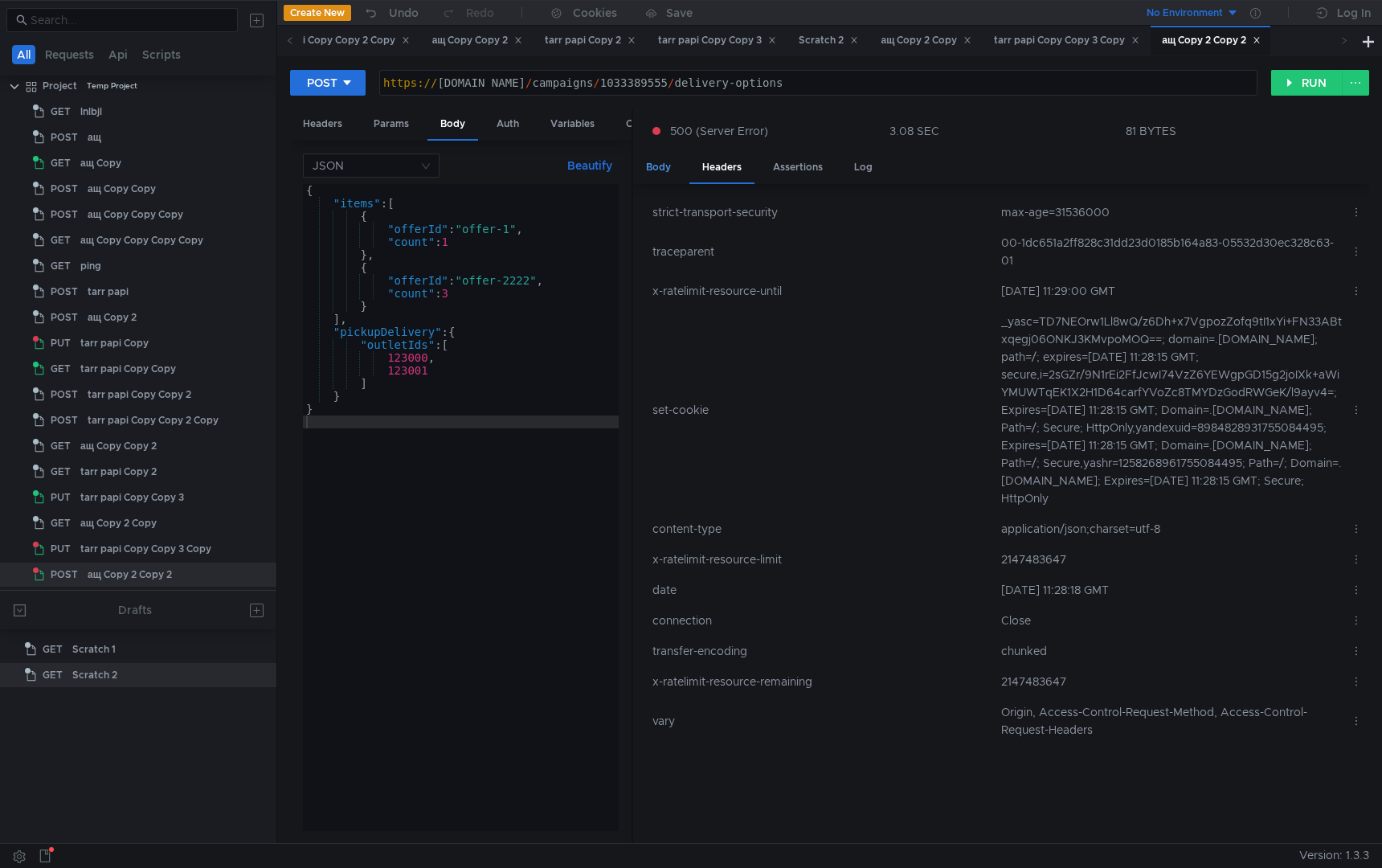
click at [658, 170] on div "Body" at bounding box center [658, 167] width 51 height 30
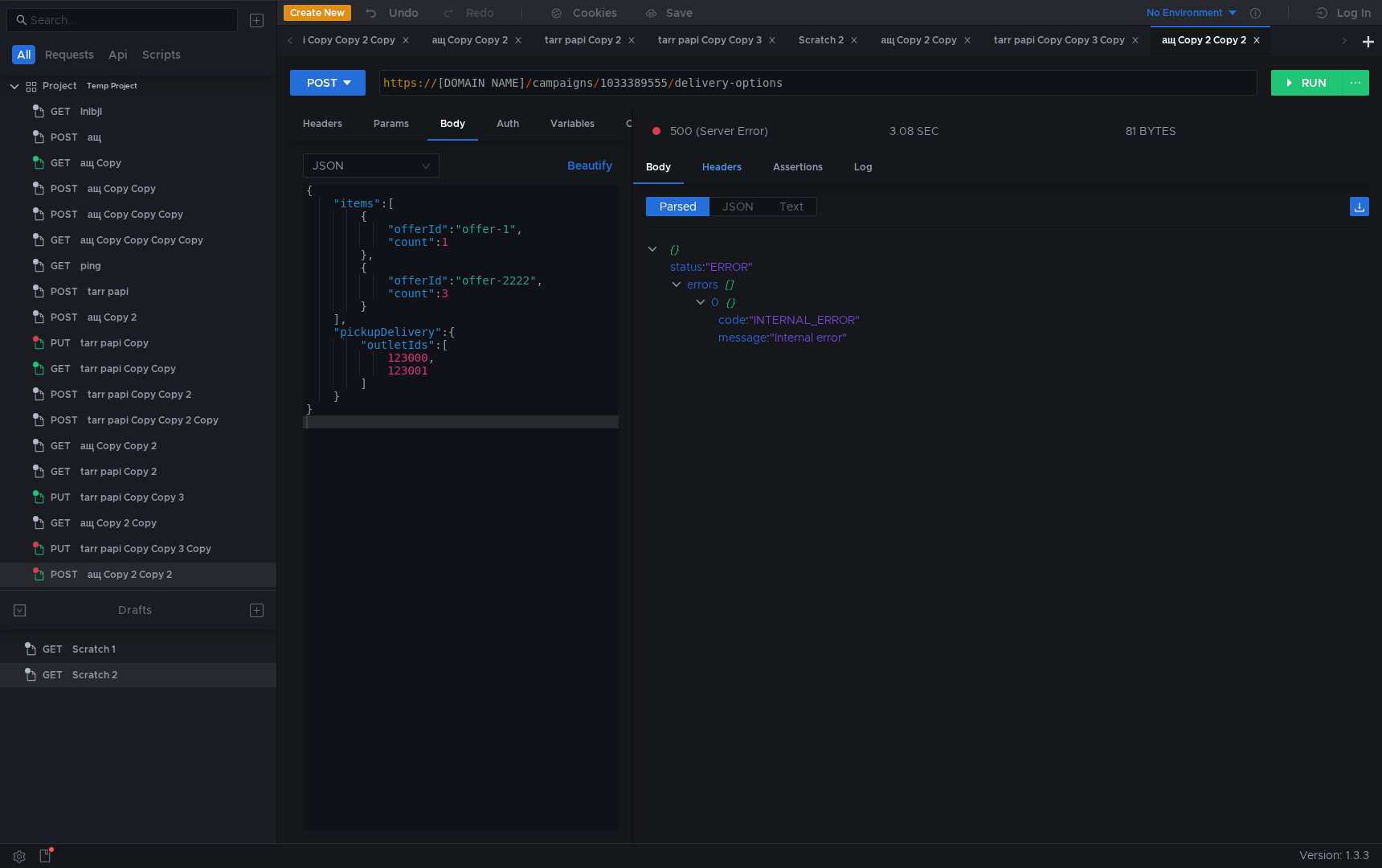
click at [714, 169] on div "Headers" at bounding box center [722, 167] width 65 height 30
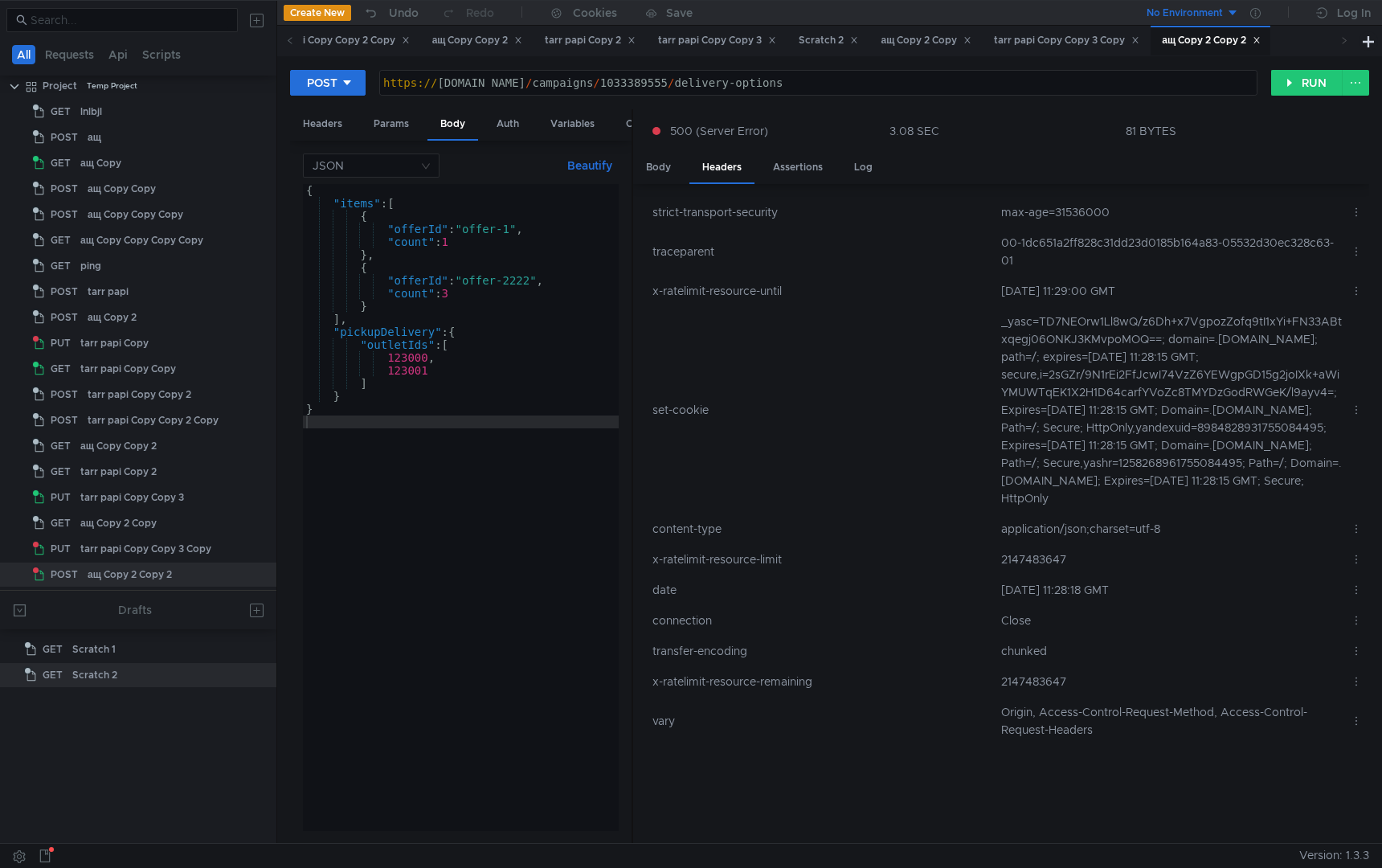
click at [1115, 250] on td "00-1dc651a2ff828c31dd23d0185b164a83-05532d30ec328c63-01" at bounding box center [1169, 251] width 349 height 48
click at [1118, 247] on td "00-1dc651a2ff828c31dd23d0185b164a83-05532d30ec328c63-01" at bounding box center [1169, 251] width 349 height 48
click at [1119, 247] on td "00-1dc651a2ff828c31dd23d0185b164a83-05532d30ec328c63-01" at bounding box center [1169, 251] width 349 height 48
copy td "1dc651a2ff828c31dd23d0185b164a83"
